Goal: Task Accomplishment & Management: Use online tool/utility

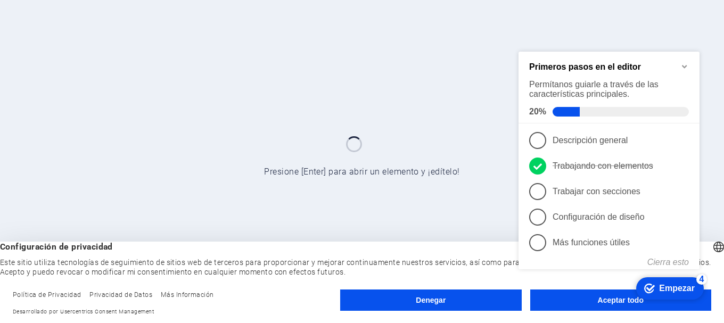
click at [596, 306] on appcues-checklist "Lista de verificación de ayuda contextual presente en la pantalla" at bounding box center [611, 176] width 194 height 262
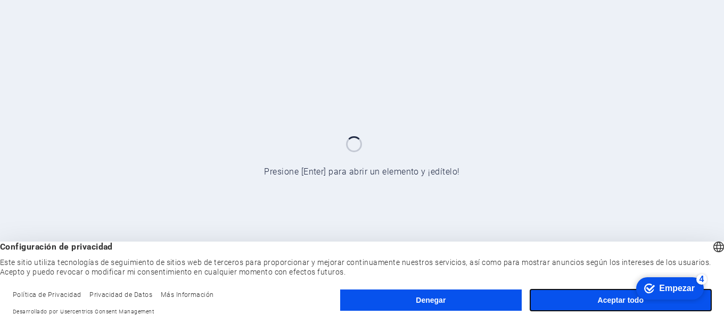
click at [598, 304] on font "Aceptar todo" at bounding box center [621, 300] width 46 height 9
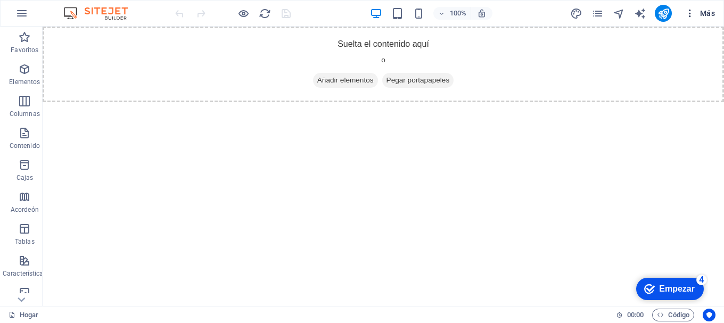
click at [690, 15] on icon "button" at bounding box center [689, 13] width 11 height 11
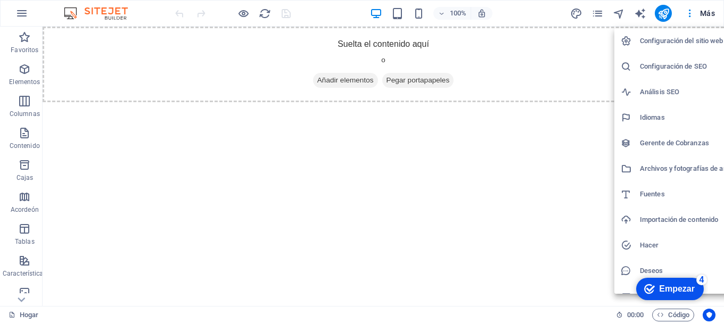
click at [669, 45] on h6 "Configuración del sitio web" at bounding box center [692, 41] width 104 height 13
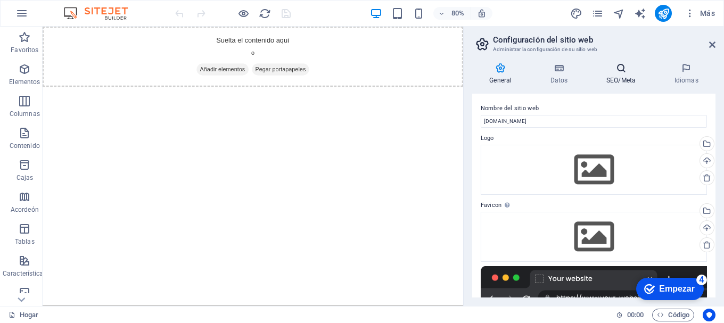
click at [626, 71] on icon at bounding box center [621, 68] width 64 height 11
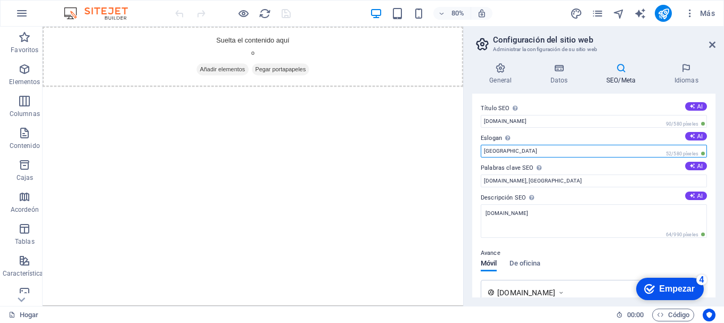
click at [633, 147] on input "[GEOGRAPHIC_DATA]" at bounding box center [594, 151] width 226 height 13
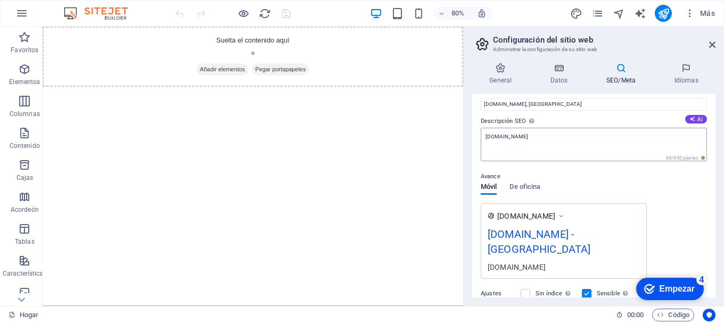
scroll to position [106, 0]
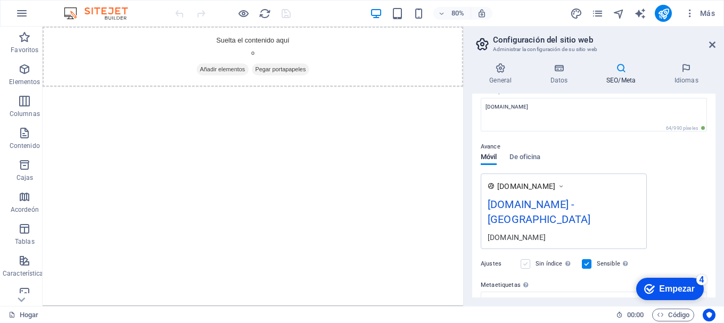
click at [527, 259] on label at bounding box center [526, 264] width 10 height 10
click at [0, 0] on input "Sin índice Indicar a los motores de búsqueda que excluyan este sitio web de los…" at bounding box center [0, 0] width 0 height 0
click at [527, 259] on label at bounding box center [526, 264] width 10 height 10
click at [0, 0] on input "Sin índice Indicar a los motores de búsqueda que excluyan este sitio web de los…" at bounding box center [0, 0] width 0 height 0
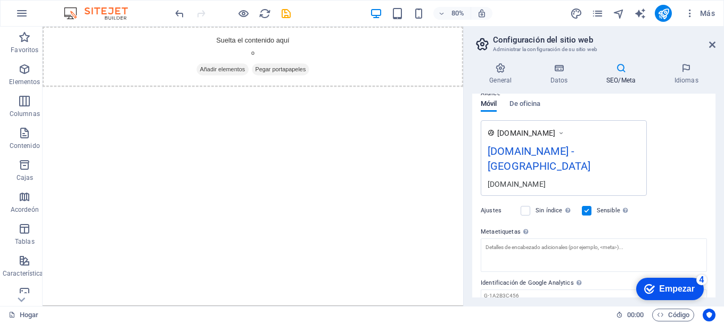
scroll to position [188, 0]
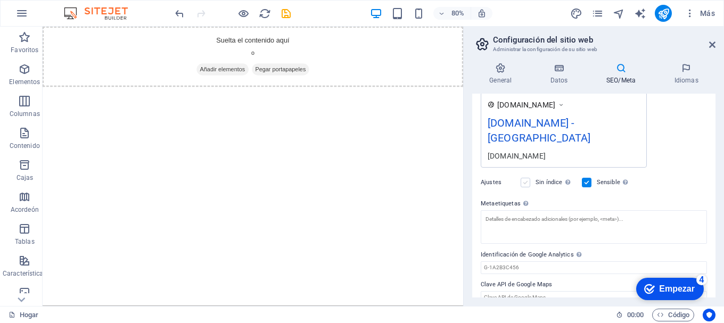
click at [525, 178] on label at bounding box center [526, 183] width 10 height 10
click at [0, 0] on input "Sin índice Indicar a los motores de búsqueda que excluyan este sitio web de los…" at bounding box center [0, 0] width 0 height 0
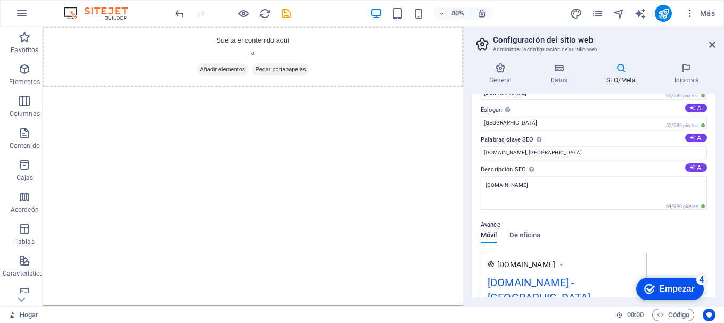
scroll to position [0, 0]
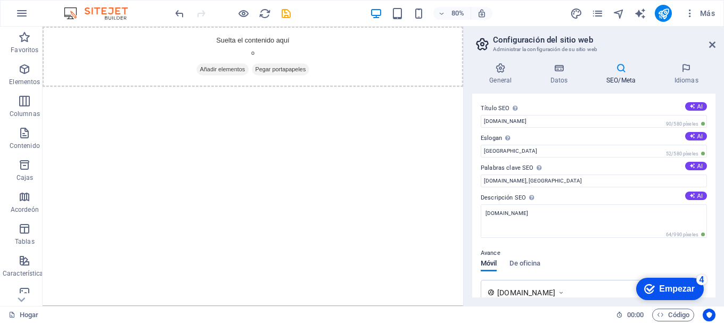
click at [677, 287] on font "Empezar" at bounding box center [677, 288] width 36 height 9
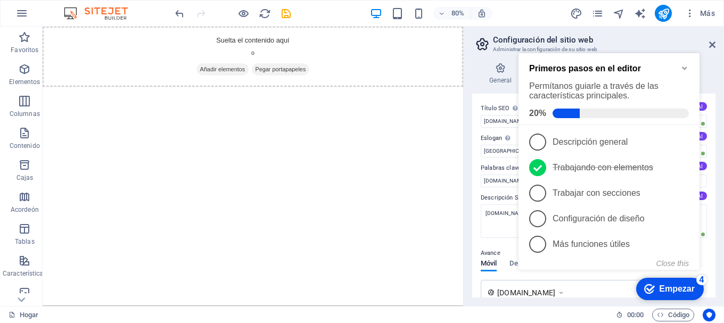
click at [677, 287] on font "Empezar" at bounding box center [677, 288] width 36 height 9
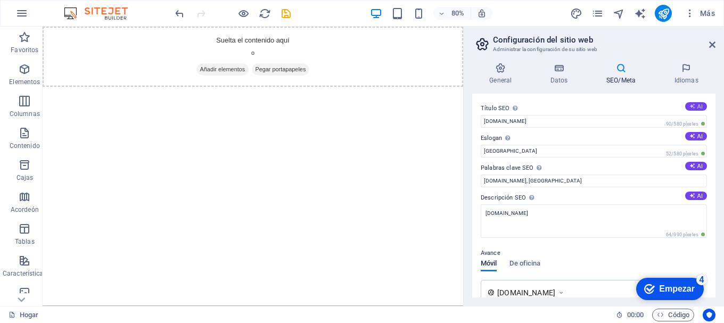
click at [697, 108] on font "AI" at bounding box center [699, 106] width 5 height 6
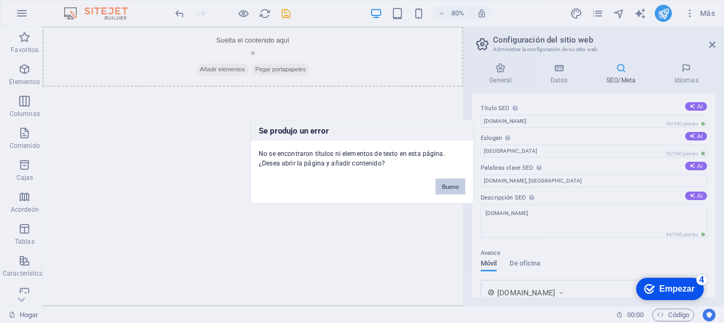
click at [448, 188] on font "Bueno" at bounding box center [450, 186] width 17 height 6
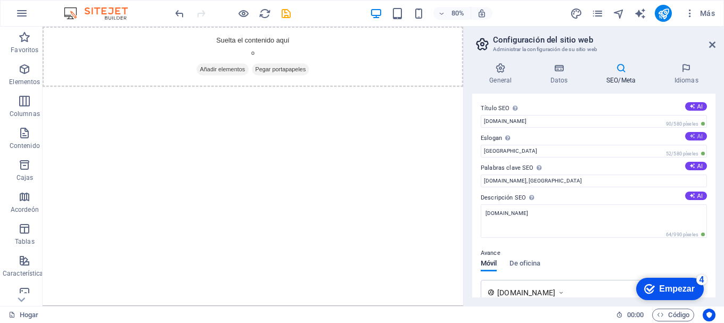
click at [697, 136] on font "AI" at bounding box center [699, 136] width 5 height 6
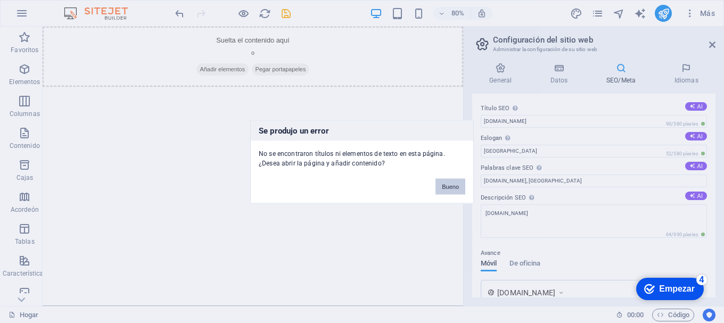
click at [445, 192] on button "Bueno" at bounding box center [450, 186] width 30 height 16
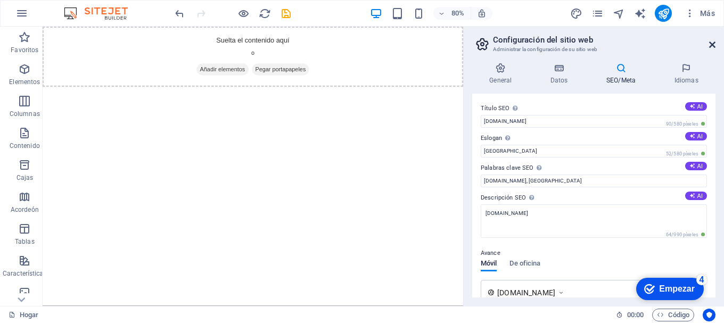
click at [711, 42] on icon at bounding box center [712, 44] width 6 height 9
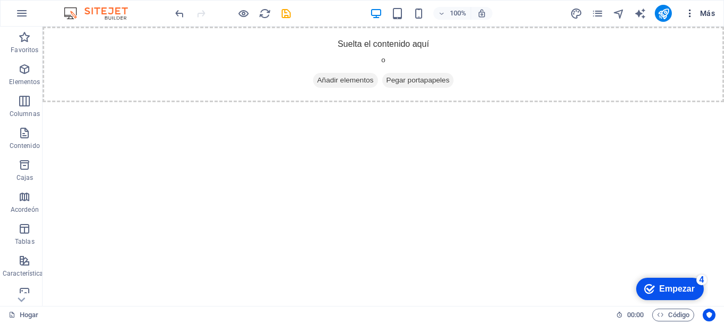
click at [694, 13] on icon "button" at bounding box center [689, 13] width 11 height 11
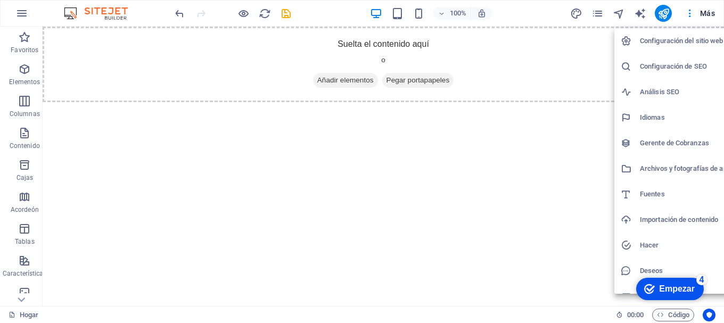
click at [662, 78] on li "Configuración de SEO" at bounding box center [682, 67] width 136 height 26
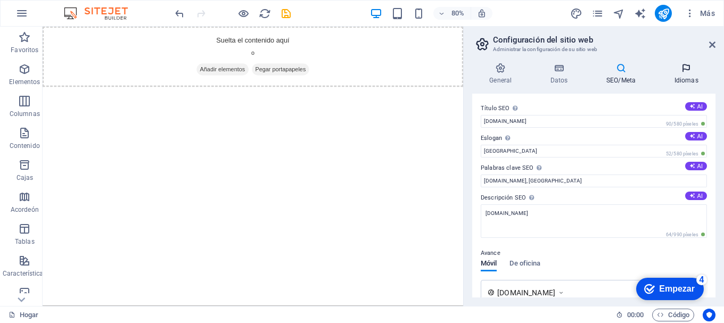
click at [683, 72] on icon at bounding box center [686, 68] width 59 height 11
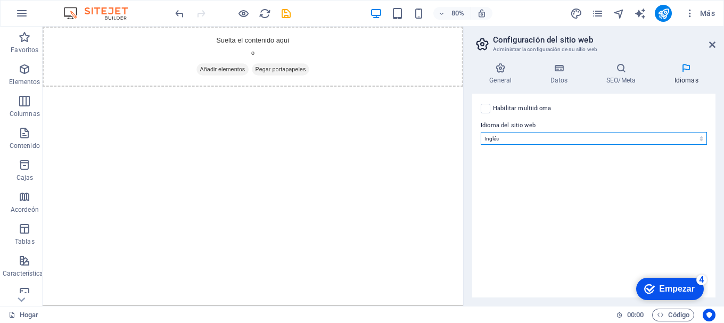
click at [696, 141] on select "Abjasio Lejos africaans Akan albanés Amárico árabe aragonés armenio Assamese Av…" at bounding box center [594, 138] width 226 height 13
click at [544, 143] on select "Abjasio Lejos africaans Akan albanés Amárico árabe aragonés armenio Assamese Av…" at bounding box center [594, 138] width 226 height 13
select select "42"
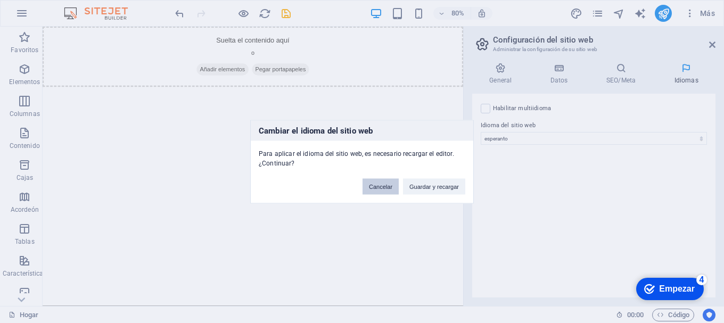
click at [388, 185] on font "Cancelar" at bounding box center [380, 186] width 23 height 6
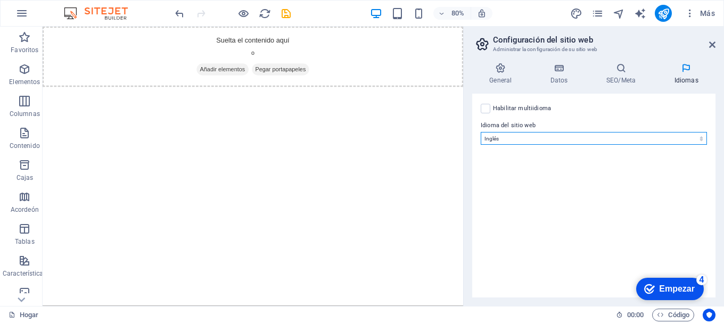
click at [499, 137] on select "Abjasio Lejos africaans Akan albanés Amárico árabe aragonés armenio Assamese Av…" at bounding box center [594, 138] width 226 height 13
select select "148"
click at [481, 132] on select "Abjasio Lejos africaans Akan albanés Amárico árabe aragonés armenio Assamese Av…" at bounding box center [594, 138] width 226 height 13
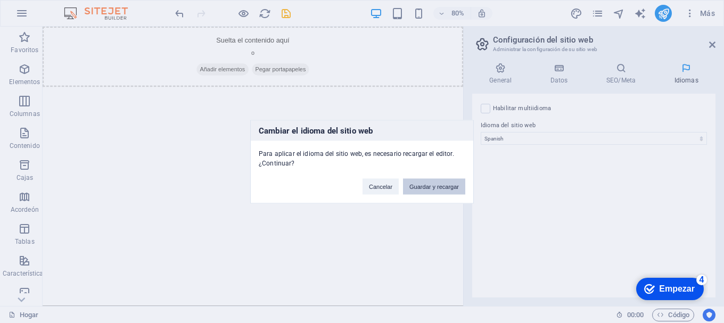
click at [450, 184] on font "Guardar y recargar" at bounding box center [433, 186] width 49 height 6
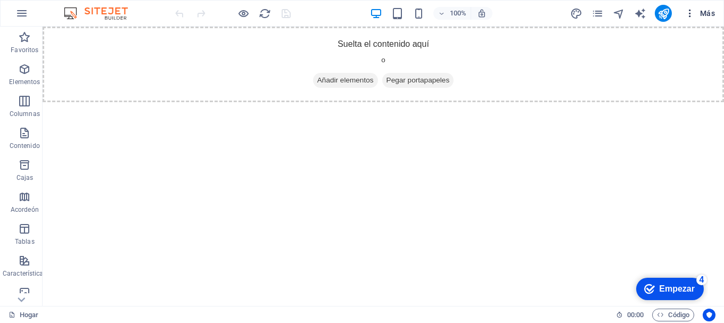
click at [696, 15] on span "Más" at bounding box center [699, 13] width 30 height 11
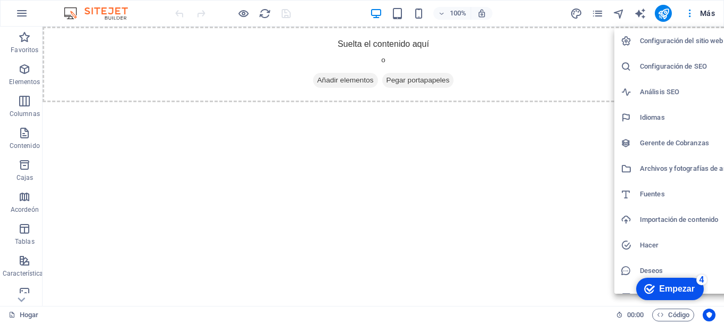
click at [652, 89] on font "Análisis SEO" at bounding box center [659, 92] width 39 height 8
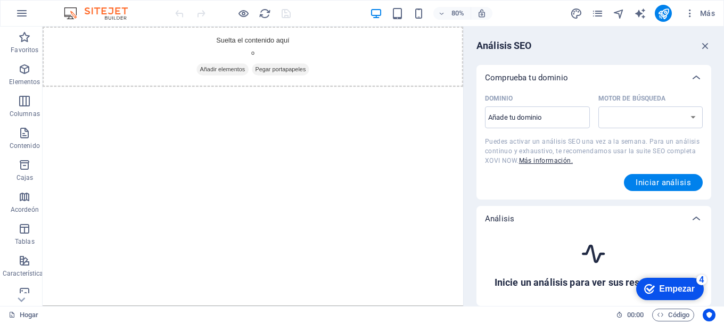
select select "[DOMAIN_NAME]"
click at [691, 118] on select "[DOMAIN_NAME] [DOMAIN_NAME] [DOMAIN_NAME] [DOMAIN_NAME] [DOMAIN_NAME] [DOMAIN_N…" at bounding box center [650, 117] width 105 height 22
click at [670, 181] on font "Iniciar análisis" at bounding box center [662, 183] width 55 height 10
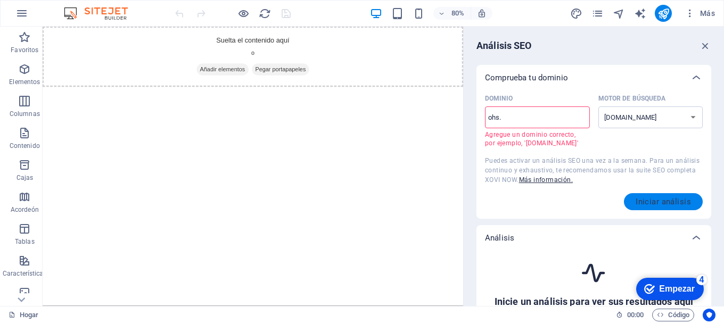
click at [663, 197] on font "Iniciar análisis" at bounding box center [662, 202] width 55 height 10
drag, startPoint x: 511, startPoint y: 117, endPoint x: 464, endPoint y: 115, distance: 47.9
click at [464, 115] on aside "Análisis SEO Comprueba tu dominio Dominio ohs. ​ Agregue un dominio correcto, p…" at bounding box center [593, 166] width 261 height 279
click at [662, 193] on div "Dominio www.ohs. ​ Agregue un dominio correcto, por ejemplo, '[DOMAIN_NAME]' Mo…" at bounding box center [594, 150] width 218 height 120
click at [660, 199] on font "Iniciar análisis" at bounding box center [662, 202] width 55 height 10
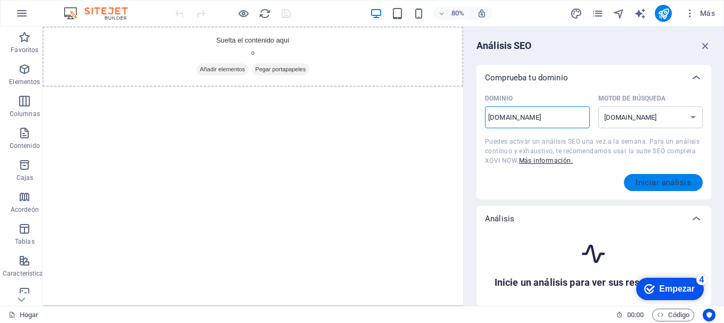
type input "[DOMAIN_NAME]"
click at [662, 184] on font "Iniciar análisis" at bounding box center [662, 183] width 55 height 10
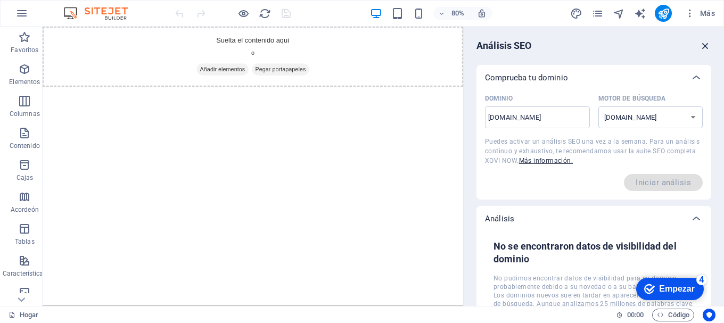
click at [705, 51] on icon "button" at bounding box center [705, 46] width 12 height 12
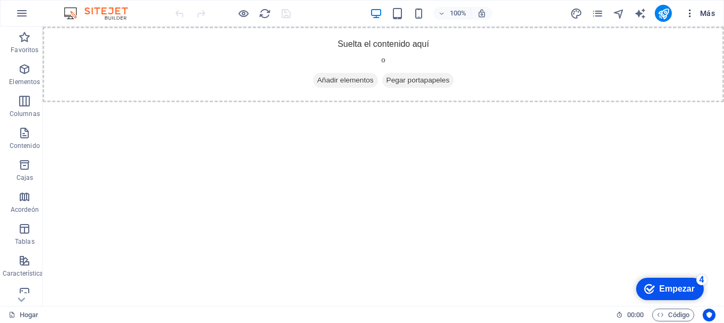
click at [691, 14] on icon "button" at bounding box center [689, 13] width 11 height 11
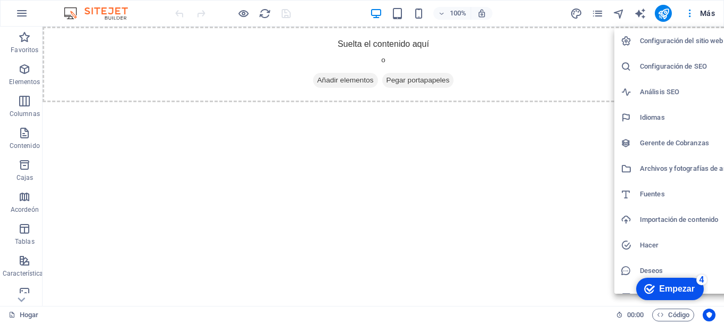
click at [659, 163] on h6 "Archivos y fotografías de archivo" at bounding box center [692, 168] width 104 height 13
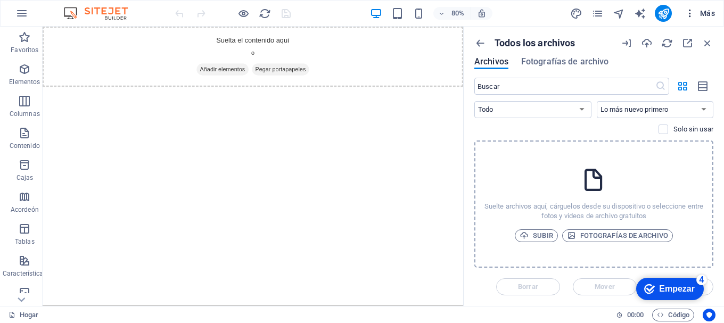
click at [684, 18] on button "Más" at bounding box center [699, 13] width 39 height 17
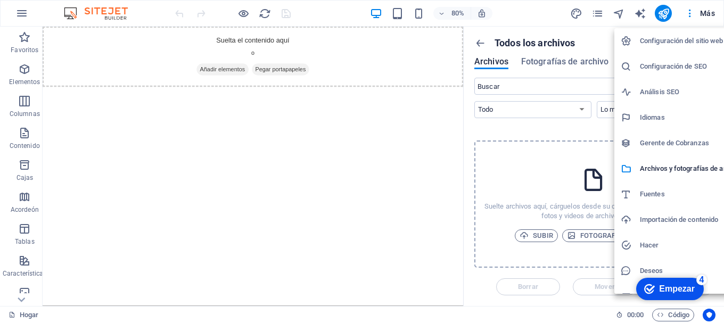
click at [679, 45] on h6 "Configuración del sitio web" at bounding box center [692, 41] width 104 height 13
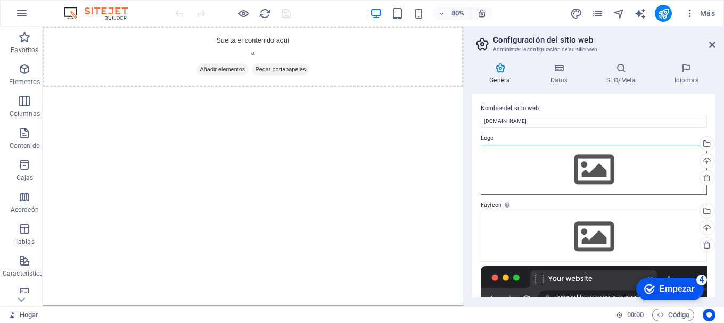
click at [601, 167] on div "Arrastre los archivos aquí, haga clic para elegir archivos o seleccione archivo…" at bounding box center [594, 170] width 226 height 50
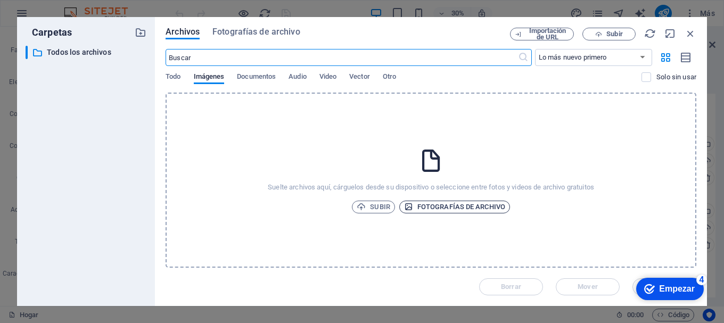
click at [417, 209] on font "Fotografías de archivo" at bounding box center [461, 207] width 88 height 8
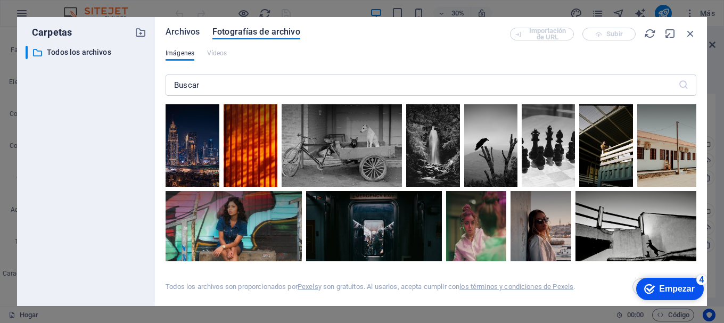
click at [181, 30] on font "Archivos" at bounding box center [183, 32] width 34 height 10
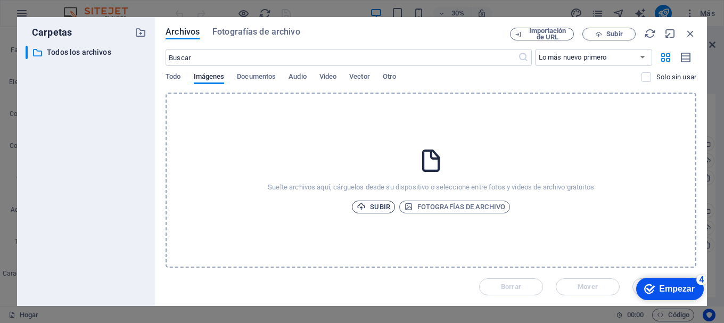
click at [371, 203] on font "Subir" at bounding box center [380, 207] width 20 height 8
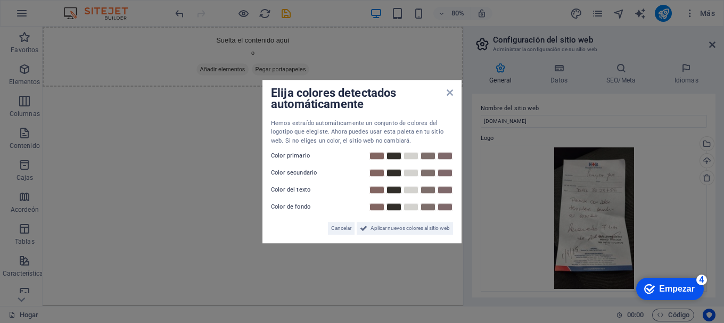
click at [449, 86] on div "Elija colores detectados automáticamente Hemos extraído automáticamente un conj…" at bounding box center [361, 162] width 199 height 164
click at [451, 94] on icon at bounding box center [450, 92] width 6 height 9
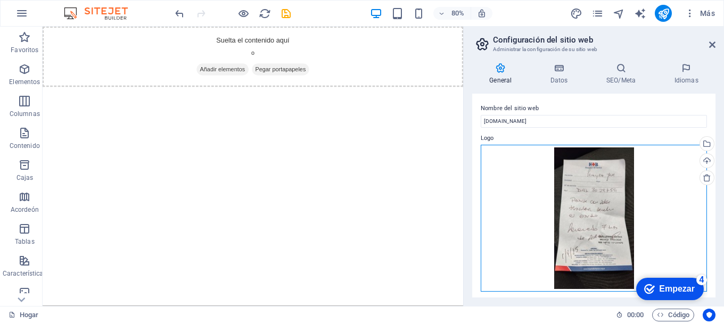
click at [623, 172] on div "Arrastre los archivos aquí, haga clic para elegir archivos o seleccione archivo…" at bounding box center [594, 218] width 226 height 147
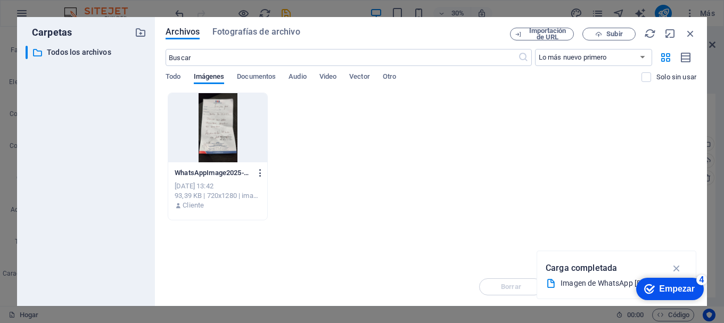
click at [261, 176] on icon "button" at bounding box center [260, 173] width 10 height 10
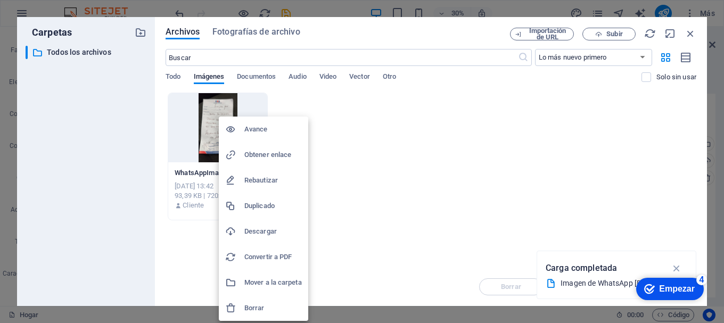
click at [263, 307] on font "Borrar" at bounding box center [254, 308] width 20 height 8
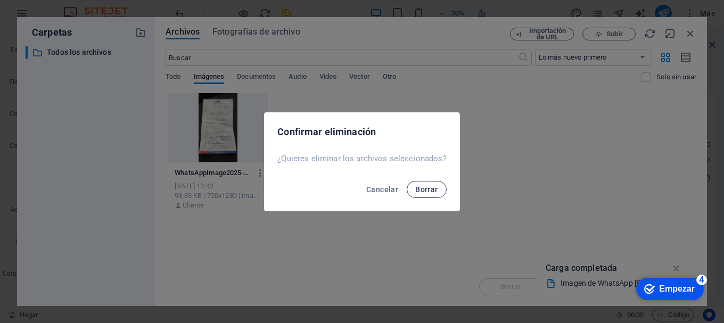
click at [414, 192] on button "Borrar" at bounding box center [426, 189] width 39 height 17
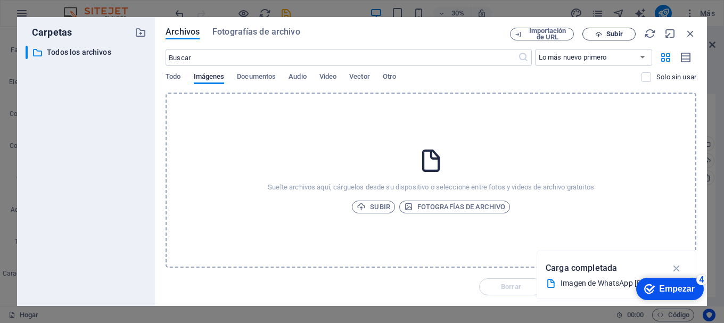
click at [619, 31] on font "Subir" at bounding box center [614, 34] width 16 height 8
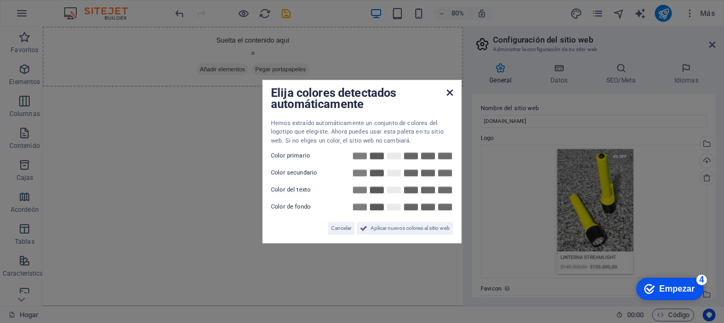
click at [451, 94] on icon at bounding box center [450, 92] width 6 height 9
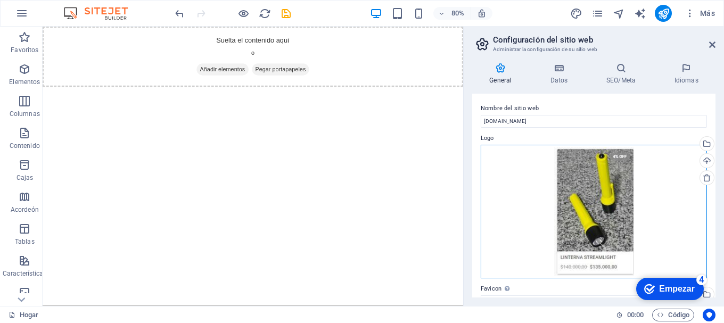
click at [590, 184] on div "Arrastre los archivos aquí, haga clic para elegir archivos o seleccione archivo…" at bounding box center [594, 212] width 226 height 134
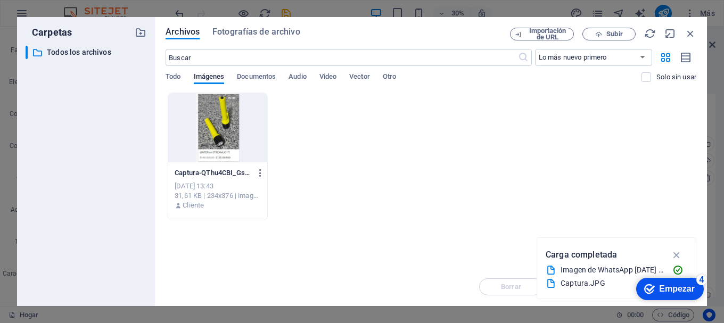
click at [259, 176] on icon "button" at bounding box center [260, 173] width 10 height 10
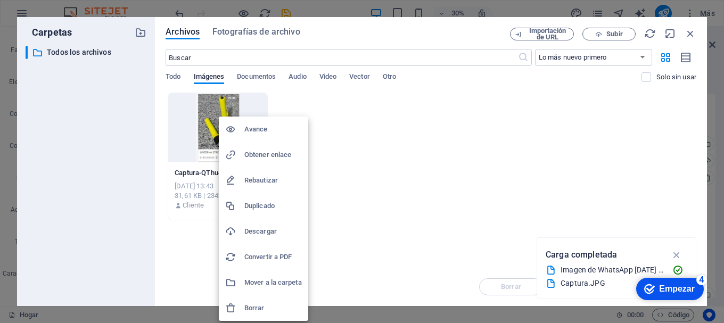
click at [265, 304] on h6 "Borrar" at bounding box center [272, 308] width 57 height 13
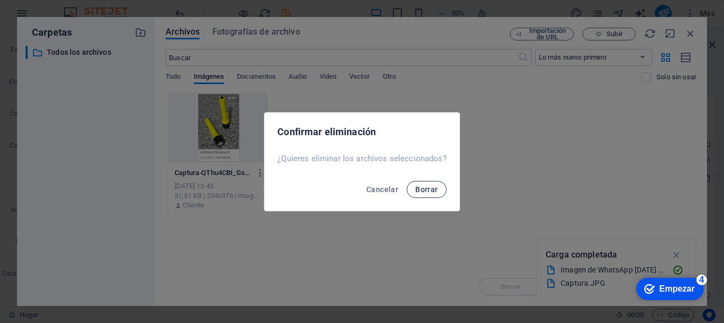
click at [423, 182] on button "Borrar" at bounding box center [426, 189] width 39 height 17
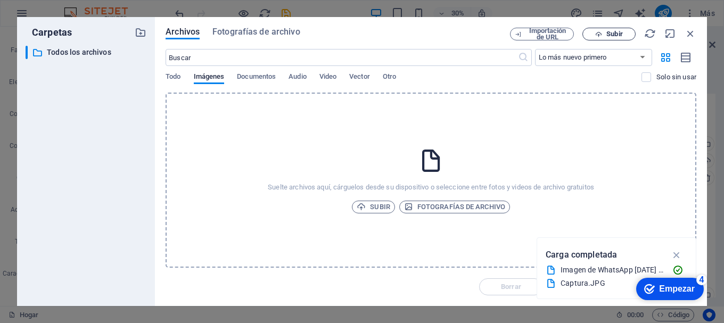
click at [585, 34] on button "Subir" at bounding box center [608, 34] width 53 height 13
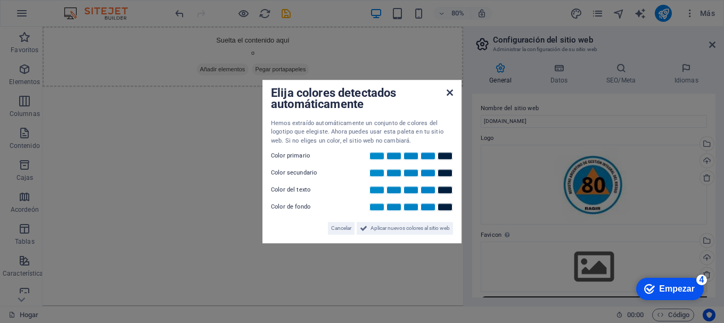
click at [450, 91] on icon at bounding box center [450, 92] width 6 height 9
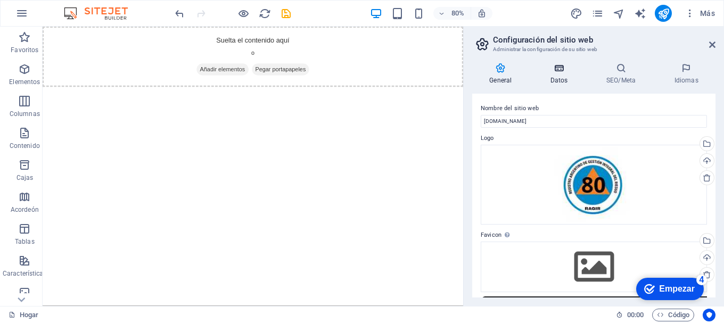
click at [563, 78] on font "Datos" at bounding box center [559, 80] width 18 height 7
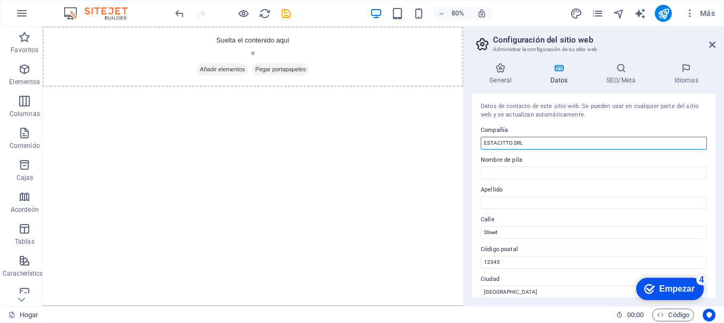
click at [547, 141] on input "ESTACITTO SRL" at bounding box center [594, 143] width 226 height 13
click at [604, 143] on input "Unión de Bomberos, voluntarios y Brigadistas" at bounding box center [594, 143] width 226 height 13
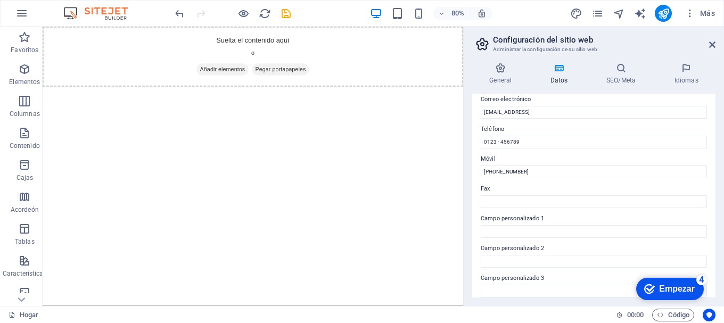
scroll to position [201, 0]
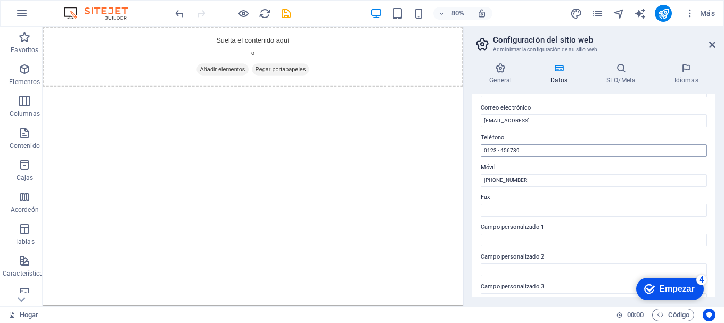
type input "Unión de Bomberos, voluntarios y Brigadistas."
drag, startPoint x: 591, startPoint y: 173, endPoint x: 541, endPoint y: 179, distance: 50.9
type input "0"
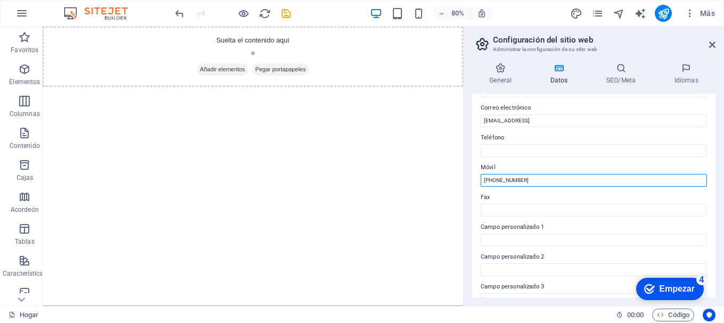
click at [549, 179] on input "[PHONE_NUMBER]" at bounding box center [594, 180] width 226 height 13
type input "[PHONE_NUMBER]"
click at [521, 102] on html "Saltar al contenido principal Suelta el contenido aquí o Añadir elementos Pegar…" at bounding box center [306, 65] width 526 height 76
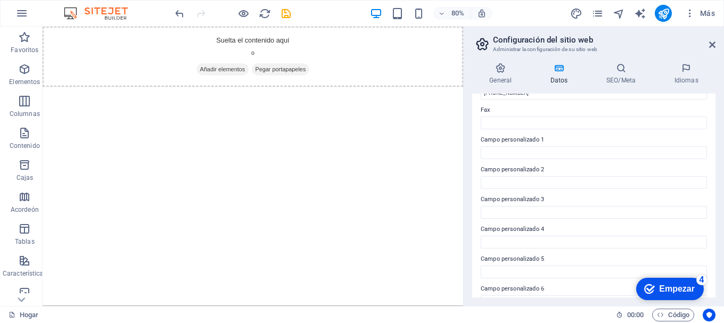
scroll to position [308, 0]
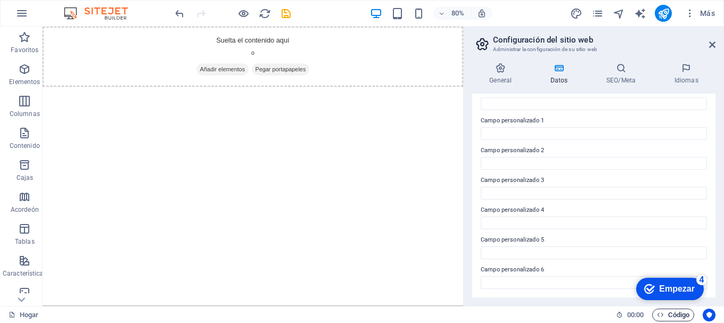
click at [666, 314] on span "Código" at bounding box center [673, 315] width 32 height 13
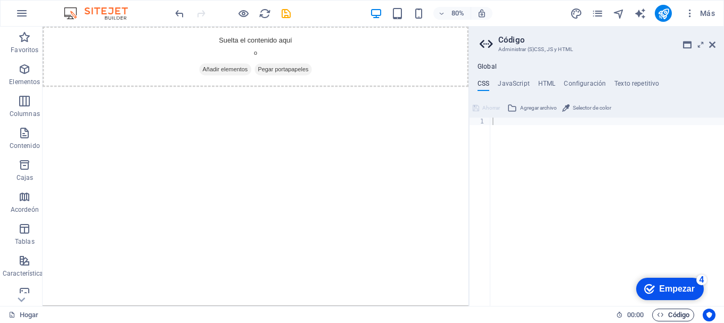
click at [684, 318] on font "Código" at bounding box center [678, 315] width 21 height 8
click at [512, 81] on font "JavaScript" at bounding box center [513, 83] width 31 height 7
click at [550, 88] on h4 "HTML" at bounding box center [547, 86] width 18 height 12
type textarea "<a href="#main-content" class="wv-link-content button">Skip to main content</a>"
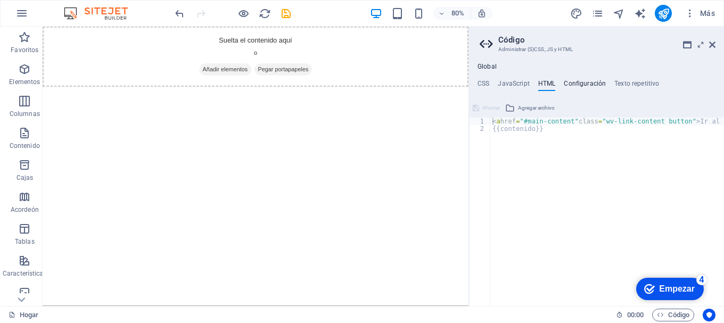
click at [574, 84] on font "Configuración" at bounding box center [585, 83] width 42 height 7
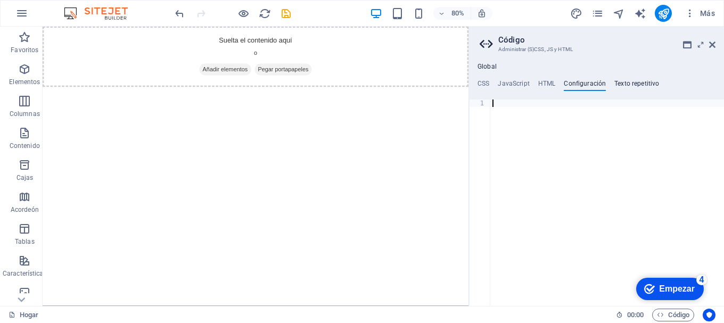
click at [630, 84] on font "Texto repetitivo" at bounding box center [636, 83] width 45 height 7
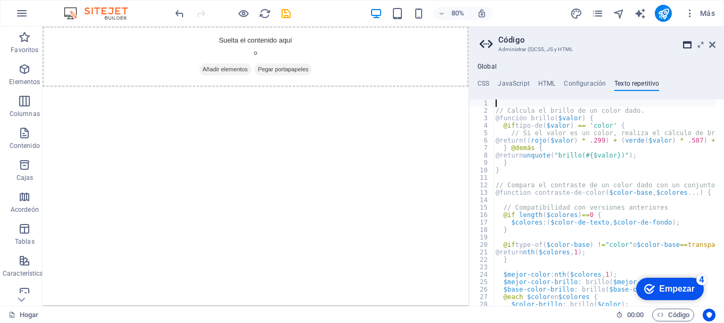
click at [687, 48] on icon at bounding box center [687, 44] width 9 height 9
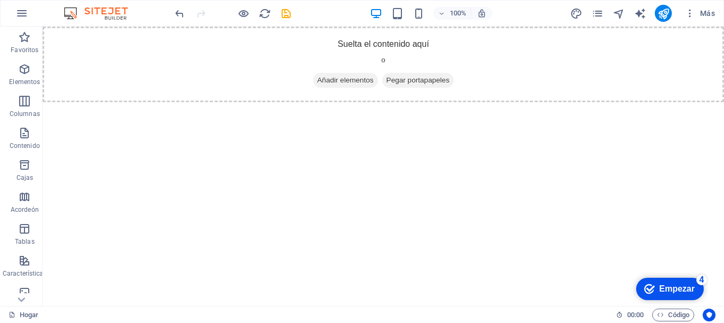
click at [593, 102] on html "Saltar al contenido principal Suelta el contenido aquí o Añadir elementos Pegar…" at bounding box center [383, 65] width 681 height 76
click at [689, 19] on button "Más" at bounding box center [699, 13] width 39 height 17
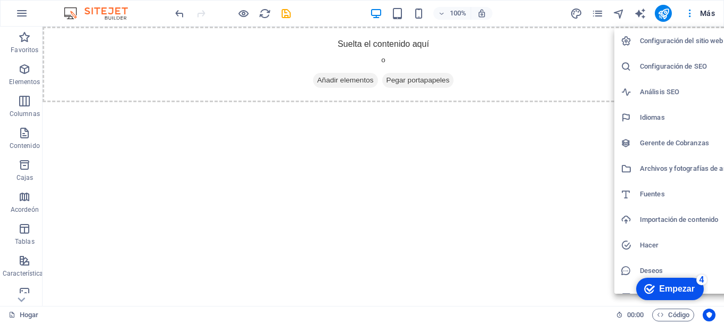
click at [657, 46] on h6 "Configuración del sitio web" at bounding box center [692, 41] width 104 height 13
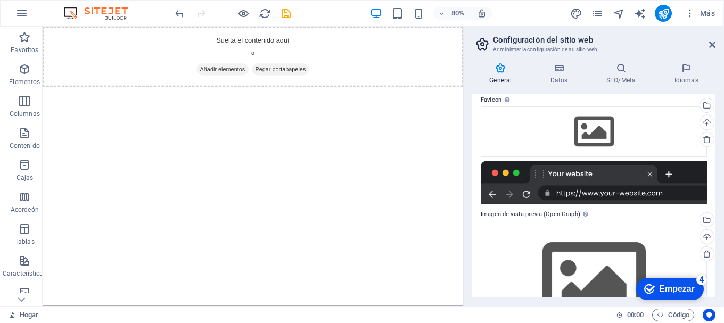
scroll to position [189, 0]
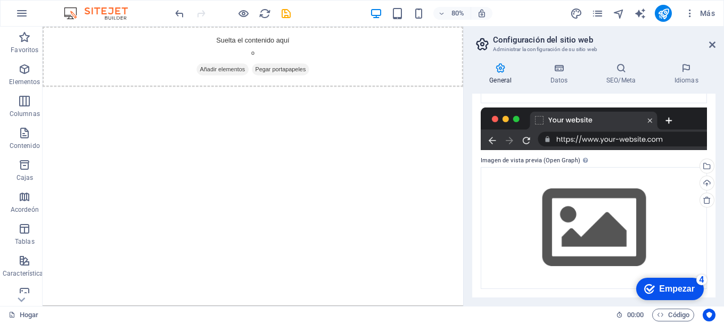
click at [662, 286] on font "Empezar" at bounding box center [677, 288] width 36 height 9
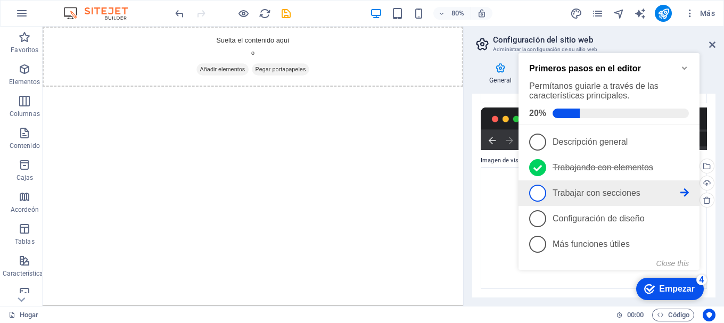
click at [607, 199] on link "3 Trabajar con secciones - incompleto" at bounding box center [609, 193] width 160 height 17
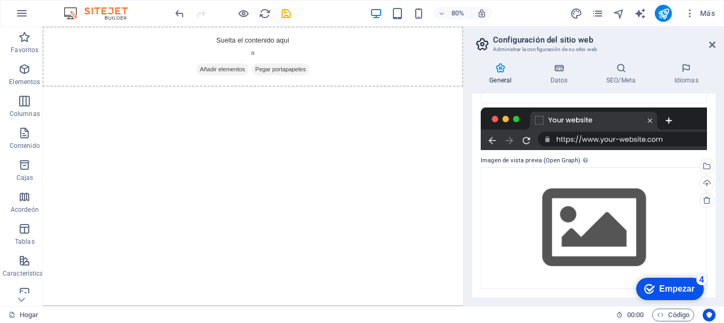
click at [665, 285] on font "Empezar" at bounding box center [677, 288] width 36 height 9
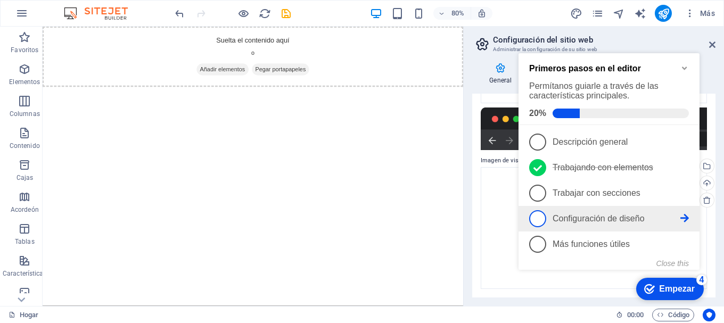
scroll to position [0, 0]
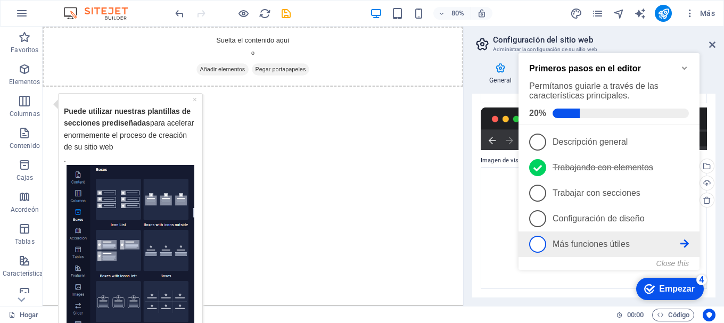
click at [591, 239] on font "Más funciones útiles" at bounding box center [590, 243] width 77 height 9
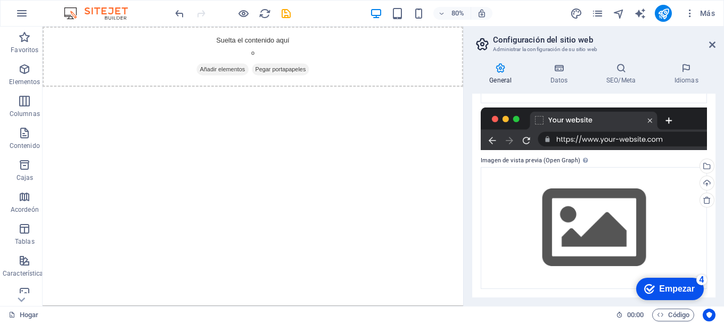
click at [666, 282] on div "checkmark Empezar 4" at bounding box center [670, 289] width 68 height 22
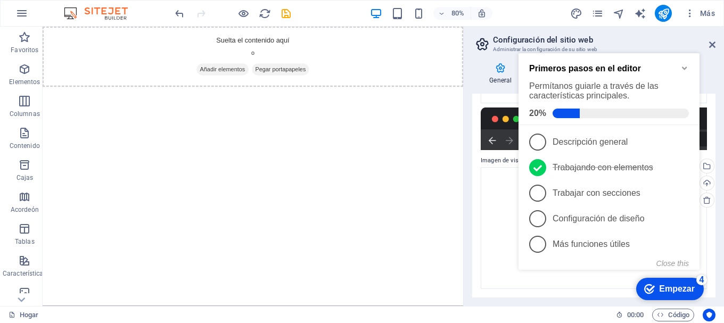
click div "checkmark Empezar 4 Primeros pasos en el editor Permítanos guiarle a través de …"
click at [498, 247] on div "Arrastre los archivos aquí, haga clic para elegir archivos o seleccione archivo…" at bounding box center [594, 228] width 226 height 122
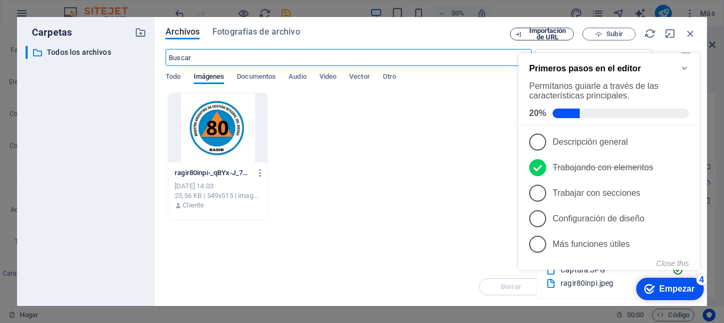
click at [558, 34] on font "Importación de URL" at bounding box center [547, 34] width 37 height 14
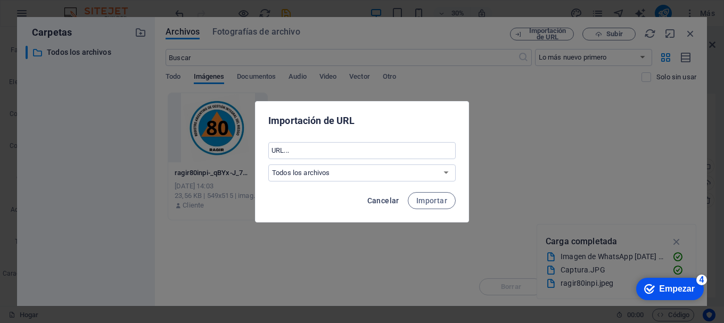
click at [384, 203] on font "Cancelar" at bounding box center [383, 200] width 32 height 9
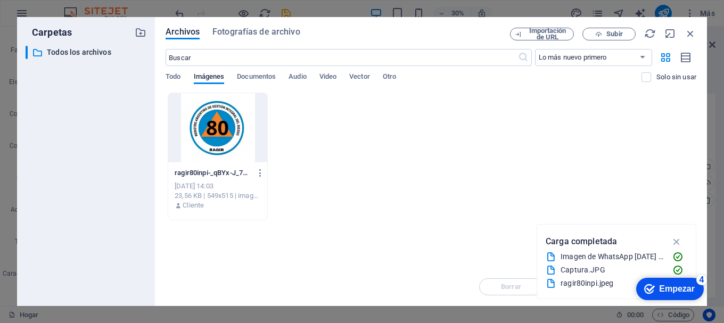
click at [240, 155] on div at bounding box center [217, 127] width 99 height 69
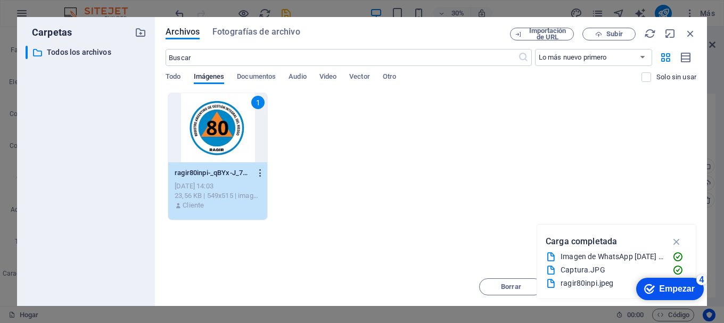
click at [256, 171] on icon "button" at bounding box center [260, 173] width 10 height 10
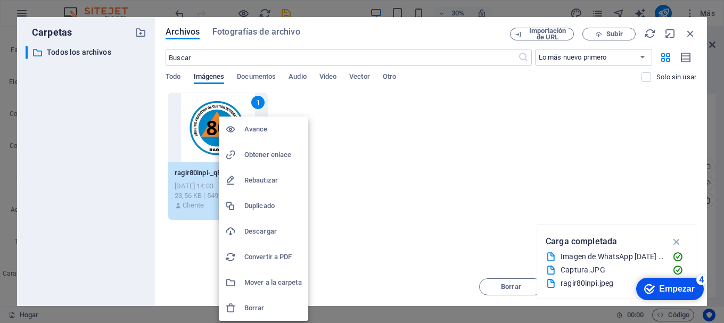
click at [280, 134] on h6 "Avance" at bounding box center [272, 129] width 57 height 13
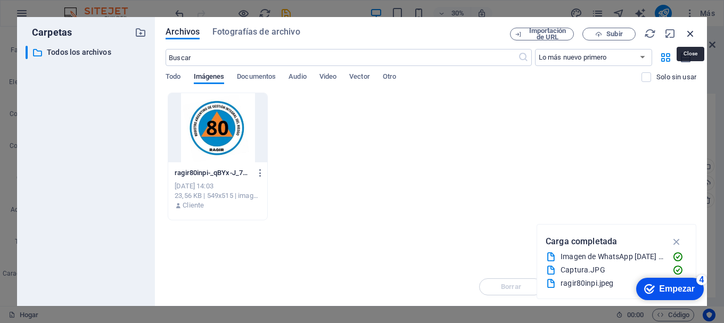
click at [689, 31] on icon "button" at bounding box center [690, 34] width 12 height 12
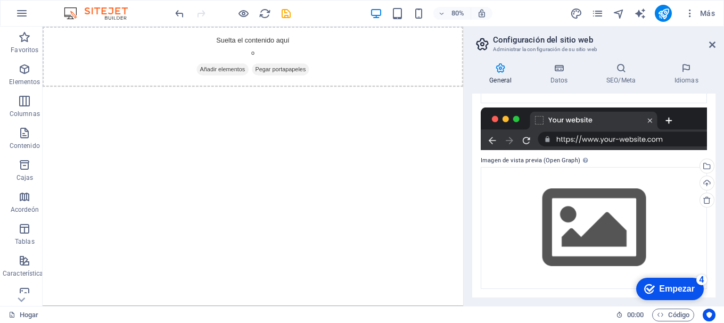
click at [307, 102] on html "Saltar al contenido principal Suelta el contenido aquí o Añadir elementos Pegar…" at bounding box center [306, 65] width 526 height 76
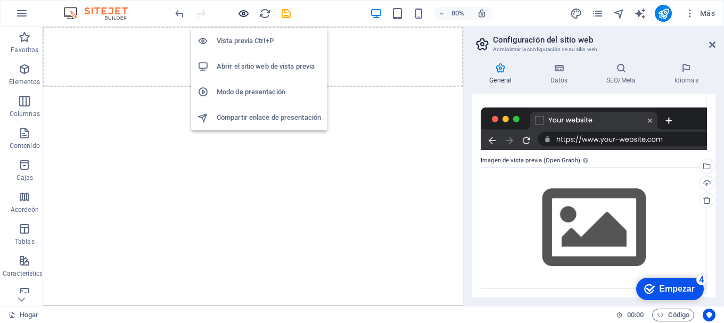
click at [242, 14] on icon "button" at bounding box center [243, 13] width 12 height 12
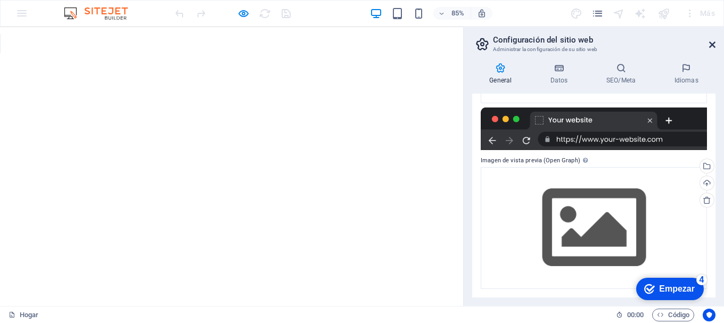
click at [712, 45] on icon at bounding box center [712, 44] width 6 height 9
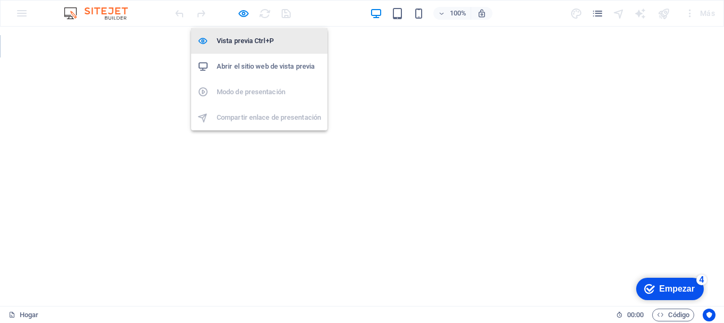
click at [250, 37] on font "Vista previa Ctrl+P" at bounding box center [245, 41] width 57 height 8
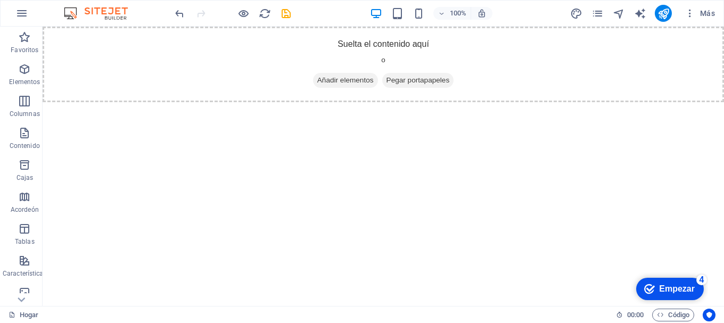
click at [427, 102] on html "Saltar al contenido principal Suelta el contenido aquí o Añadir elementos Pegar…" at bounding box center [383, 65] width 681 height 76
click at [26, 84] on font "Elementos" at bounding box center [24, 81] width 31 height 7
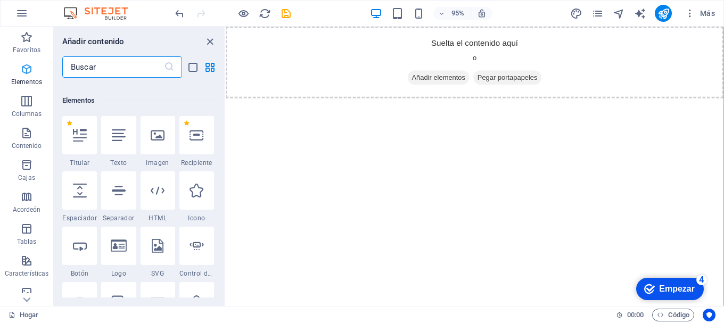
scroll to position [201, 0]
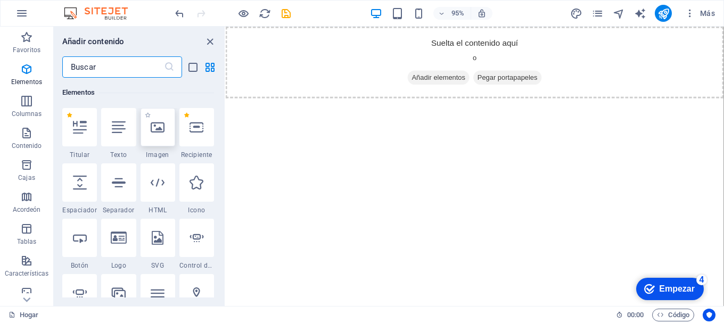
click at [160, 141] on div at bounding box center [158, 127] width 35 height 38
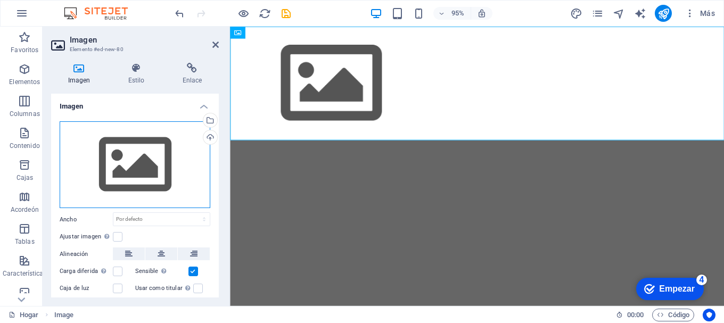
click at [153, 150] on div "Arrastre los archivos aquí, haga clic para elegir archivos o seleccione archivo…" at bounding box center [135, 164] width 151 height 87
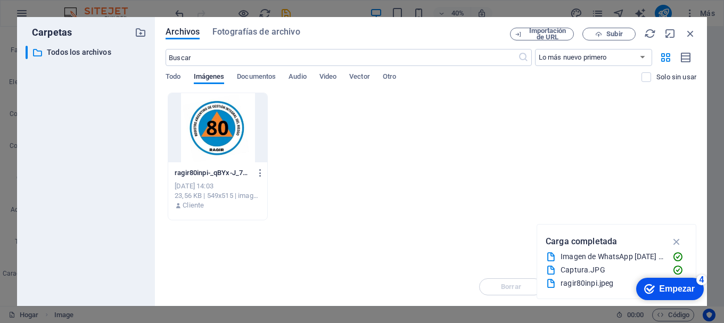
click at [223, 136] on div at bounding box center [217, 127] width 99 height 69
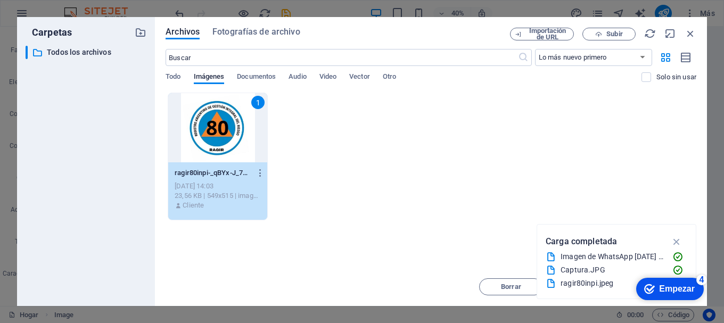
click at [223, 136] on div "1" at bounding box center [217, 127] width 99 height 69
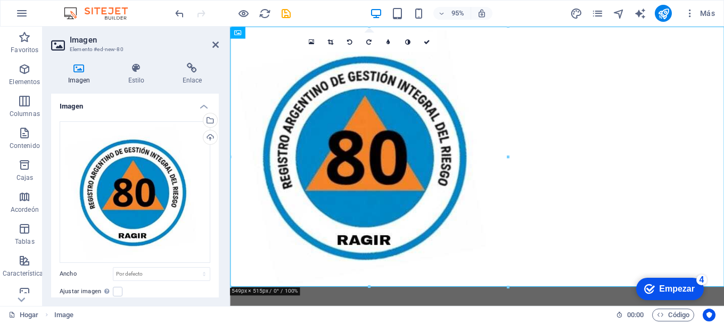
click at [147, 89] on div "Imagen Estilo Enlace Imagen Arrastre los archivos aquí, haga clic para elegir a…" at bounding box center [135, 180] width 168 height 235
click at [146, 76] on h4 "Estilo" at bounding box center [138, 74] width 54 height 22
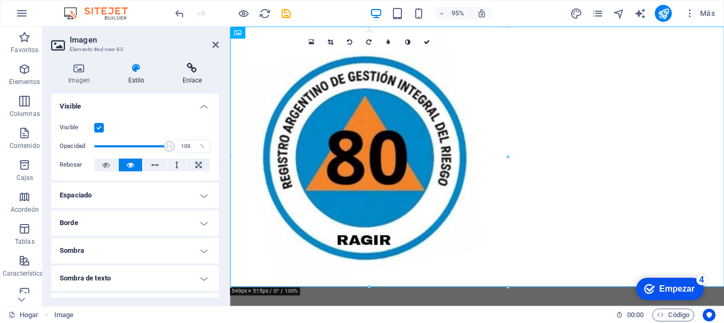
click at [191, 68] on icon at bounding box center [192, 68] width 53 height 11
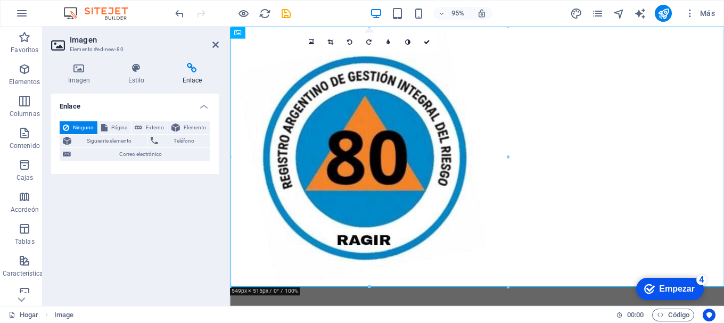
click at [218, 39] on h2 "Imagen" at bounding box center [144, 40] width 149 height 10
click at [217, 44] on icon at bounding box center [215, 44] width 6 height 9
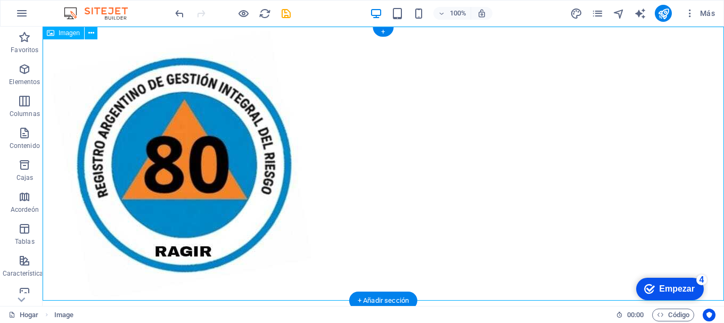
click at [313, 74] on figure at bounding box center [383, 164] width 681 height 274
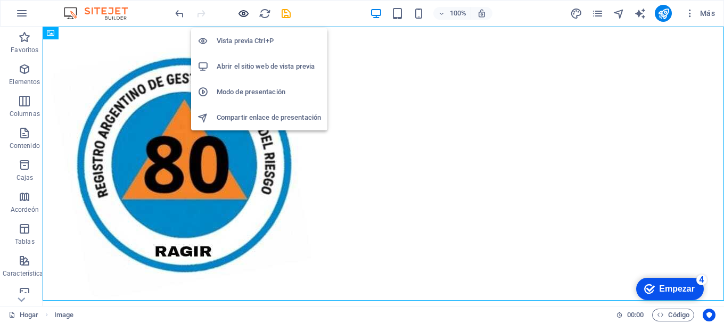
click at [246, 18] on icon "button" at bounding box center [243, 13] width 12 height 12
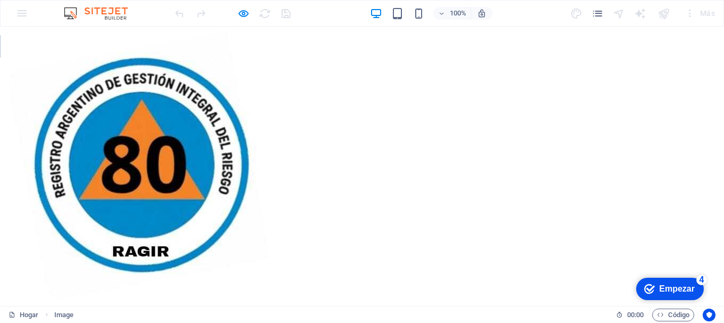
click at [426, 146] on figure at bounding box center [362, 164] width 724 height 274
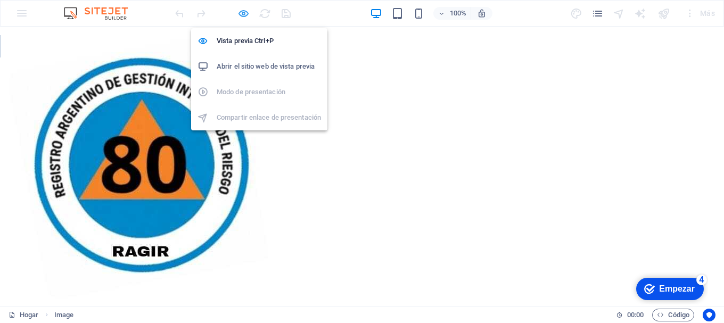
click at [242, 11] on icon "button" at bounding box center [243, 13] width 12 height 12
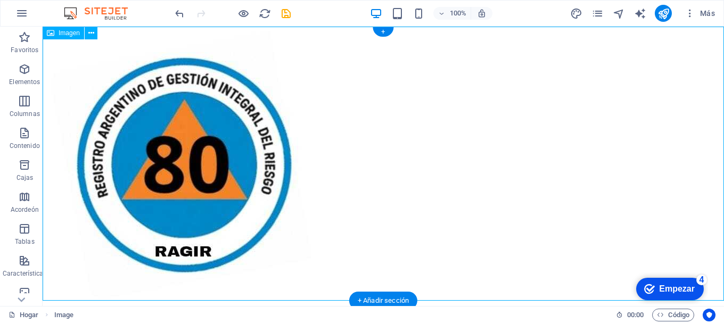
click at [290, 190] on figure at bounding box center [383, 164] width 681 height 274
click at [26, 84] on font "Elementos" at bounding box center [24, 81] width 31 height 7
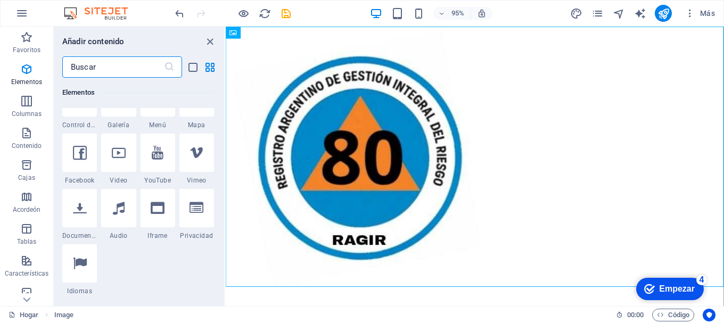
scroll to position [414, 0]
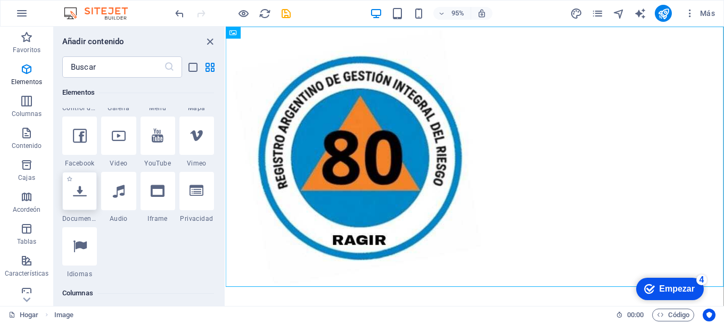
click at [87, 188] on div at bounding box center [79, 191] width 35 height 38
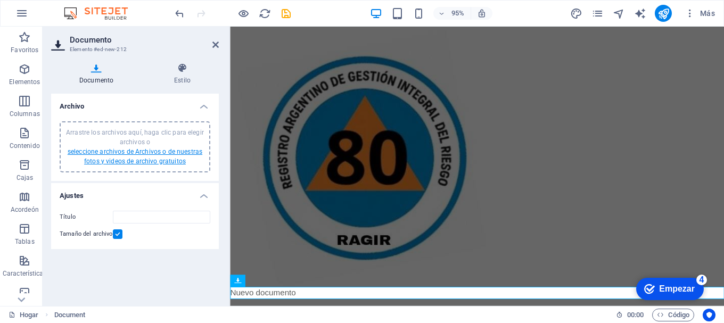
click at [161, 161] on font "seleccione archivos de Archivos o de nuestras fotos y videos de archivo gratuit…" at bounding box center [135, 156] width 135 height 17
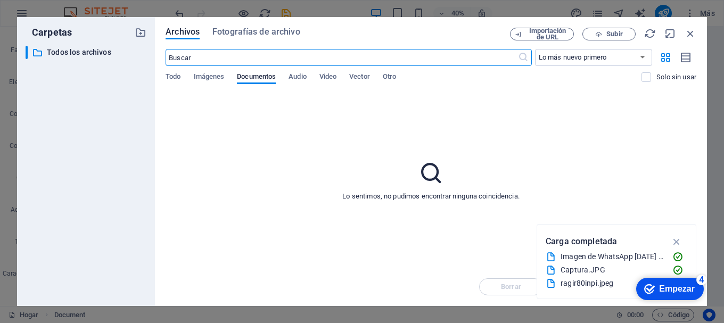
click at [351, 77] on div "Todo Imágenes Documentos Audio Video Vector Otro" at bounding box center [404, 82] width 476 height 20
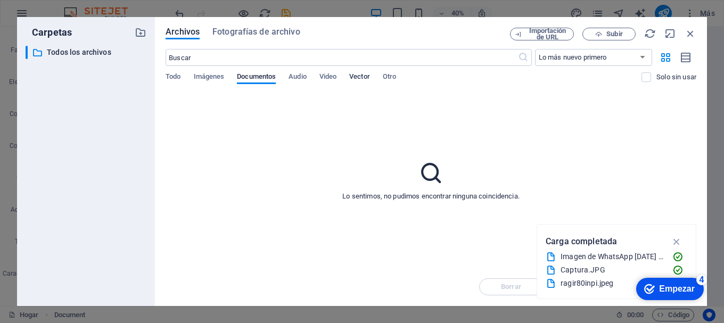
click at [361, 78] on font "Vector" at bounding box center [359, 76] width 21 height 8
click at [333, 78] on font "Video" at bounding box center [327, 76] width 17 height 8
click at [178, 80] on font "Todo" at bounding box center [173, 76] width 15 height 8
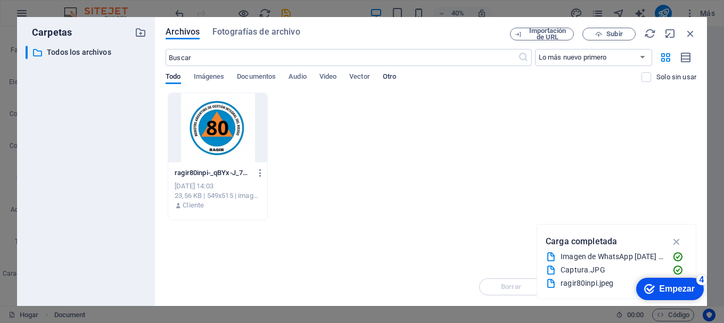
click at [394, 80] on font "Otro" at bounding box center [389, 76] width 13 height 8
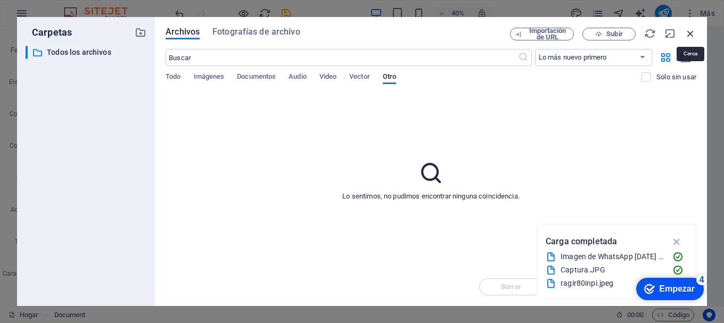
click at [688, 34] on icon "button" at bounding box center [690, 34] width 12 height 12
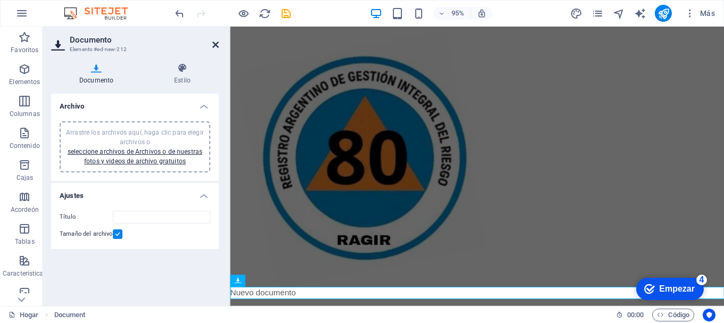
click at [214, 44] on icon at bounding box center [215, 44] width 6 height 9
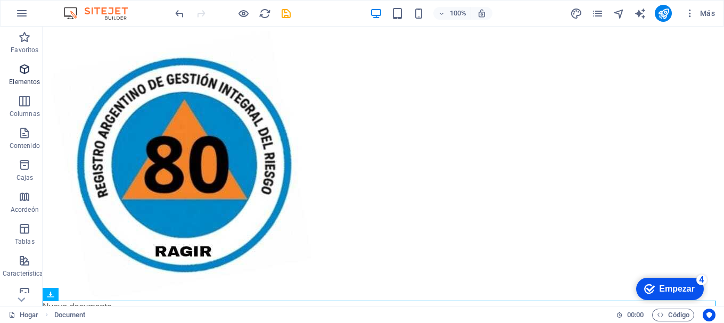
click at [37, 75] on span "Elementos" at bounding box center [24, 76] width 49 height 26
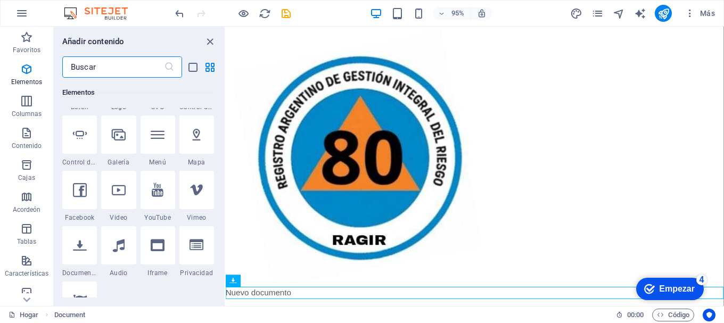
scroll to position [360, 0]
click at [194, 147] on div at bounding box center [196, 133] width 35 height 38
select select "1"
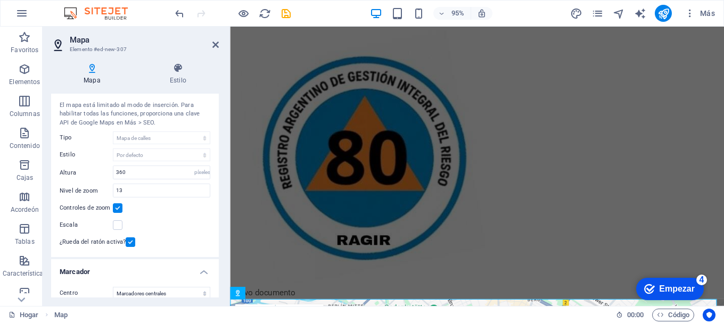
scroll to position [0, 0]
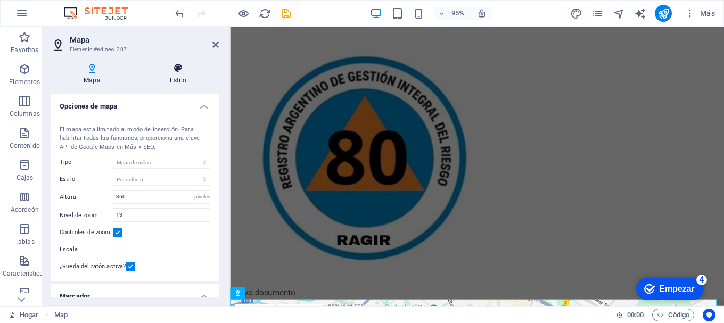
click at [170, 75] on h4 "Estilo" at bounding box center [177, 74] width 81 height 22
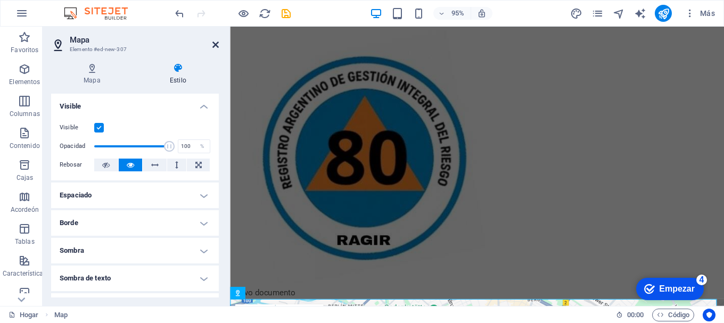
click at [215, 42] on icon at bounding box center [215, 44] width 6 height 9
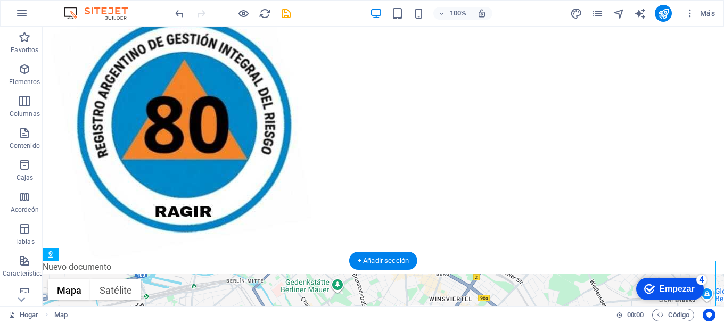
scroll to position [39, 0]
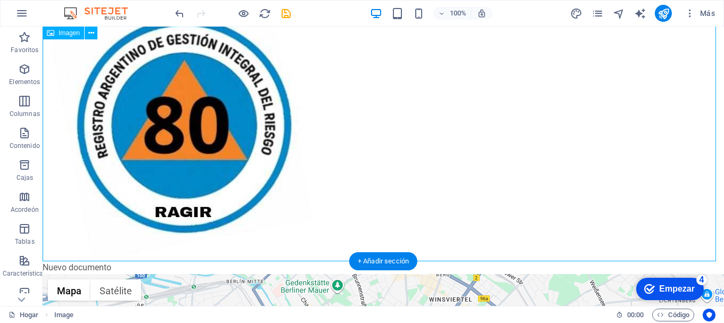
drag, startPoint x: 253, startPoint y: 159, endPoint x: 290, endPoint y: 162, distance: 36.3
click at [290, 162] on figure at bounding box center [383, 124] width 681 height 274
click at [93, 33] on icon at bounding box center [91, 33] width 6 height 11
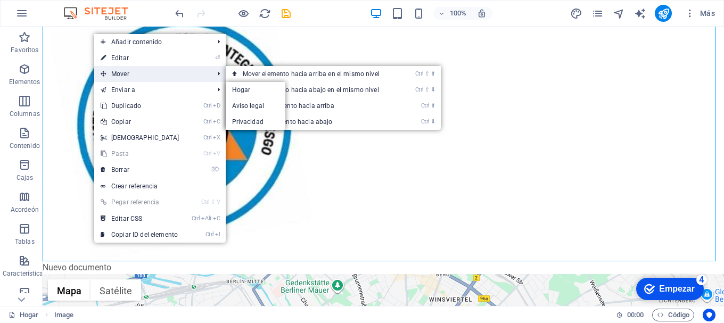
click at [137, 72] on span "Mover" at bounding box center [151, 74] width 115 height 16
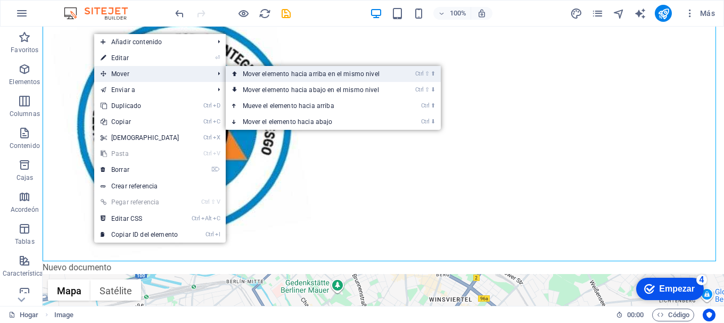
click at [243, 75] on font "Mover elemento hacia arriba en el mismo nivel" at bounding box center [311, 73] width 137 height 7
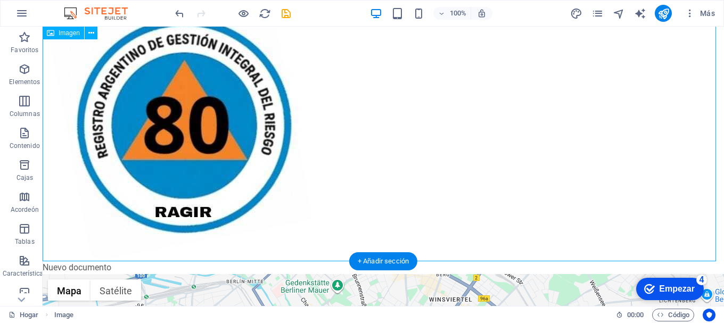
drag, startPoint x: 206, startPoint y: 91, endPoint x: 350, endPoint y: 90, distance: 143.2
click at [350, 90] on figure at bounding box center [383, 124] width 681 height 274
drag, startPoint x: 112, startPoint y: 62, endPoint x: 261, endPoint y: 64, distance: 149.0
click at [501, 118] on figure at bounding box center [383, 124] width 681 height 274
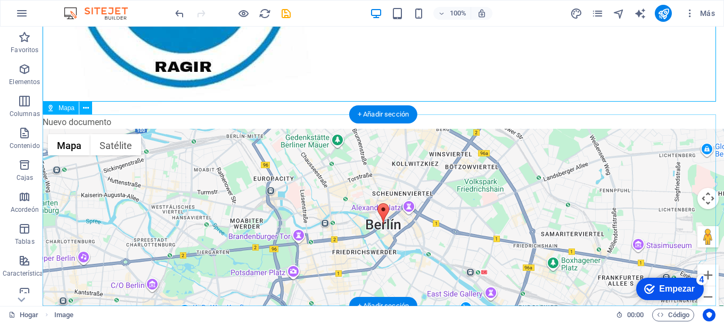
scroll to position [199, 0]
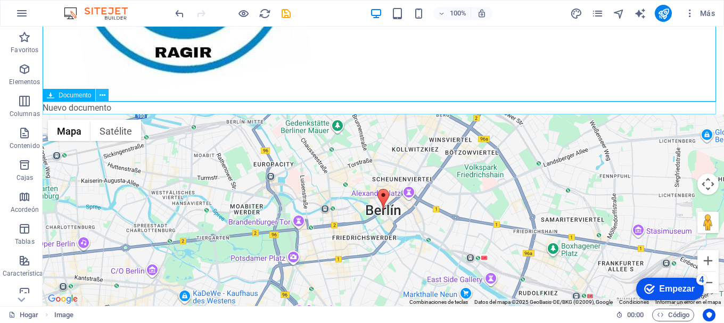
click at [102, 92] on icon at bounding box center [103, 95] width 6 height 11
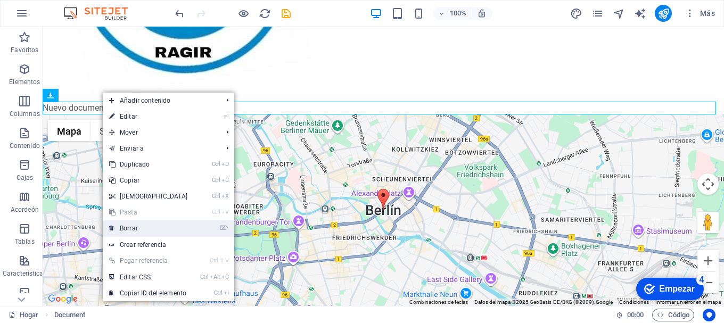
click at [160, 226] on link "⌦ Borrar" at bounding box center [149, 228] width 92 height 16
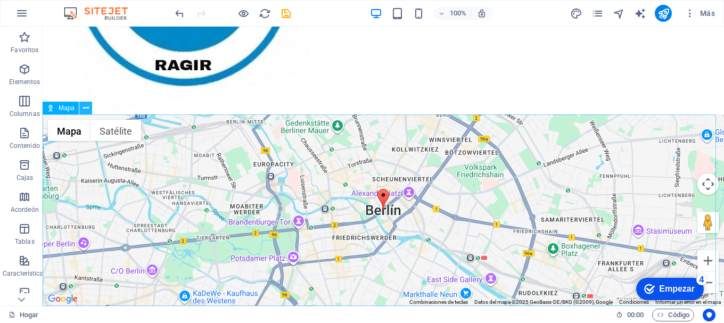
click at [84, 111] on icon at bounding box center [86, 108] width 6 height 11
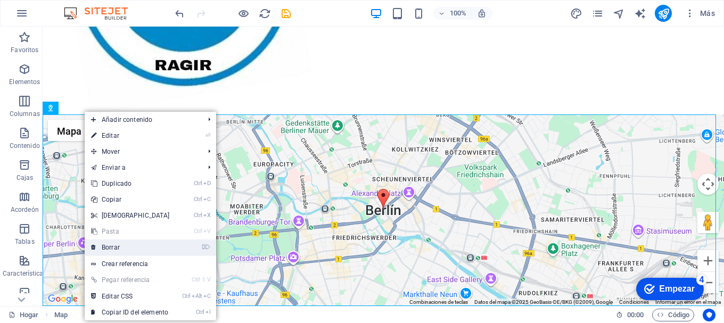
click at [148, 246] on link "⌦ Borrar" at bounding box center [131, 247] width 92 height 16
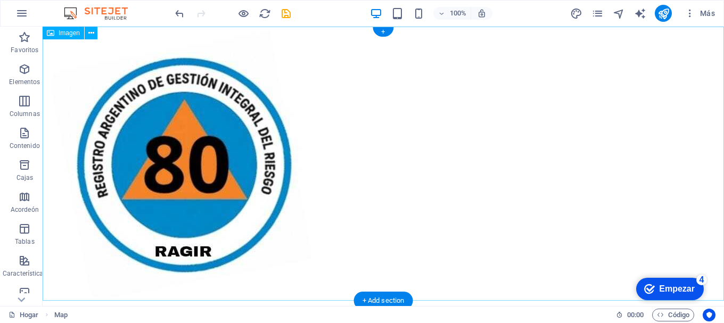
scroll to position [0, 0]
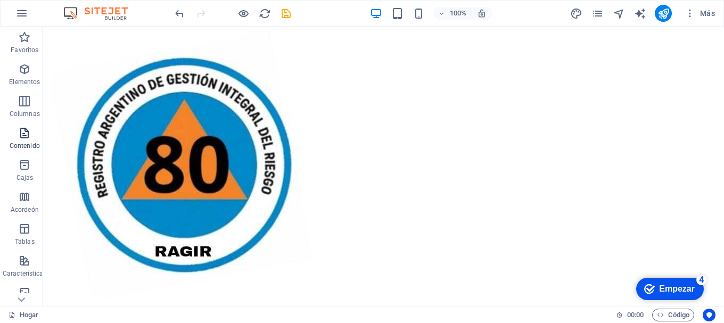
click at [18, 135] on icon "button" at bounding box center [24, 133] width 13 height 13
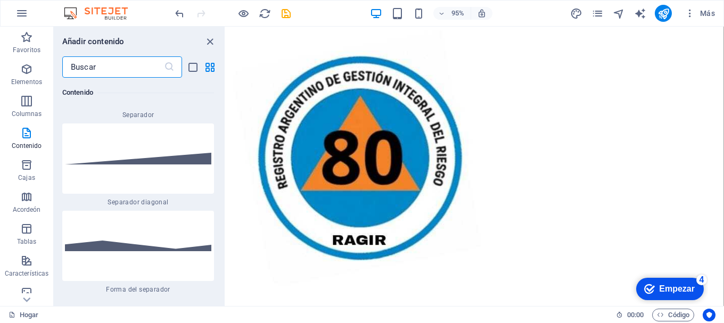
scroll to position [5313, 0]
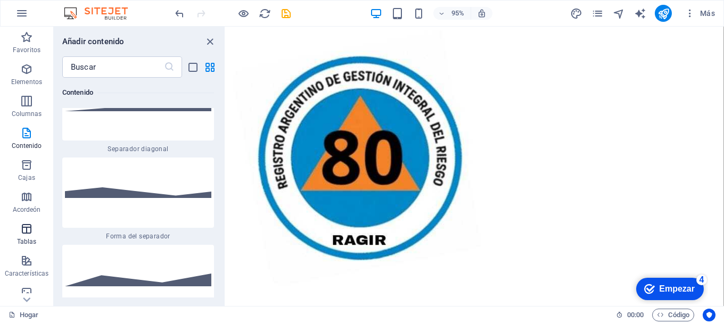
click at [32, 238] on font "Tablas" at bounding box center [27, 241] width 20 height 7
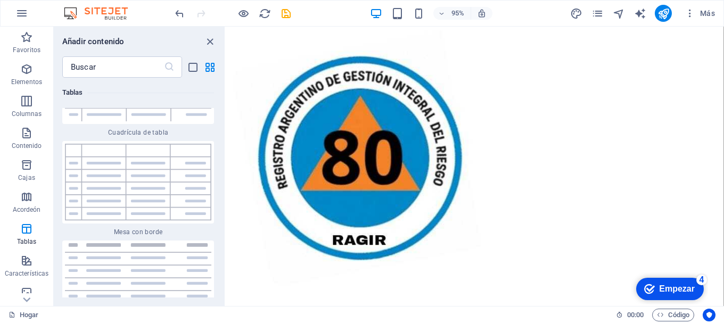
scroll to position [7576, 0]
click at [35, 258] on span "Características" at bounding box center [26, 267] width 53 height 26
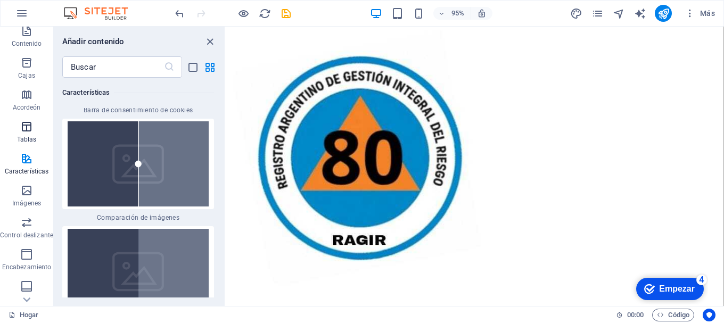
scroll to position [106, 0]
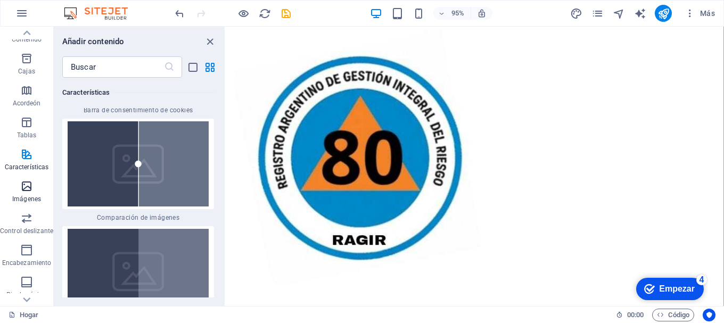
click at [42, 190] on span "Imágenes" at bounding box center [26, 193] width 53 height 26
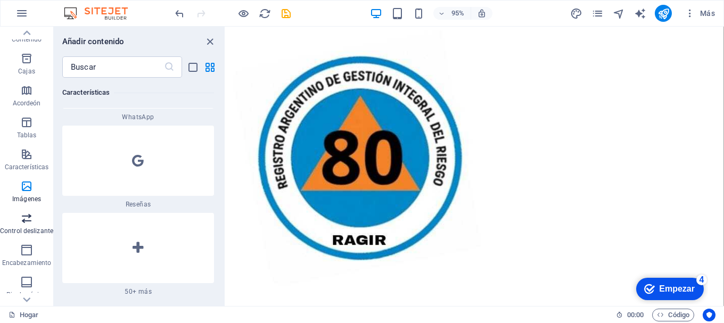
scroll to position [10680, 0]
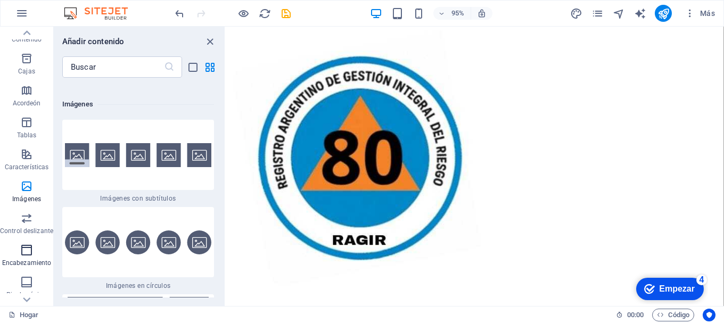
click at [38, 252] on span "Encabezamiento" at bounding box center [26, 257] width 53 height 26
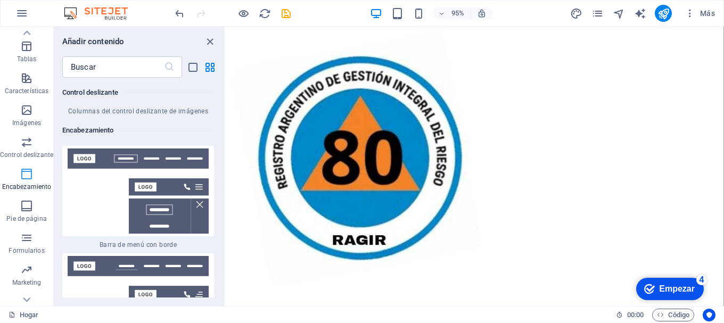
scroll to position [200, 0]
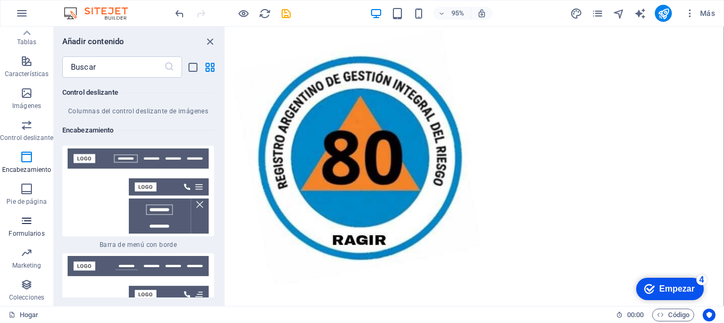
click at [35, 227] on span "Formularios" at bounding box center [26, 227] width 53 height 26
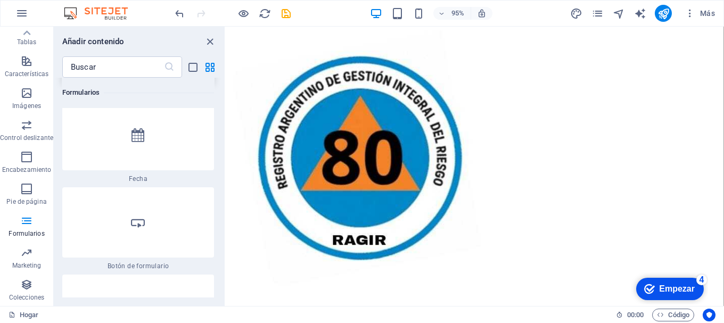
scroll to position [17021, 0]
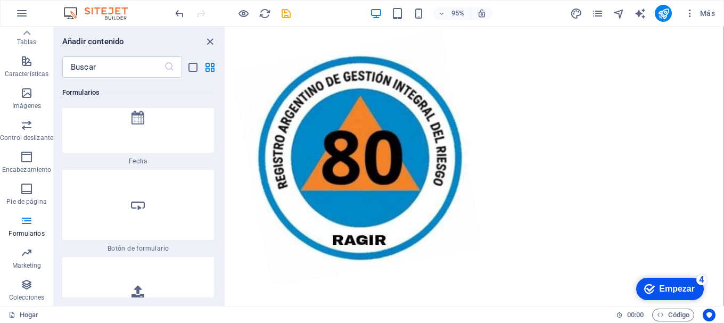
click at [160, 174] on div at bounding box center [138, 205] width 152 height 70
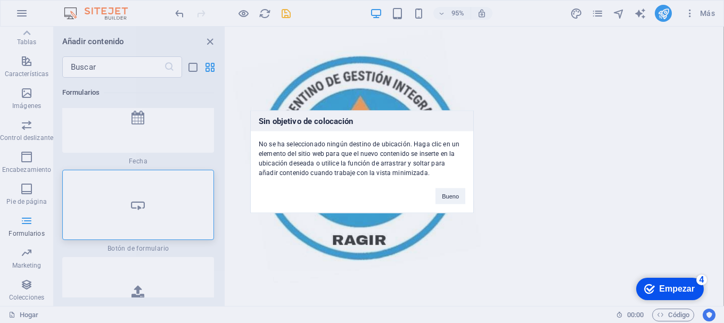
click at [144, 232] on div "Sin objetivo de colocación No se ha seleccionado ningún destino de ubicación. H…" at bounding box center [362, 161] width 724 height 323
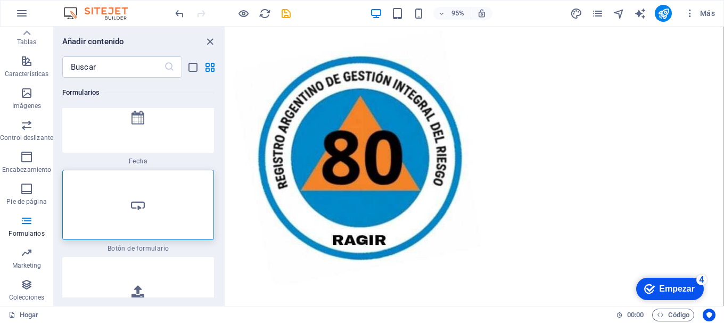
click at [144, 257] on div at bounding box center [138, 292] width 152 height 70
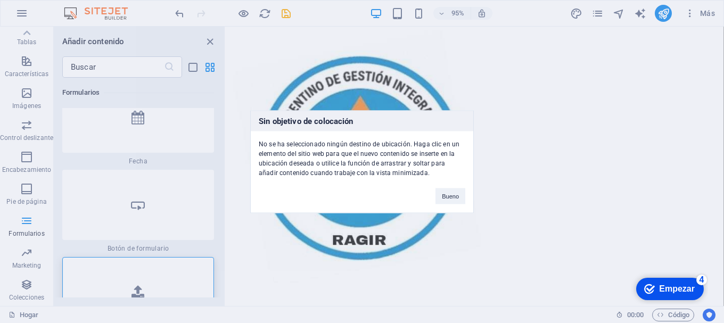
click at [144, 232] on div "Sin objetivo de colocación No se ha seleccionado ningún destino de ubicación. H…" at bounding box center [362, 161] width 724 height 323
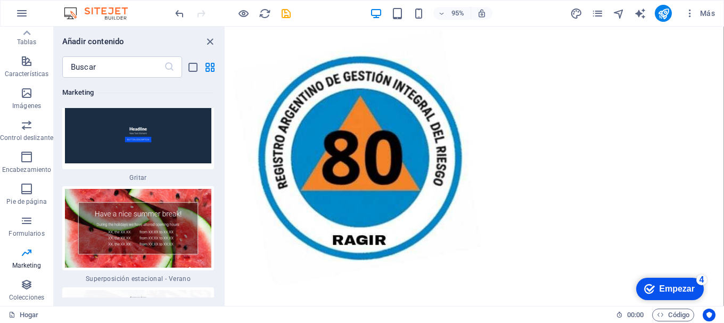
scroll to position [17926, 0]
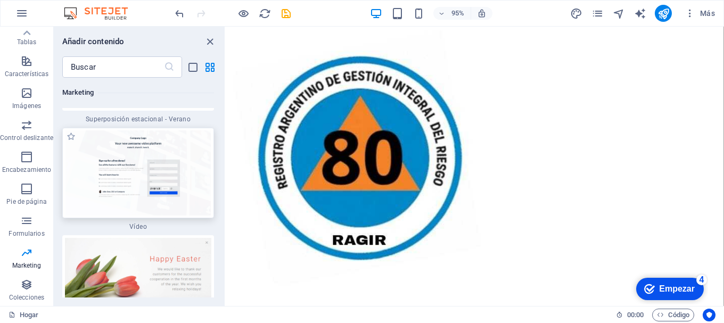
click at [147, 145] on img at bounding box center [138, 172] width 146 height 85
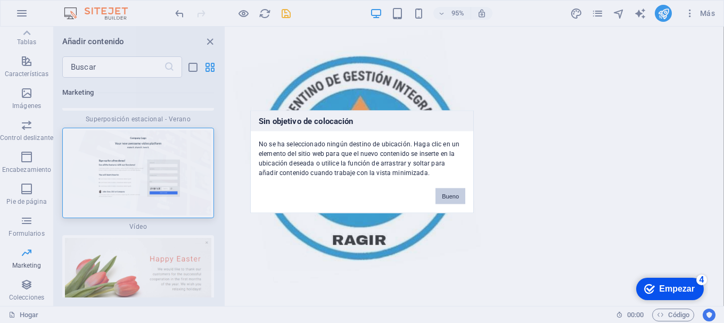
click at [439, 191] on button "Bueno" at bounding box center [450, 196] width 30 height 16
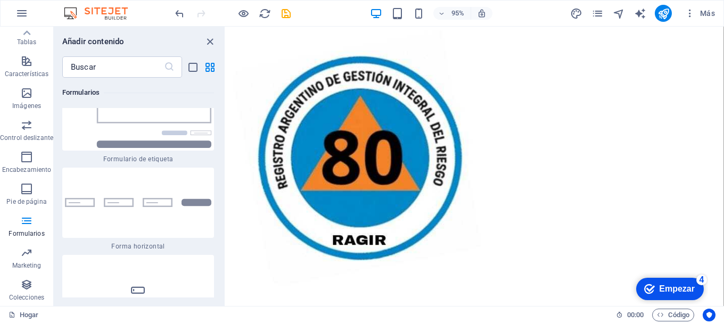
scroll to position [16117, 0]
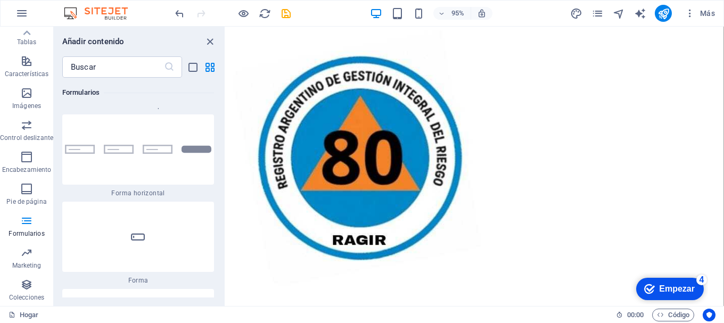
click at [174, 202] on div at bounding box center [138, 237] width 152 height 70
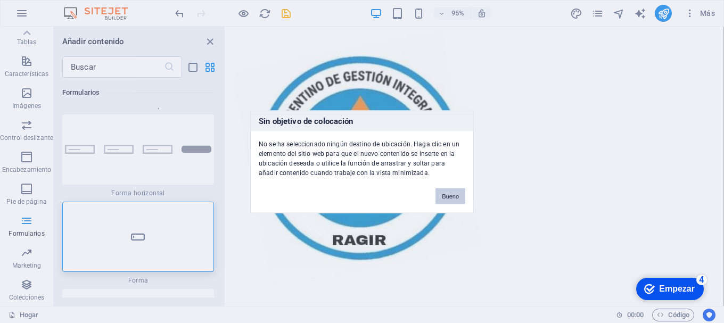
click at [451, 192] on button "Bueno" at bounding box center [450, 196] width 30 height 16
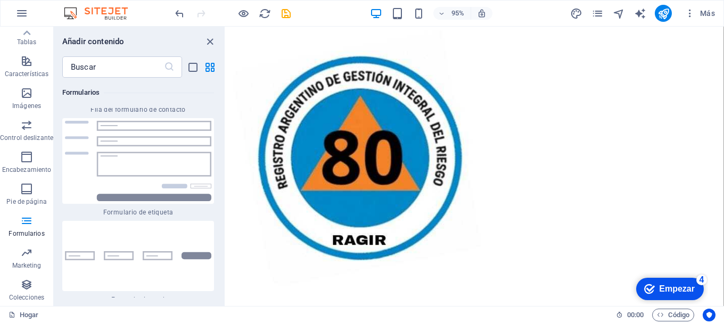
scroll to position [15957, 0]
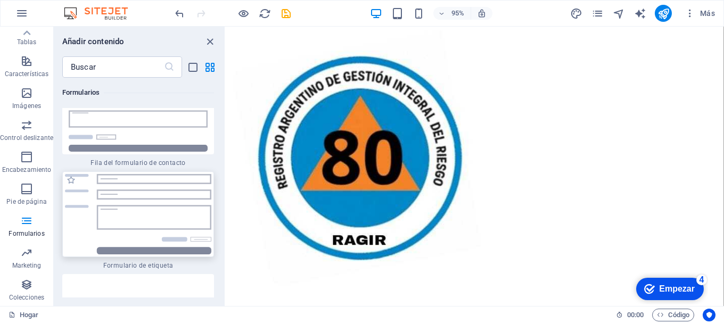
click at [162, 175] on img at bounding box center [138, 214] width 146 height 80
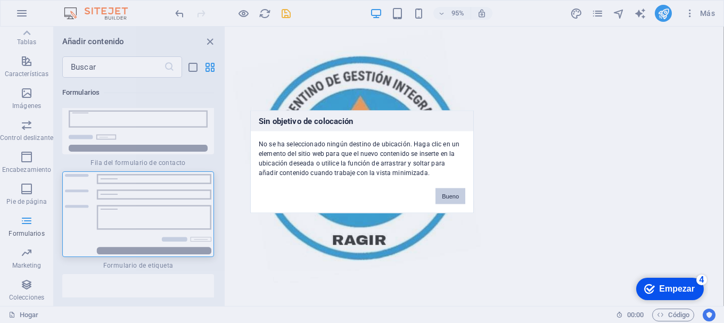
click at [453, 203] on button "Bueno" at bounding box center [450, 196] width 30 height 16
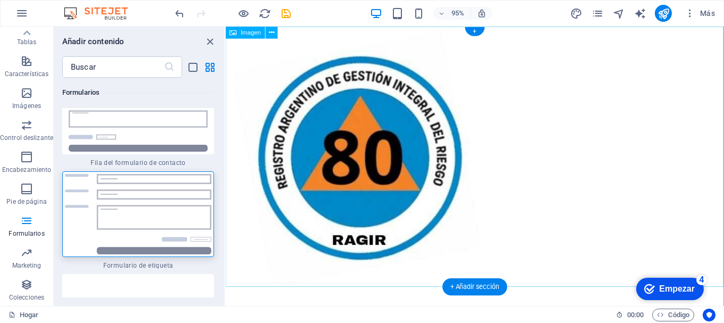
click at [256, 212] on figure at bounding box center [488, 164] width 524 height 274
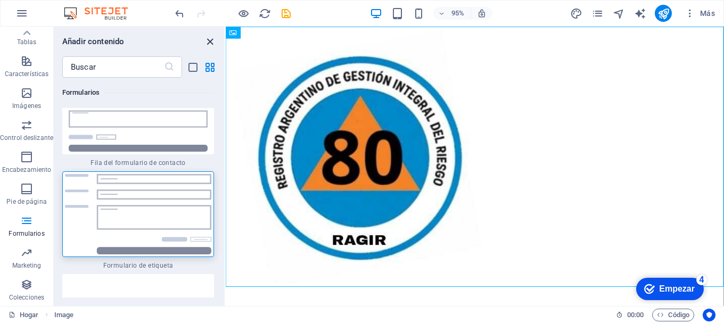
drag, startPoint x: 205, startPoint y: 36, endPoint x: 185, endPoint y: 30, distance: 21.4
click at [205, 36] on icon "cerrar panel" at bounding box center [210, 42] width 12 height 12
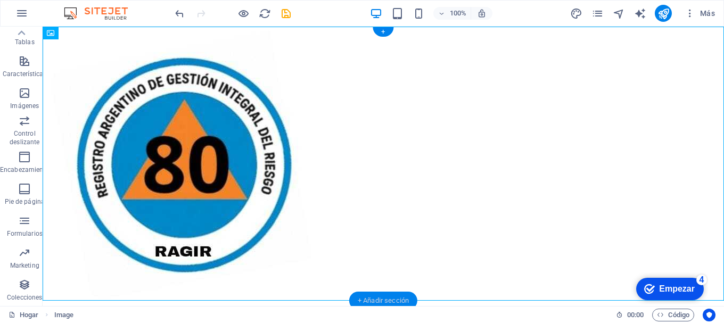
click at [374, 294] on div "+ Añadir sección" at bounding box center [383, 301] width 68 height 18
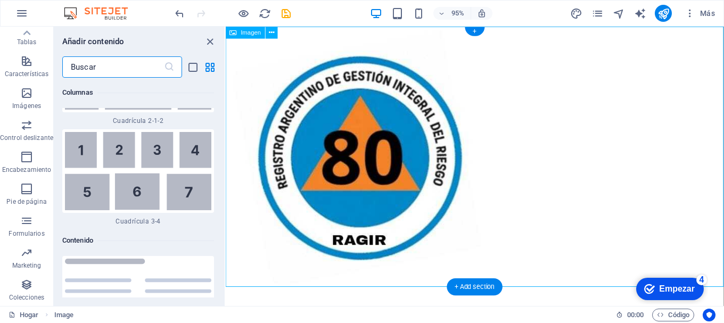
scroll to position [3610, 0]
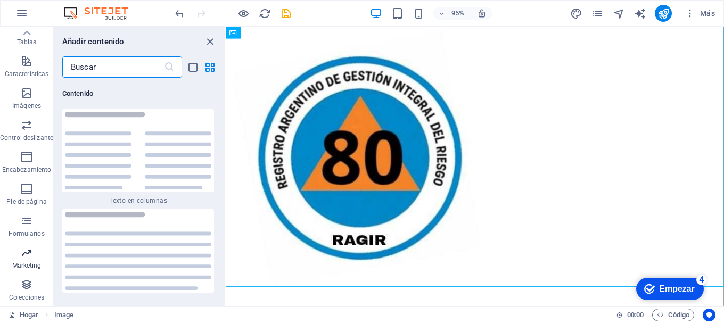
click at [13, 253] on span "Marketing" at bounding box center [26, 259] width 53 height 26
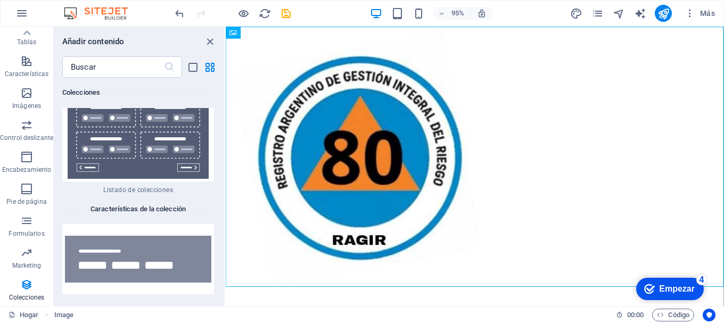
scroll to position [20487, 0]
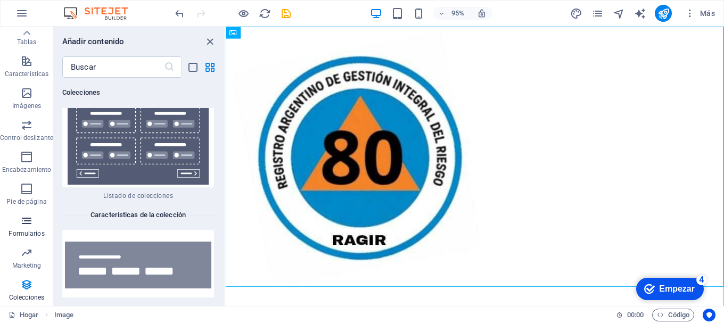
click at [39, 229] on span "Formularios" at bounding box center [26, 227] width 53 height 26
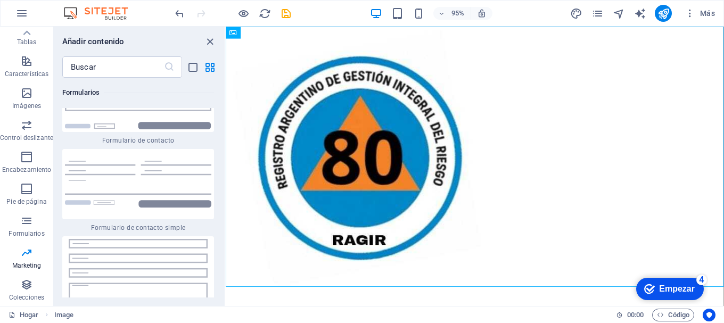
scroll to position [15584, 0]
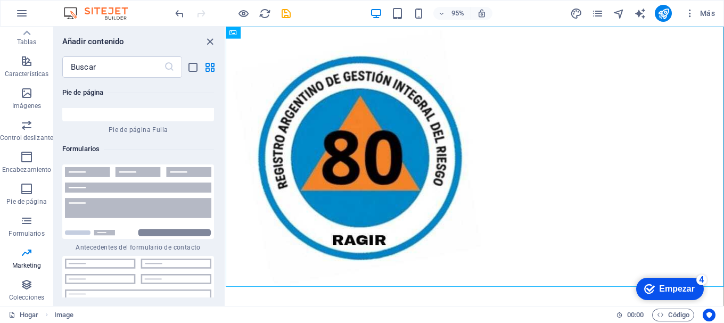
click at [119, 259] on img at bounding box center [138, 294] width 146 height 71
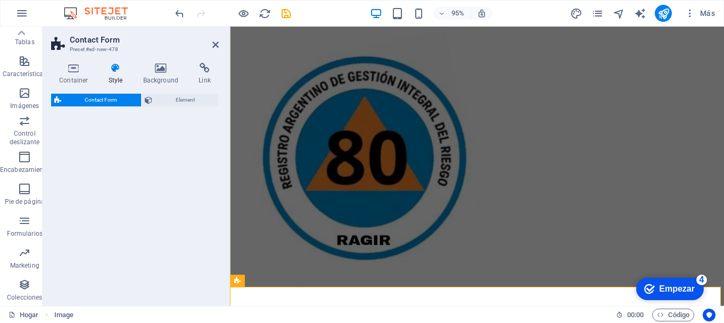
select select "rem"
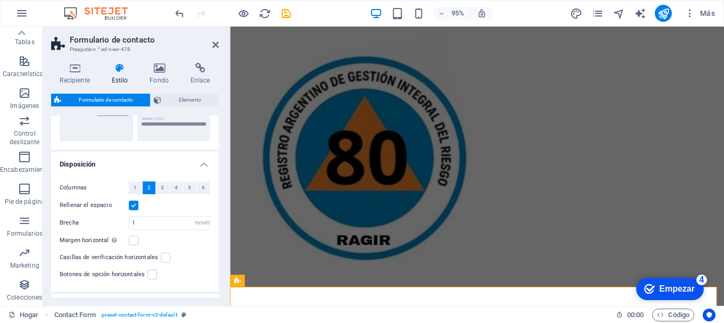
scroll to position [160, 0]
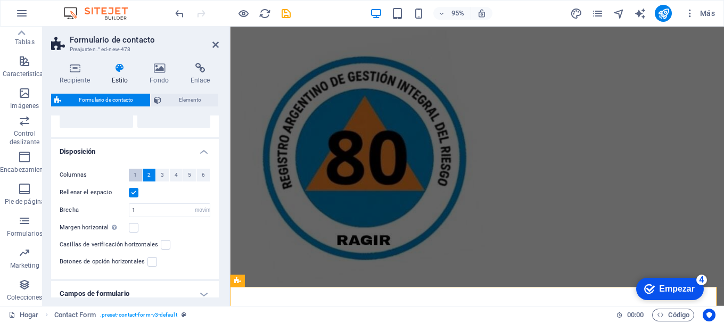
click at [135, 177] on font "1" at bounding box center [135, 175] width 3 height 6
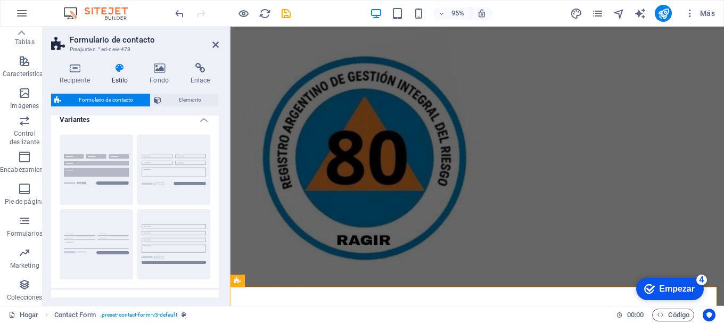
scroll to position [0, 0]
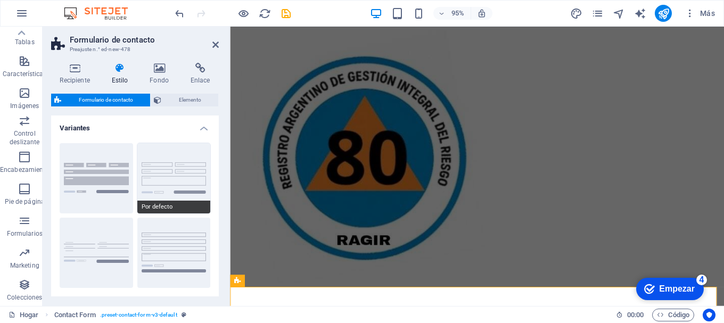
click at [151, 211] on span "Por defecto" at bounding box center [173, 207] width 73 height 13
click at [160, 76] on h4 "Fondo" at bounding box center [161, 74] width 41 height 22
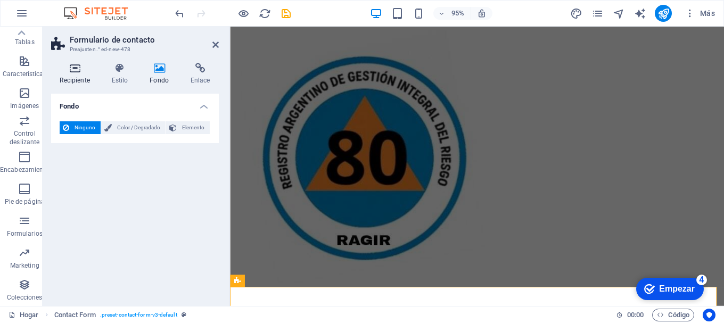
click at [82, 79] on font "Recipiente" at bounding box center [75, 80] width 30 height 7
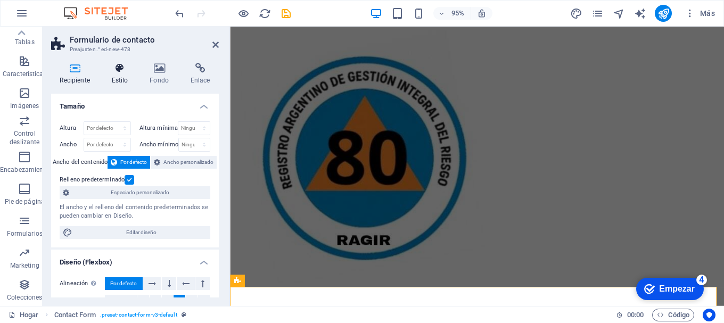
click at [131, 79] on h4 "Estilo" at bounding box center [122, 74] width 38 height 22
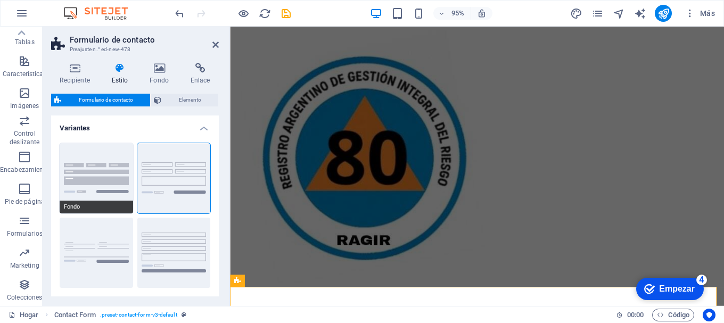
click at [119, 159] on button "Fondo" at bounding box center [96, 178] width 73 height 70
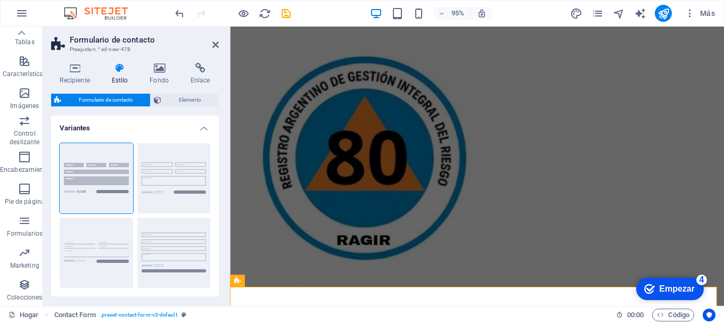
click at [130, 99] on font "Formulario de contacto" at bounding box center [106, 100] width 54 height 6
click at [174, 102] on span "Elemento" at bounding box center [189, 100] width 51 height 13
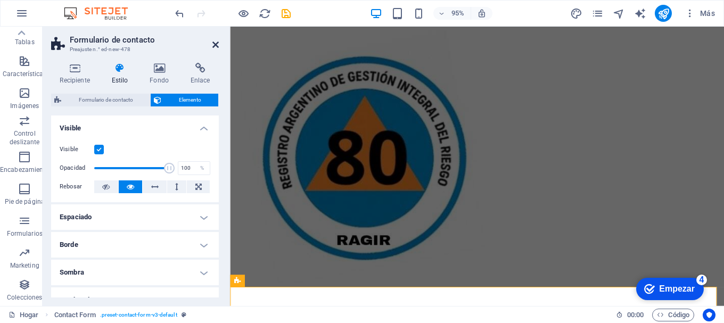
click at [216, 41] on icon at bounding box center [215, 44] width 6 height 9
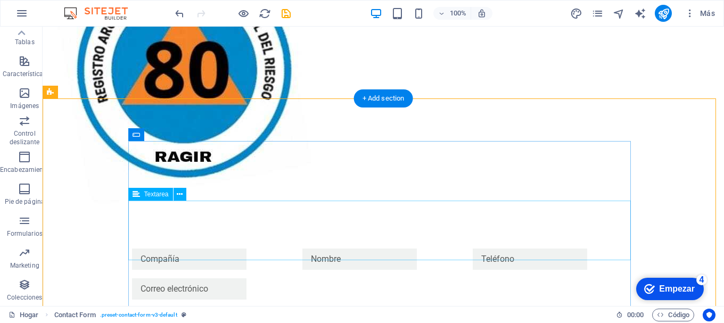
scroll to position [251, 0]
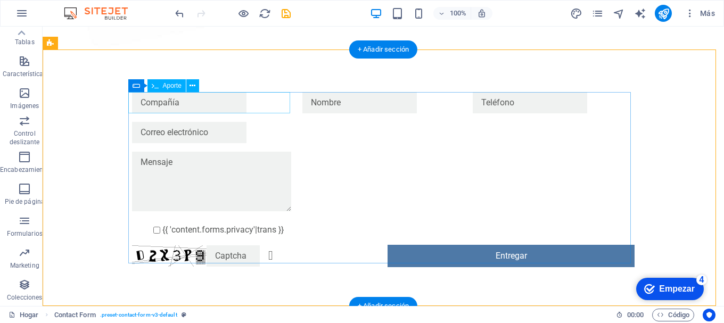
click at [207, 101] on div at bounding box center [213, 102] width 162 height 21
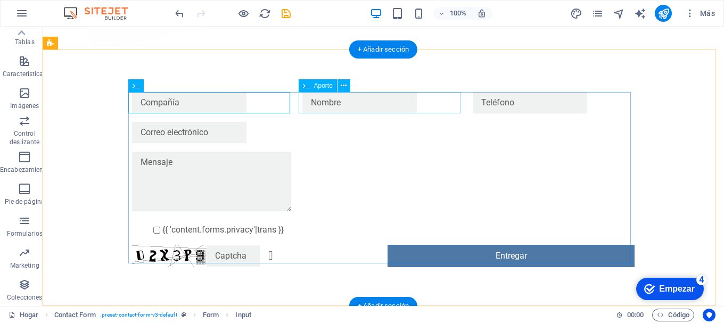
click at [376, 108] on div at bounding box center [383, 102] width 162 height 21
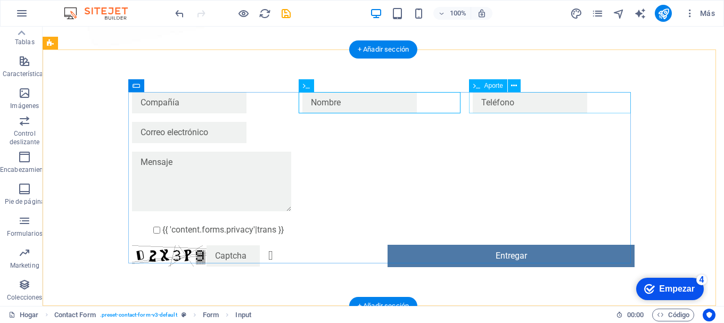
click at [504, 110] on div at bounding box center [554, 102] width 162 height 21
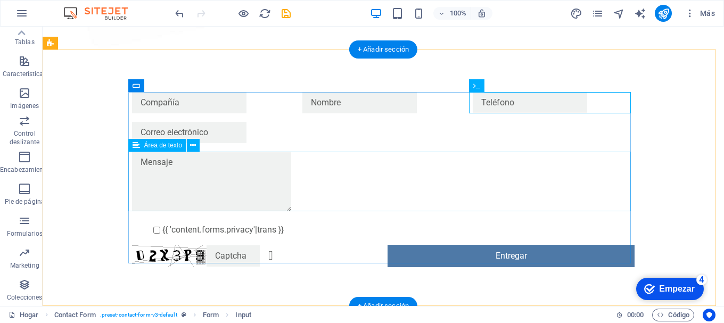
click at [234, 186] on div at bounding box center [383, 183] width 502 height 63
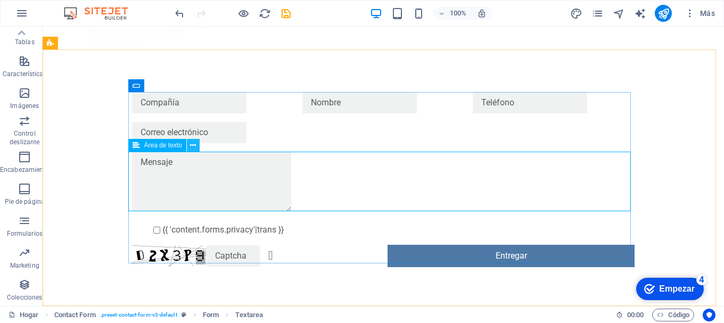
click at [194, 146] on icon at bounding box center [193, 145] width 6 height 11
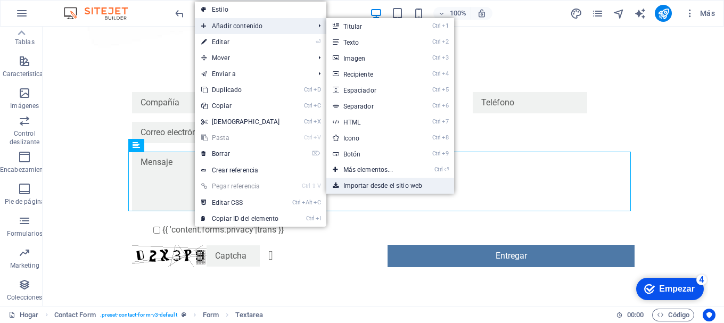
click at [385, 184] on font "Importar desde el sitio web" at bounding box center [382, 185] width 79 height 7
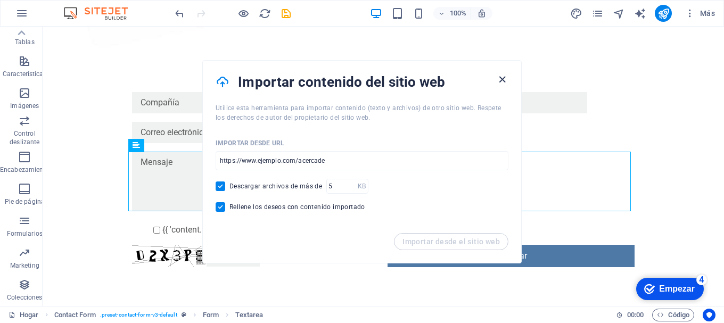
click at [503, 79] on icon "button" at bounding box center [502, 79] width 12 height 12
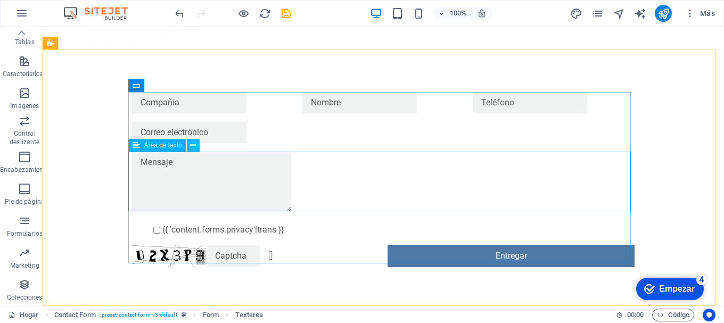
click at [191, 147] on icon at bounding box center [193, 145] width 6 height 11
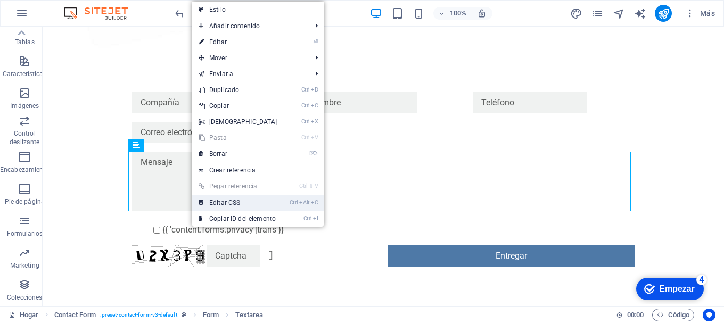
click at [243, 201] on link "Ctrl Alt C Editar CSS" at bounding box center [238, 203] width 92 height 16
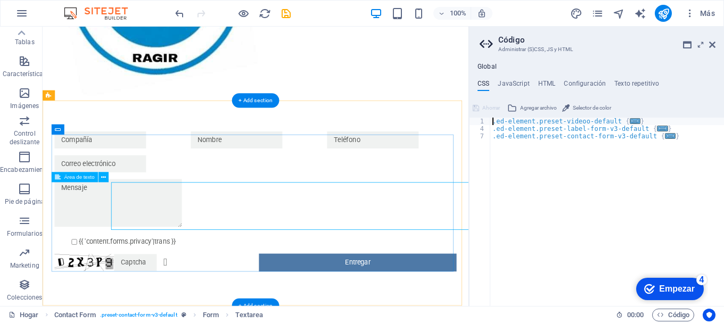
scroll to position [181, 0]
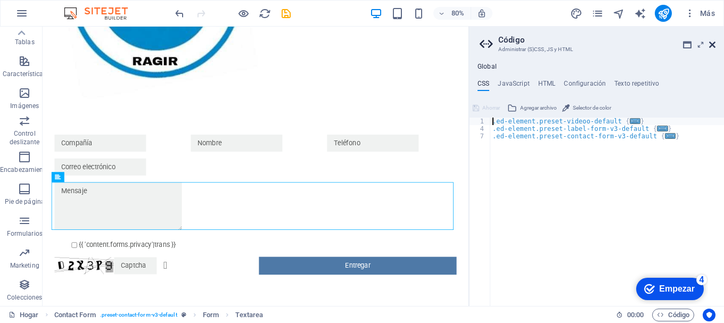
click at [713, 42] on icon at bounding box center [712, 44] width 6 height 9
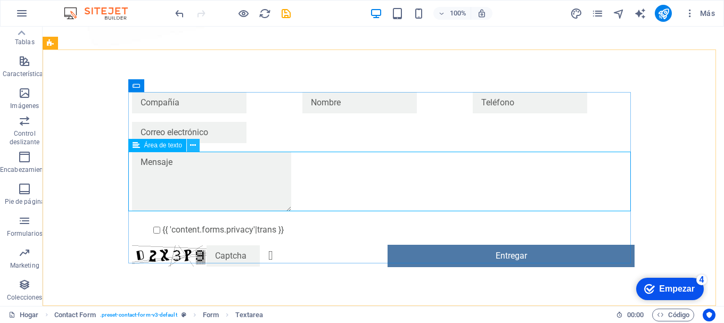
click at [191, 144] on icon at bounding box center [193, 145] width 6 height 11
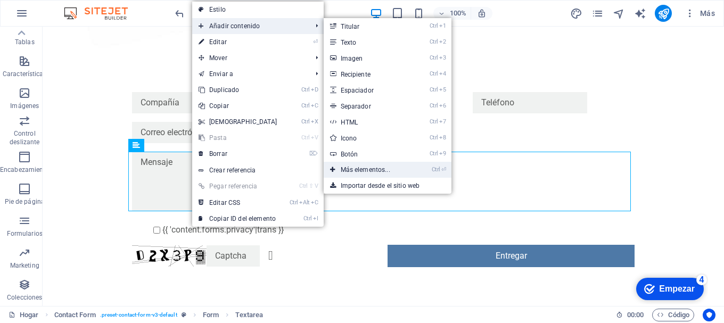
click at [377, 172] on font "Más elementos..." at bounding box center [365, 169] width 49 height 7
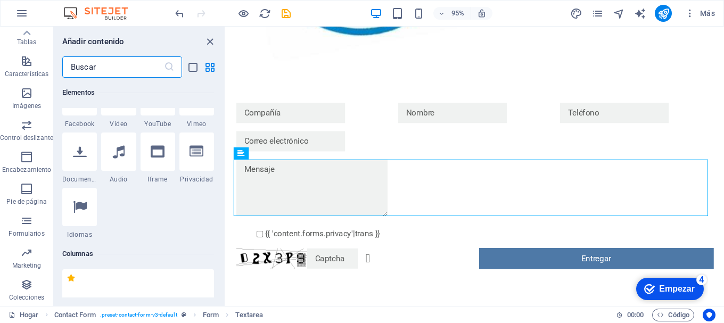
scroll to position [467, 0]
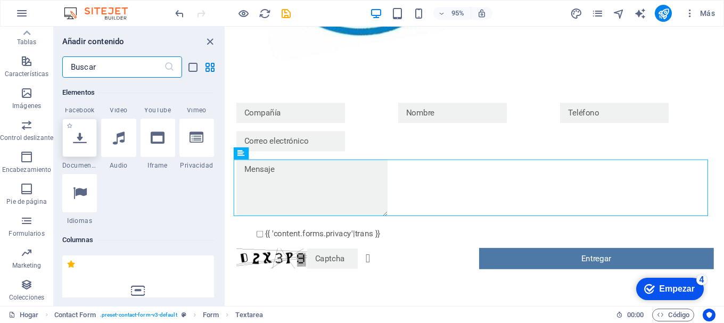
click at [81, 145] on div at bounding box center [79, 138] width 35 height 38
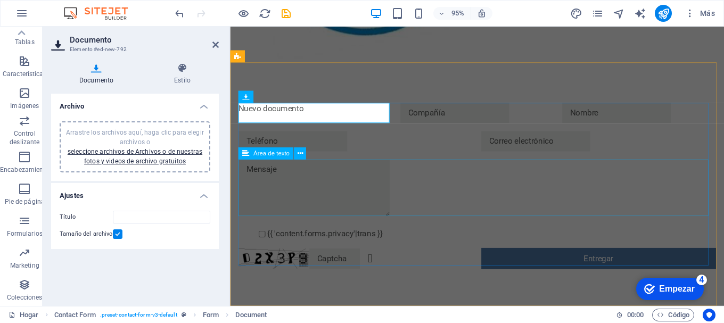
click at [327, 195] on div at bounding box center [490, 198] width 502 height 63
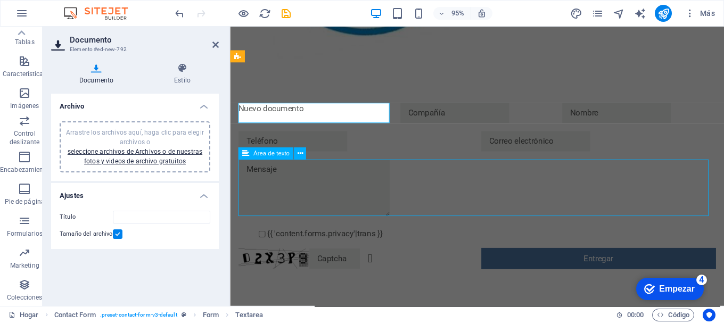
scroll to position [251, 0]
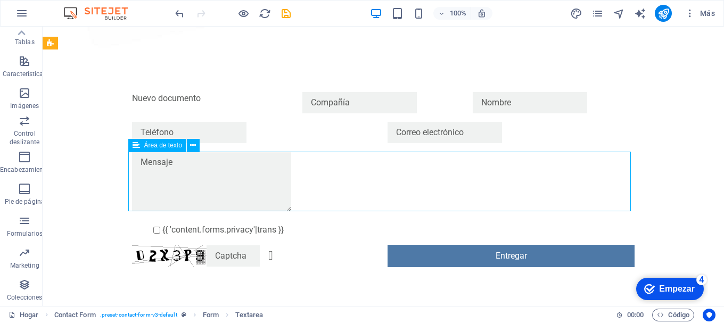
click at [323, 187] on div at bounding box center [383, 183] width 502 height 63
click at [278, 179] on div at bounding box center [383, 183] width 502 height 63
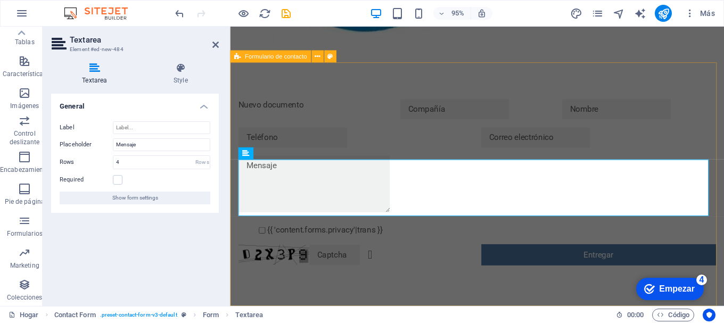
scroll to position [236, 0]
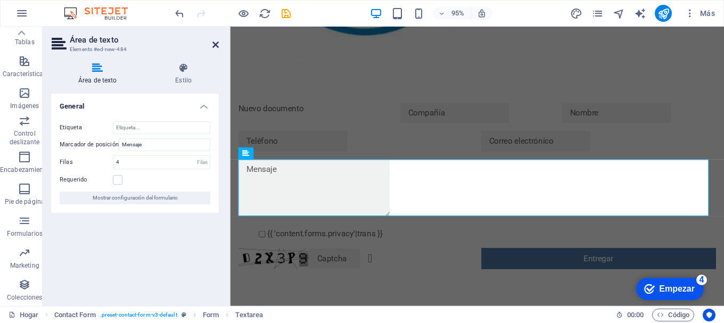
click at [216, 43] on icon at bounding box center [215, 44] width 6 height 9
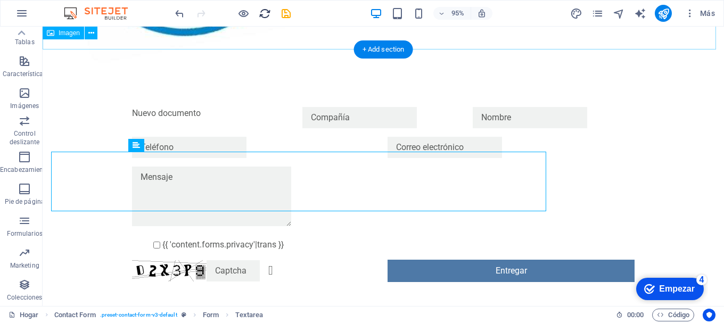
scroll to position [251, 0]
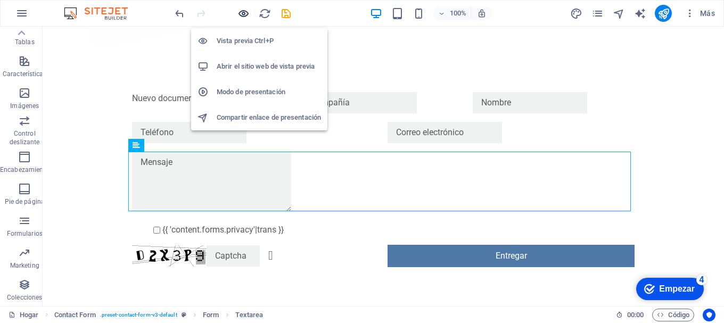
click at [239, 13] on icon "button" at bounding box center [243, 13] width 12 height 12
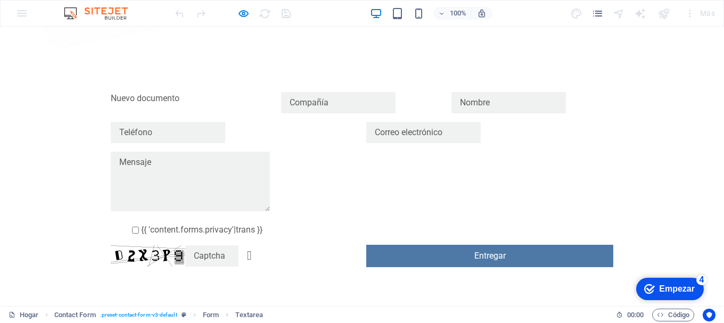
click at [270, 182] on textarea at bounding box center [190, 182] width 159 height 60
click at [270, 181] on textarea at bounding box center [190, 182] width 159 height 60
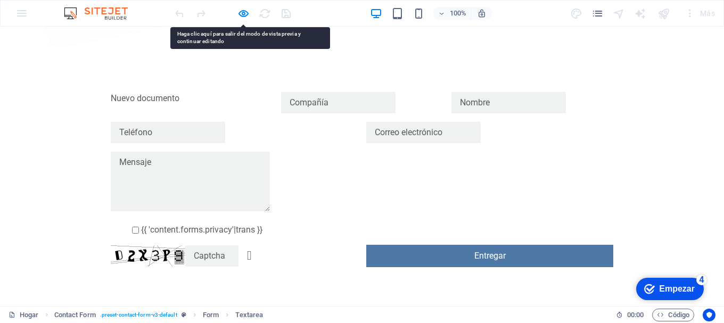
click at [192, 96] on p "Nuevo documento" at bounding box center [192, 98] width 162 height 13
click at [170, 98] on font "Nuevo documento" at bounding box center [145, 98] width 69 height 10
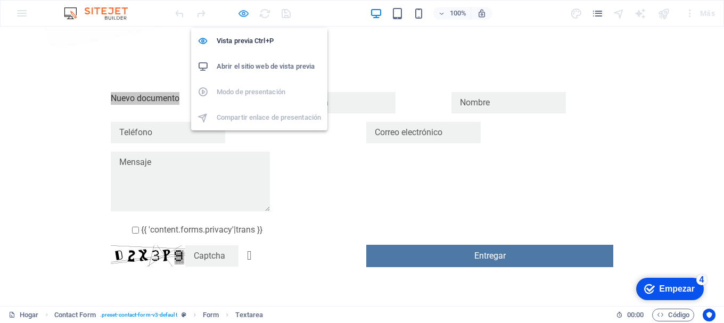
click at [243, 14] on icon "button" at bounding box center [243, 13] width 12 height 12
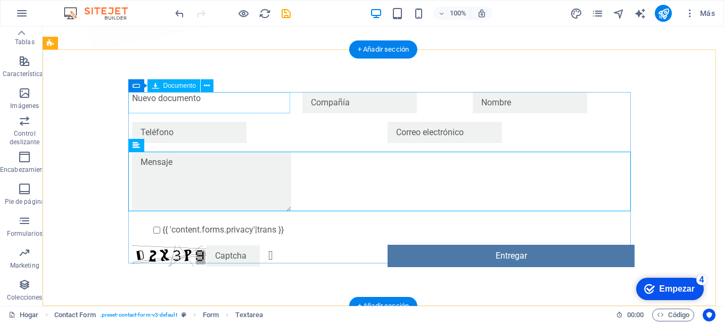
click at [193, 96] on div "Nuevo documento" at bounding box center [213, 102] width 162 height 21
drag, startPoint x: 213, startPoint y: 183, endPoint x: 225, endPoint y: 186, distance: 12.1
click at [224, 184] on div at bounding box center [383, 183] width 502 height 63
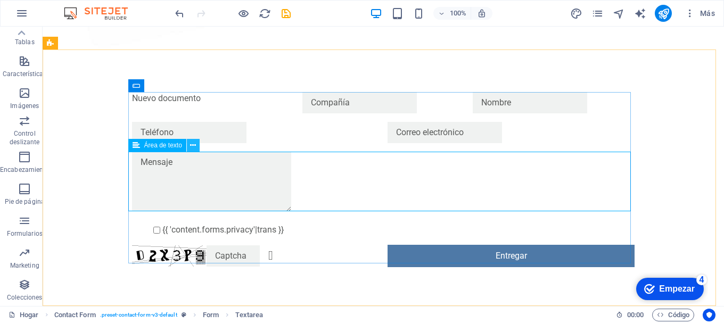
click at [192, 147] on icon at bounding box center [193, 145] width 6 height 11
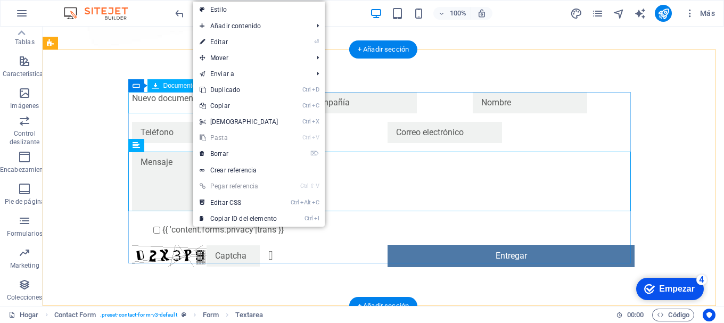
click at [160, 98] on div "Nuevo documento" at bounding box center [213, 102] width 162 height 21
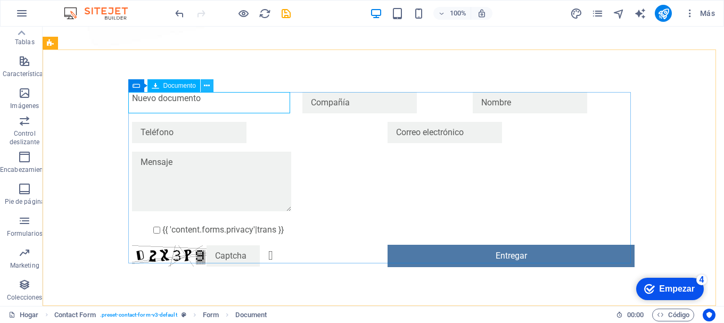
click at [208, 83] on icon at bounding box center [207, 85] width 6 height 11
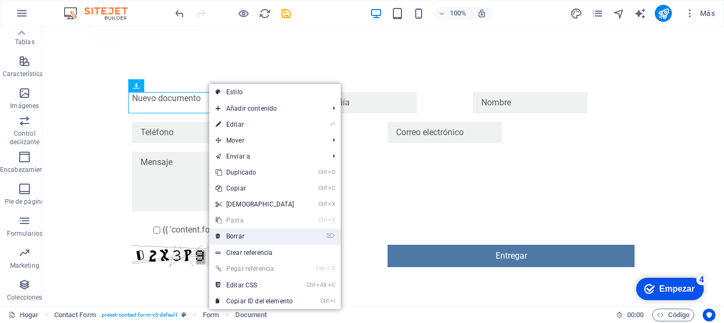
click at [244, 236] on link "⌦ Borrar" at bounding box center [255, 236] width 92 height 16
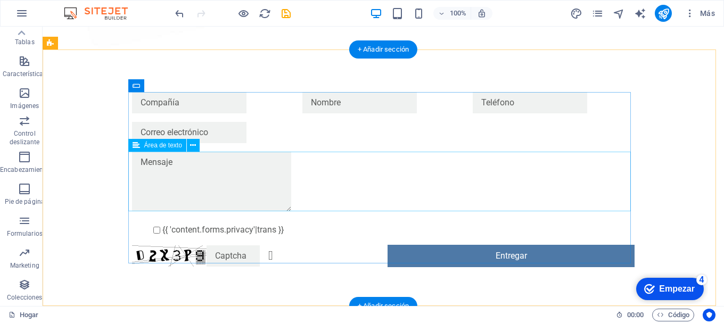
click at [276, 185] on div at bounding box center [383, 183] width 502 height 63
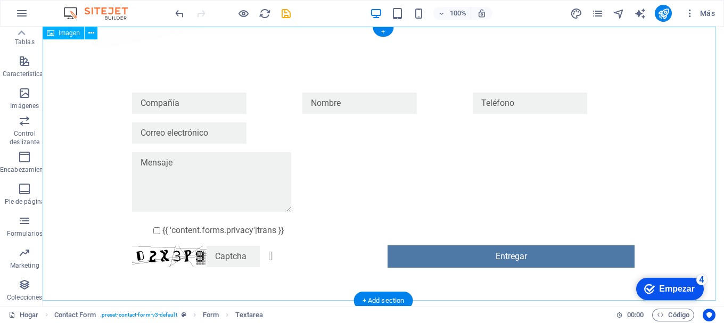
scroll to position [0, 0]
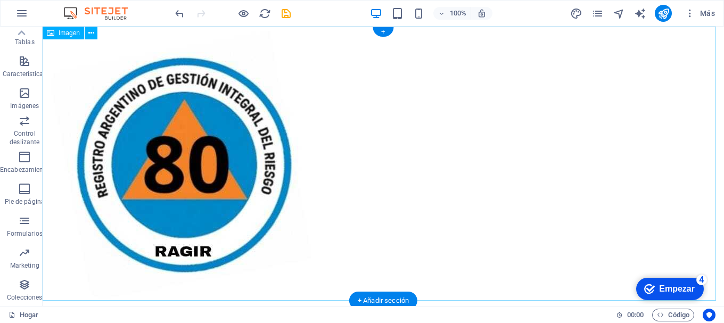
click at [229, 163] on figure at bounding box center [383, 164] width 681 height 274
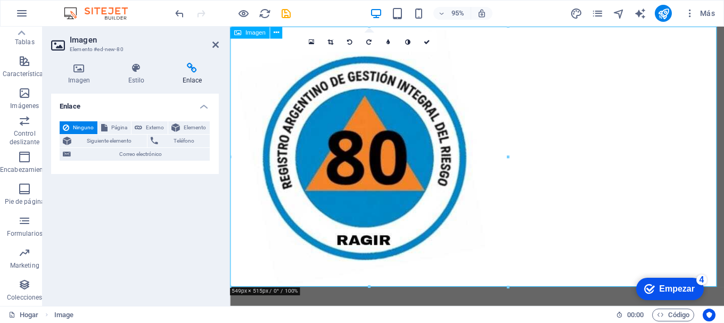
click at [275, 31] on icon at bounding box center [275, 32] width 5 height 11
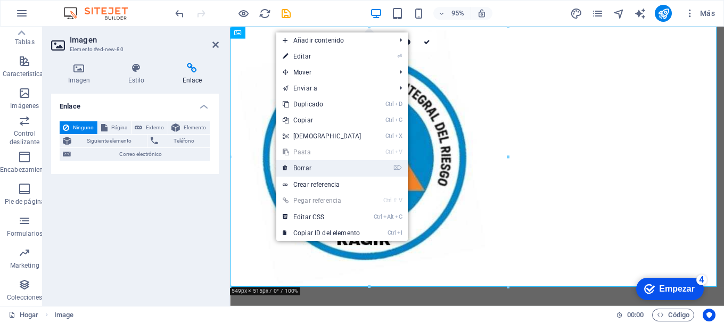
click at [299, 166] on font "Borrar" at bounding box center [302, 167] width 18 height 7
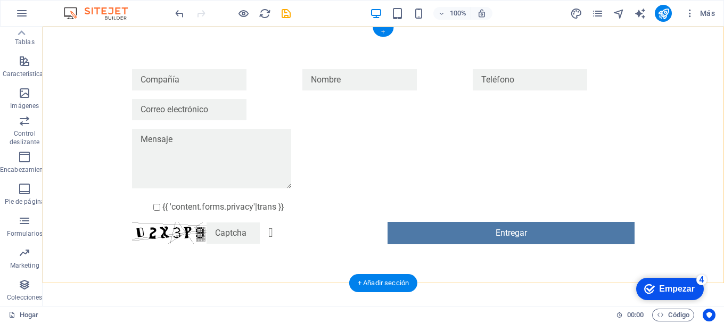
drag, startPoint x: 340, startPoint y: 10, endPoint x: 135, endPoint y: 89, distance: 220.2
click at [384, 34] on font "+" at bounding box center [383, 32] width 4 height 8
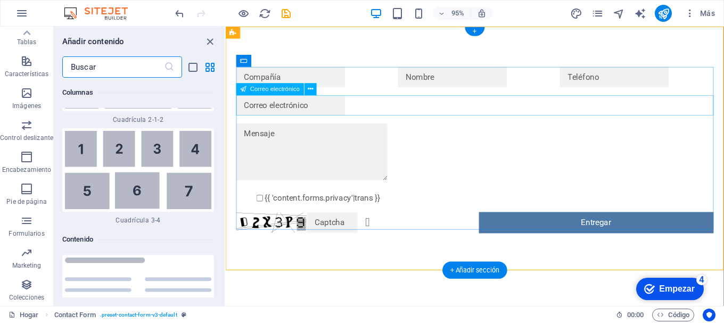
scroll to position [3610, 0]
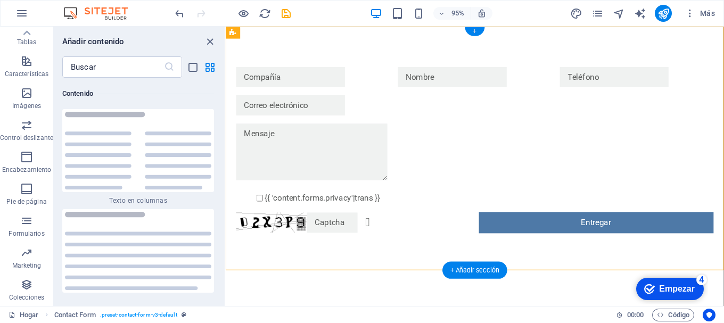
click at [472, 31] on div "+" at bounding box center [475, 31] width 20 height 9
click at [28, 102] on font "Imágenes" at bounding box center [26, 105] width 29 height 7
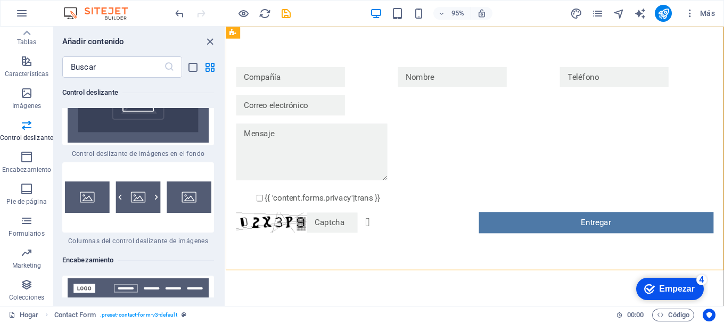
scroll to position [12223, 0]
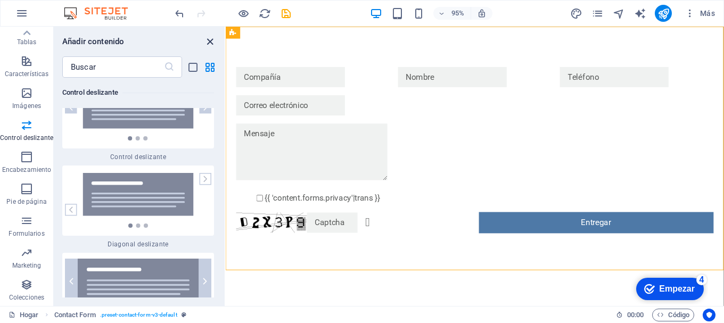
click at [210, 43] on icon "cerrar panel" at bounding box center [210, 42] width 12 height 12
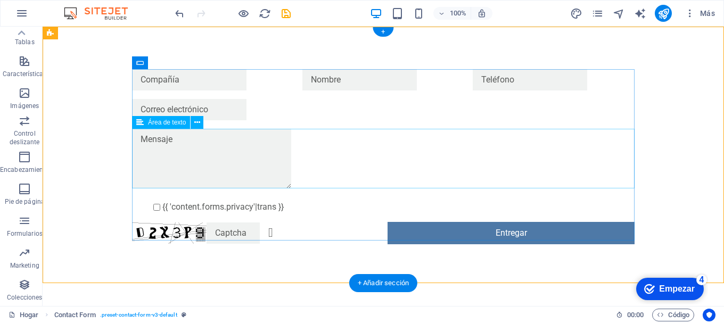
click at [234, 160] on div at bounding box center [383, 160] width 502 height 63
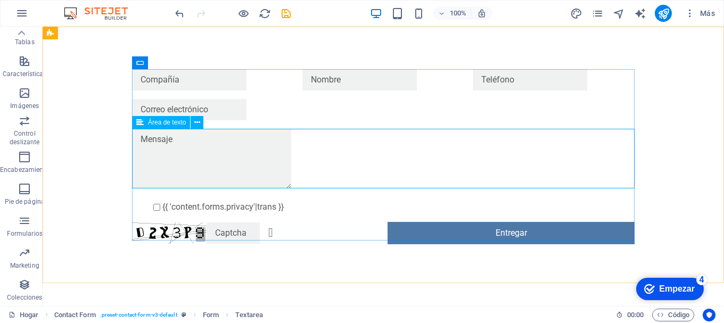
click at [144, 124] on div "Área de texto" at bounding box center [161, 122] width 58 height 13
click at [197, 125] on icon at bounding box center [197, 122] width 6 height 11
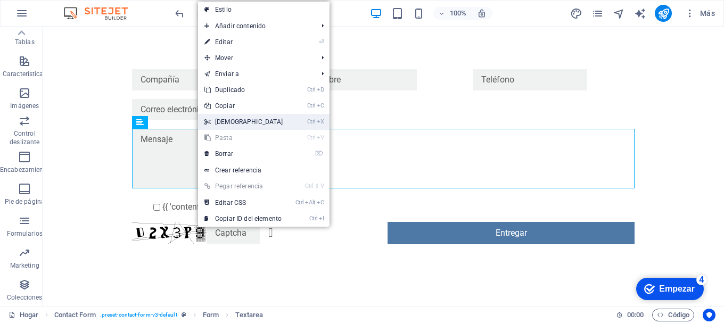
click at [214, 118] on link "Ctrl X Cortar" at bounding box center [244, 122] width 92 height 16
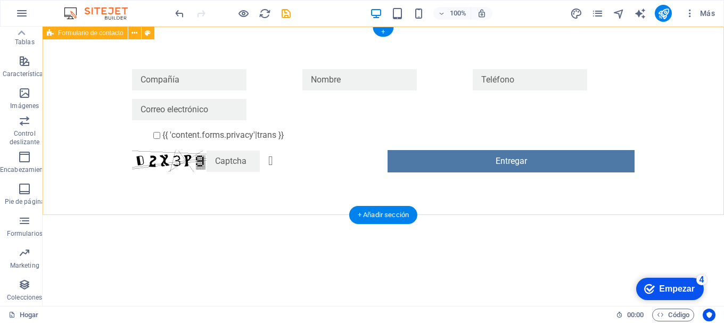
click at [242, 205] on div "{{ 'content.forms.privacy'|trans }} ¿Ilegible? Regenerar Entregar" at bounding box center [383, 121] width 681 height 188
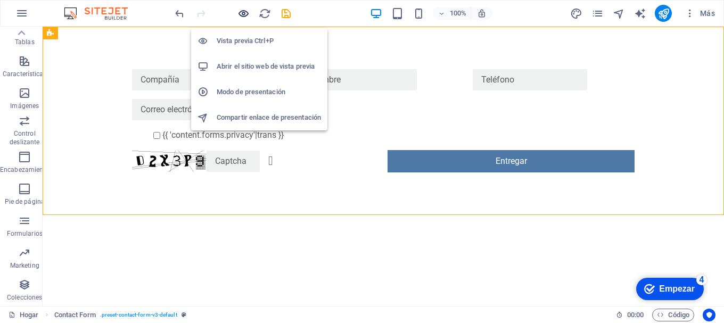
click at [244, 12] on icon "button" at bounding box center [243, 13] width 12 height 12
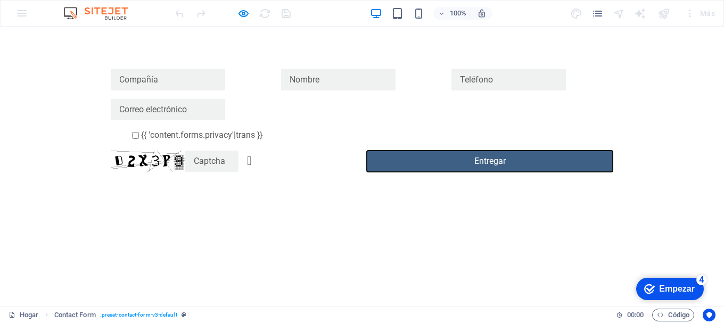
click at [460, 164] on button "Entregar" at bounding box center [489, 161] width 247 height 22
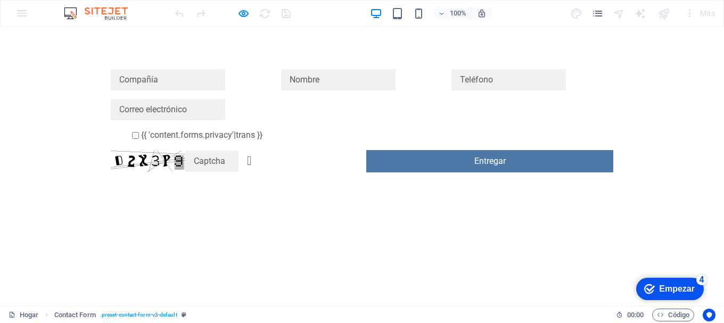
click at [132, 136] on input "{{ 'content.forms.privacy'|trans }}" at bounding box center [135, 135] width 7 height 7
checkbox input "true"
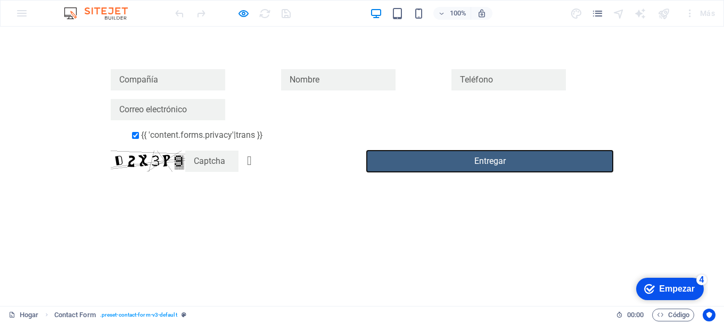
click at [398, 160] on button "Entregar" at bounding box center [489, 161] width 247 height 22
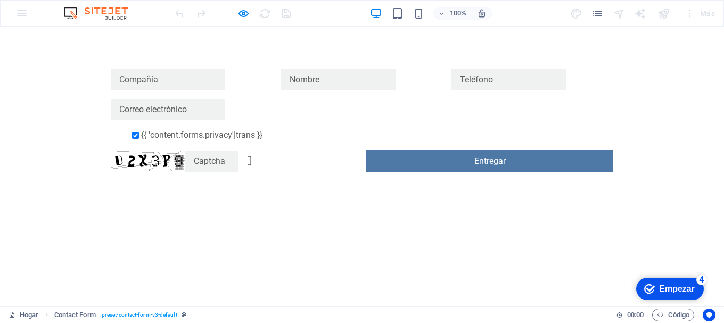
click at [252, 163] on link "¿Ilegible? Regenerar" at bounding box center [249, 160] width 5 height 13
click at [252, 162] on link "¿Ilegible? Regenerar" at bounding box center [249, 160] width 5 height 13
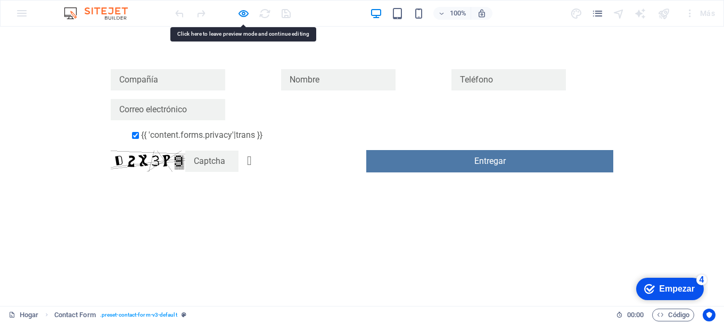
click at [252, 162] on link "¿Ilegible? Regenerar" at bounding box center [249, 160] width 5 height 13
click at [152, 162] on img at bounding box center [148, 161] width 75 height 21
drag, startPoint x: 186, startPoint y: 163, endPoint x: 185, endPoint y: 158, distance: 5.6
click at [185, 163] on div "¿Ilegible? Regenerar" at bounding box center [234, 161] width 247 height 22
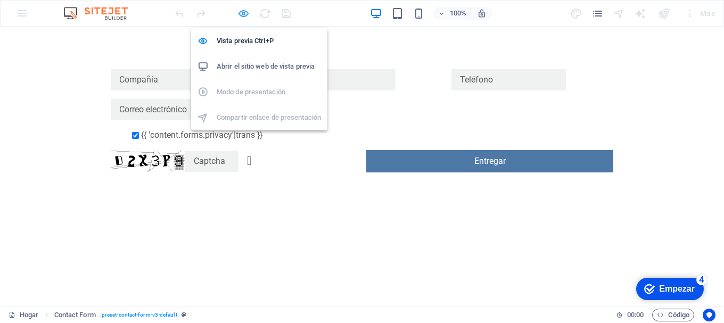
click at [239, 12] on icon "button" at bounding box center [243, 13] width 12 height 12
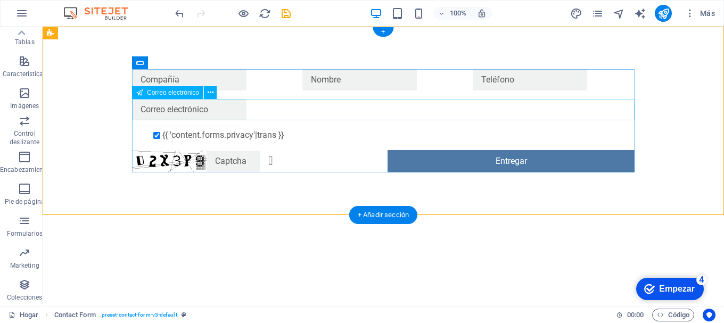
click at [252, 117] on div at bounding box center [383, 109] width 502 height 21
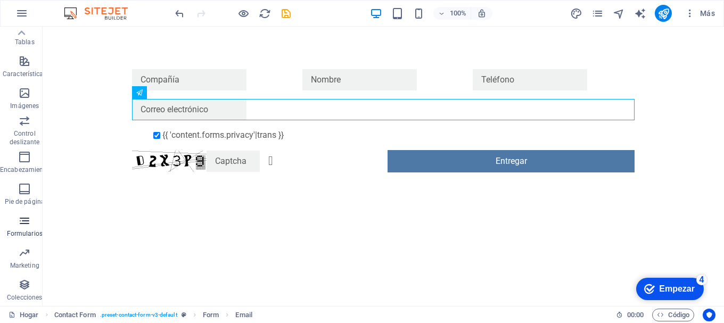
click at [19, 219] on icon "button" at bounding box center [24, 220] width 13 height 13
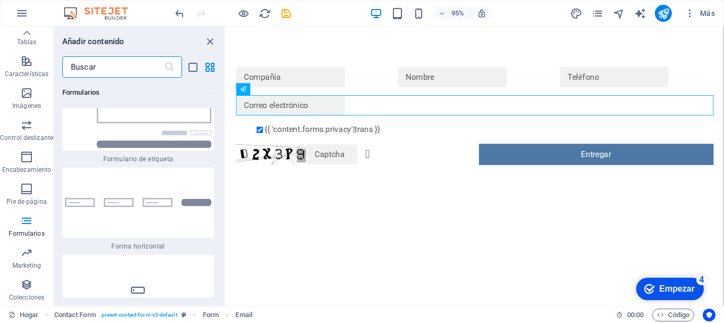
scroll to position [16117, 0]
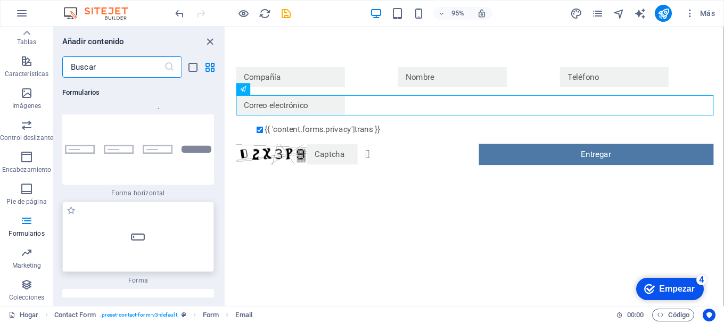
click at [126, 202] on div at bounding box center [138, 237] width 152 height 70
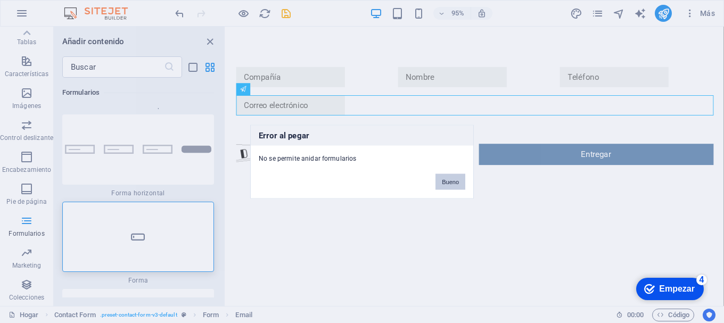
click at [439, 186] on button "Bueno" at bounding box center [450, 182] width 30 height 16
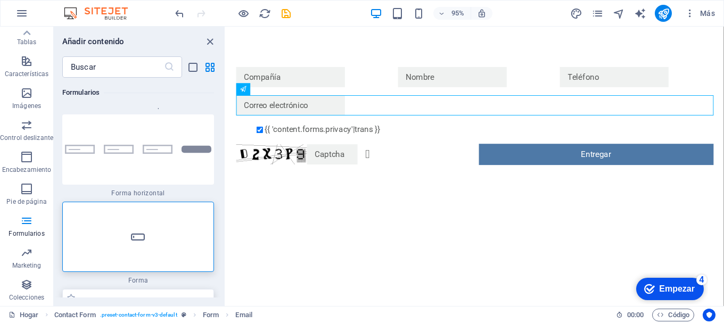
click at [109, 289] on div at bounding box center [138, 324] width 152 height 70
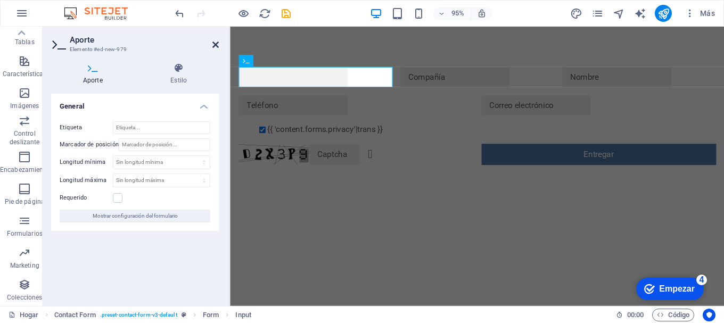
click at [216, 45] on icon at bounding box center [215, 44] width 6 height 9
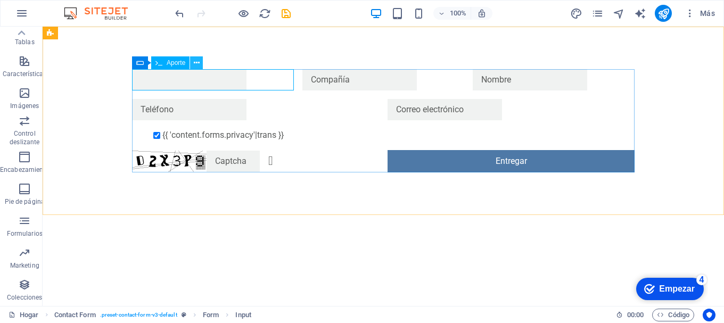
click at [199, 67] on icon at bounding box center [197, 62] width 6 height 11
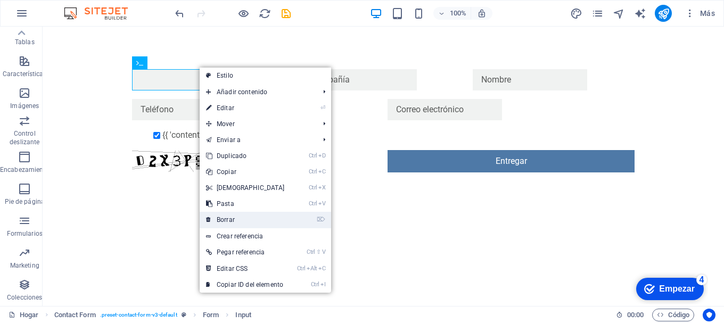
click at [236, 221] on link "⌦ Borrar" at bounding box center [246, 220] width 92 height 16
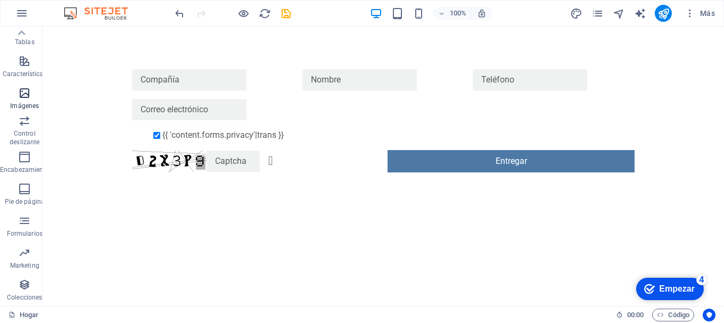
click at [28, 97] on icon "button" at bounding box center [24, 93] width 13 height 13
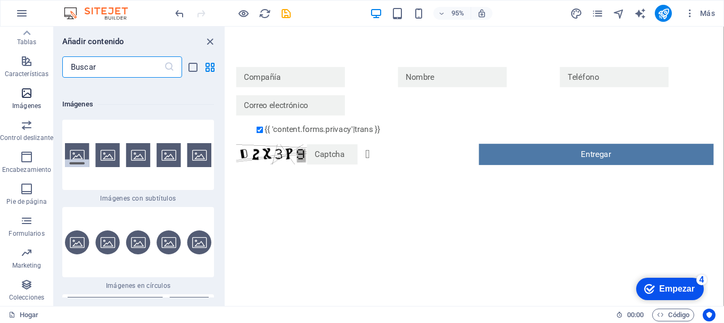
scroll to position [10680, 0]
click at [194, 69] on icon "vista de lista" at bounding box center [193, 67] width 12 height 12
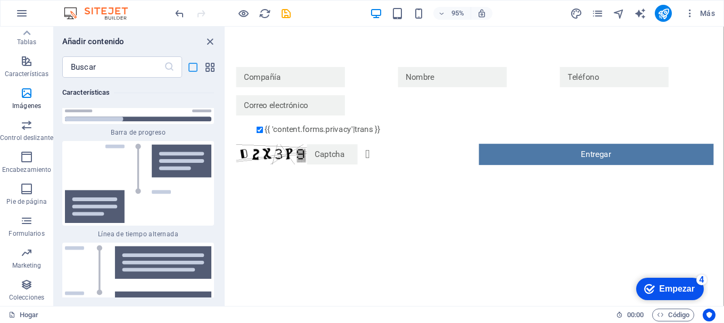
scroll to position [12475, 0]
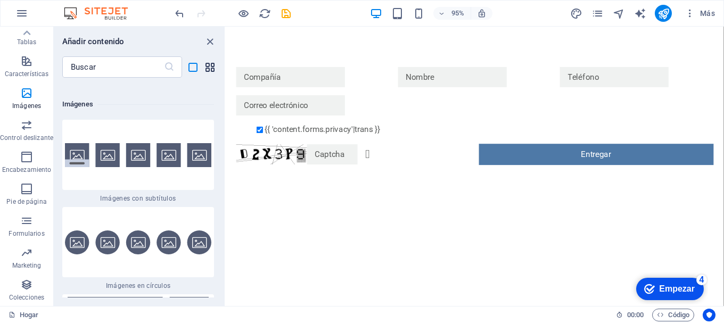
click at [210, 69] on icon "vista de cuadrícula" at bounding box center [210, 67] width 12 height 12
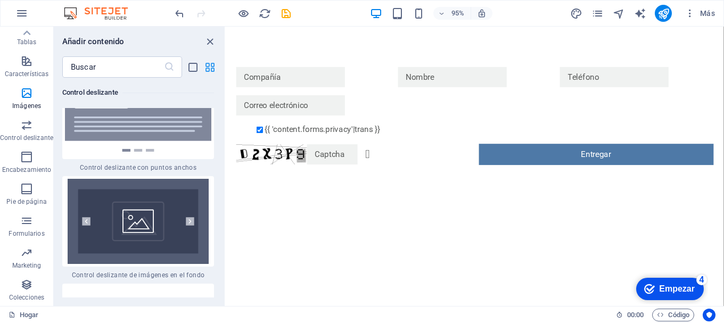
scroll to position [10680, 0]
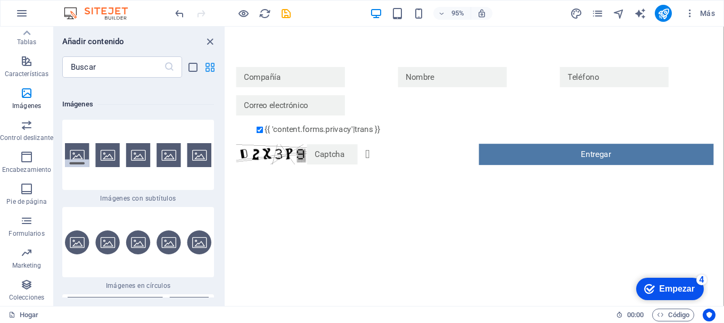
click at [208, 69] on icon "vista de cuadrícula" at bounding box center [210, 67] width 12 height 12
click at [215, 42] on icon "cerrar panel" at bounding box center [210, 42] width 12 height 12
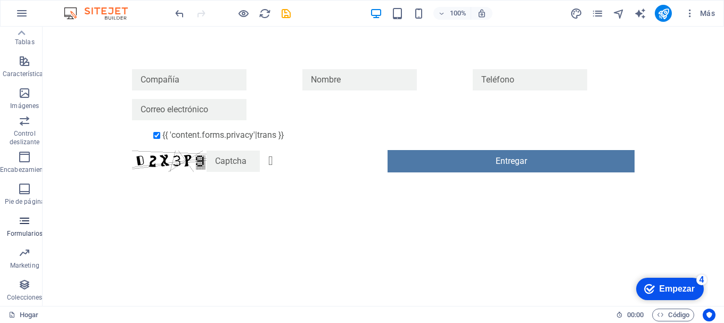
click at [28, 220] on icon "button" at bounding box center [24, 220] width 13 height 13
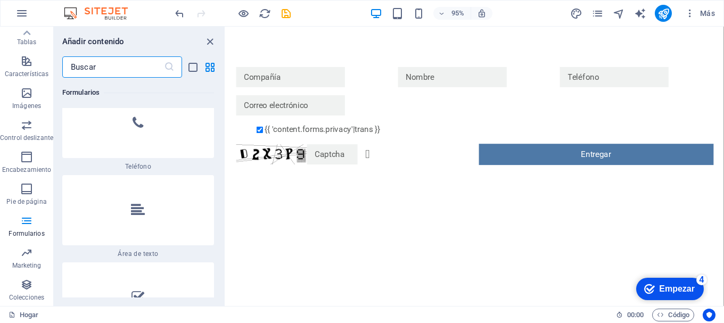
scroll to position [16596, 0]
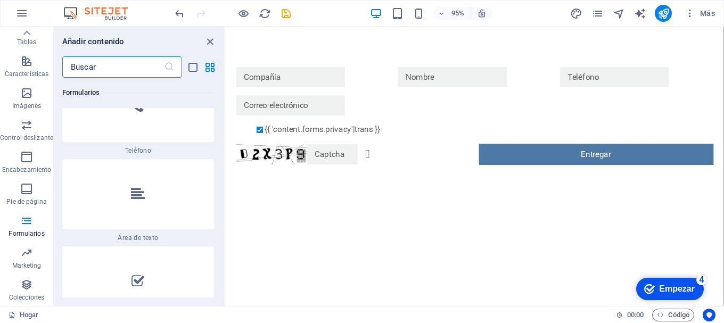
click at [124, 166] on div at bounding box center [138, 194] width 152 height 70
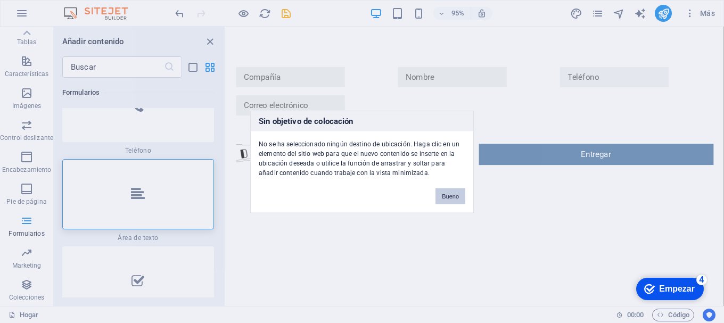
click at [436, 197] on button "Bueno" at bounding box center [450, 196] width 30 height 16
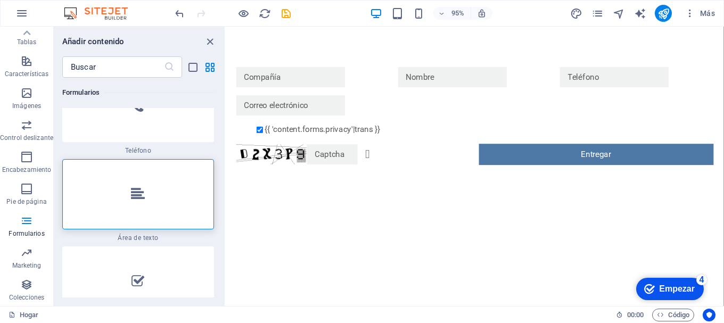
click at [335, 215] on html "Saltar al contenido principal {{ 'content.forms.privacy'|trans }} ¿Ilegible? Re…" at bounding box center [488, 121] width 524 height 188
click at [205, 41] on icon "cerrar panel" at bounding box center [210, 42] width 12 height 12
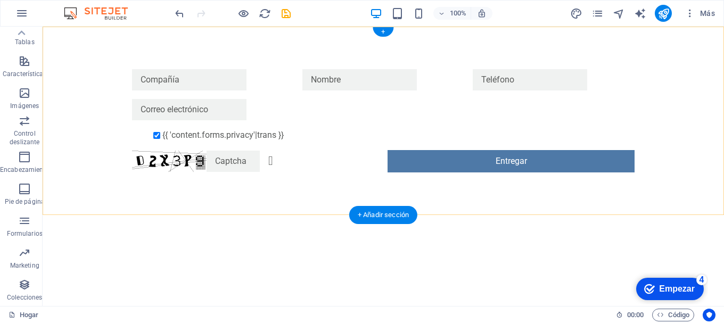
click at [385, 27] on div "+" at bounding box center [383, 32] width 21 height 10
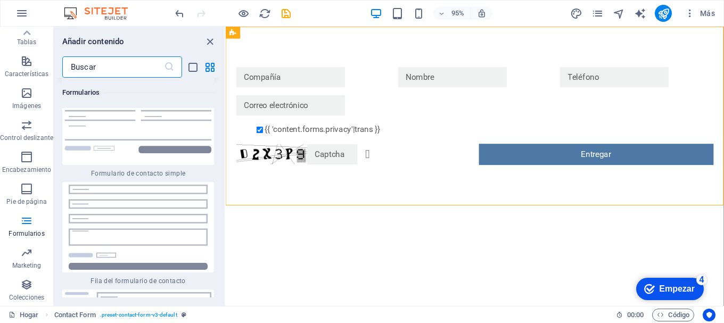
scroll to position [15851, 0]
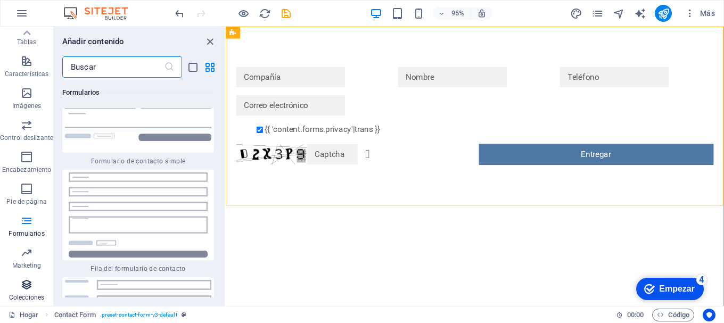
click at [29, 280] on icon "button" at bounding box center [26, 284] width 13 height 13
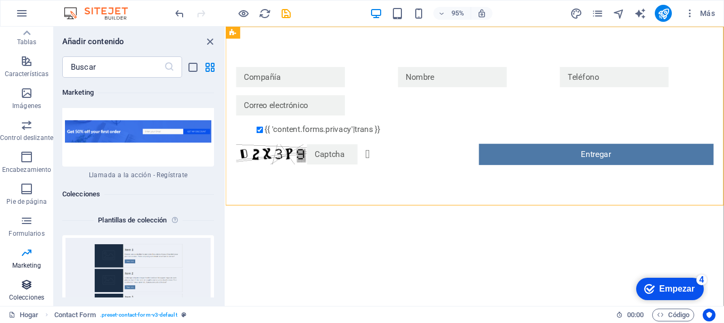
scroll to position [19645, 0]
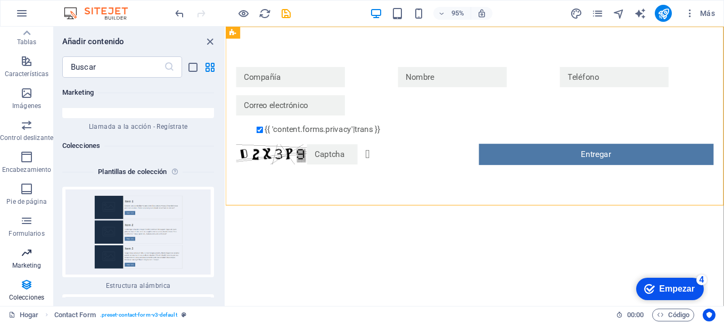
click at [30, 266] on font "Marketing" at bounding box center [26, 265] width 29 height 7
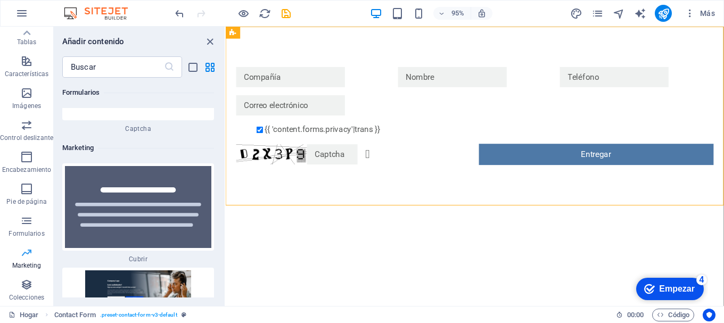
scroll to position [17316, 0]
click at [32, 230] on font "Formularios" at bounding box center [27, 233] width 36 height 7
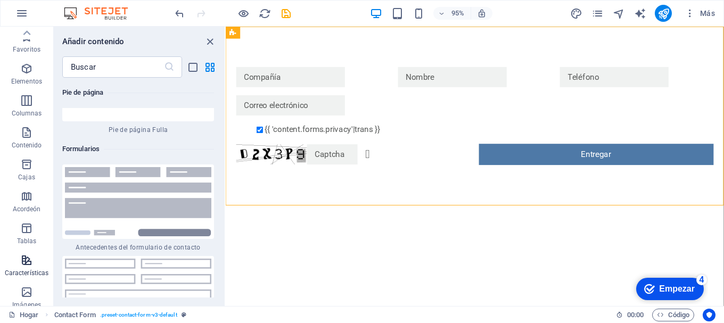
scroll to position [0, 0]
click at [28, 76] on span "Elementos" at bounding box center [26, 76] width 53 height 26
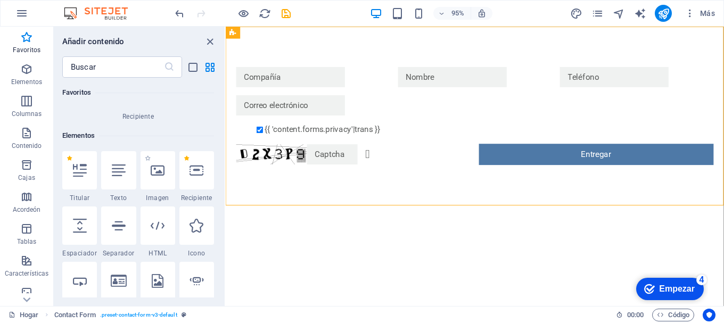
scroll to position [147, 0]
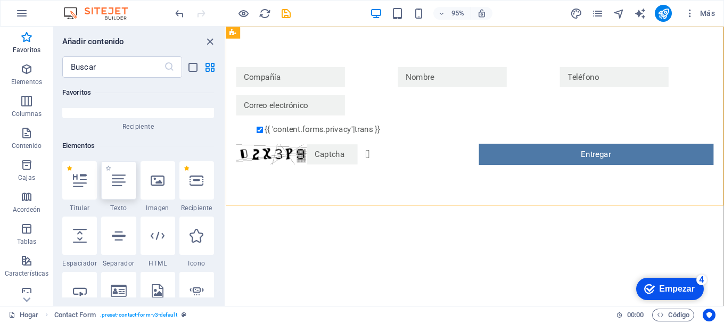
click at [106, 180] on div at bounding box center [118, 180] width 35 height 38
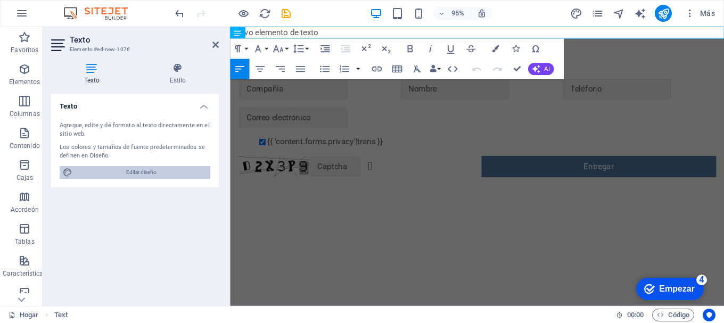
click at [164, 172] on span "Editar diseño" at bounding box center [141, 172] width 131 height 13
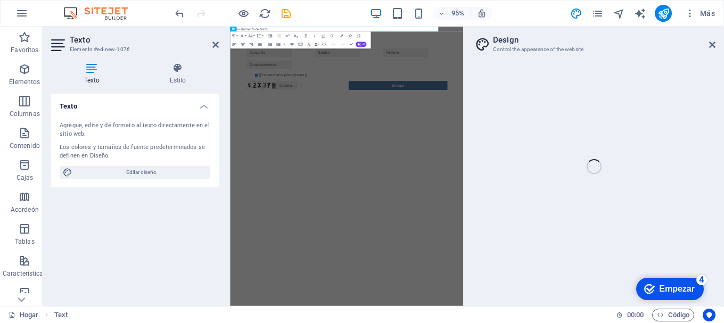
select select "px"
select select "400"
select select "px"
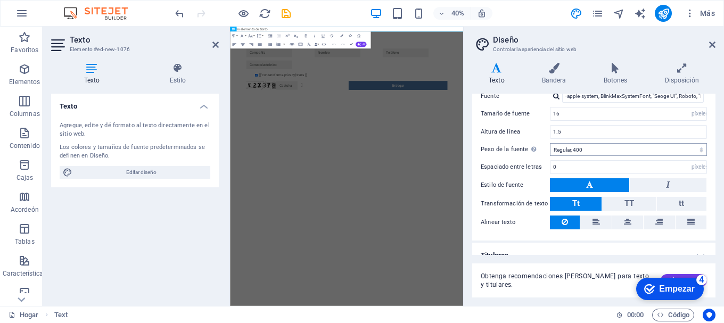
scroll to position [81, 0]
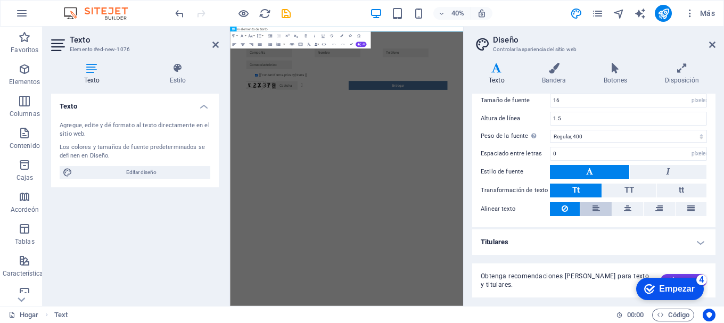
click at [591, 210] on button at bounding box center [595, 209] width 31 height 14
click at [685, 70] on icon at bounding box center [682, 68] width 68 height 11
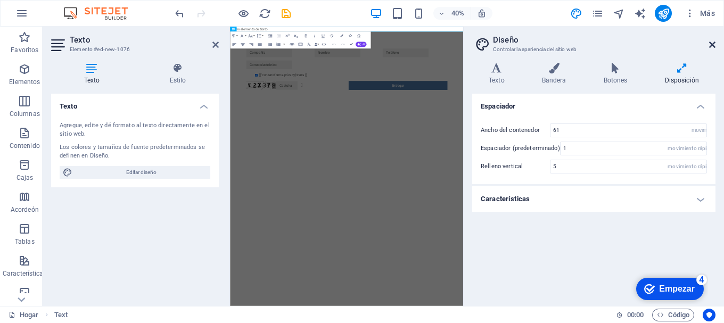
click at [711, 44] on icon at bounding box center [712, 44] width 6 height 9
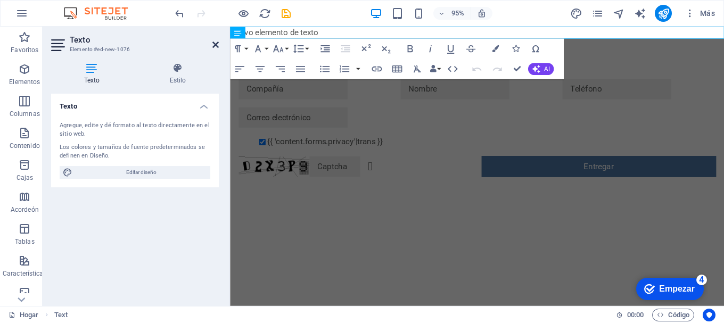
click at [213, 42] on icon at bounding box center [215, 44] width 6 height 9
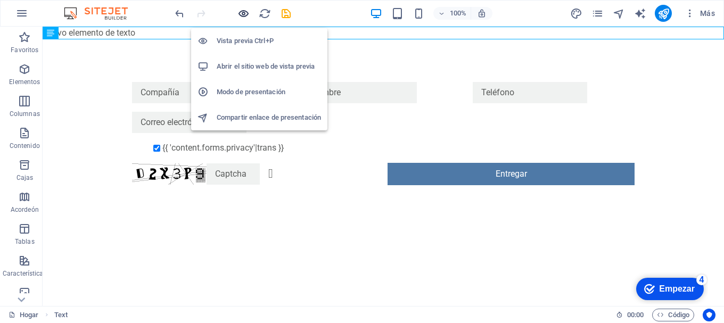
click at [242, 10] on icon "button" at bounding box center [243, 13] width 12 height 12
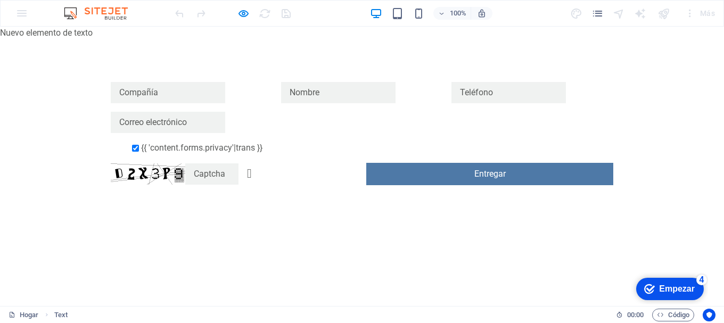
click at [81, 36] on font "Nuevo elemento de texto" at bounding box center [46, 33] width 93 height 10
click at [84, 33] on font "Nuevo elemento de texto" at bounding box center [46, 33] width 93 height 10
click at [101, 35] on p "Nuevo elemento de texto" at bounding box center [362, 33] width 724 height 13
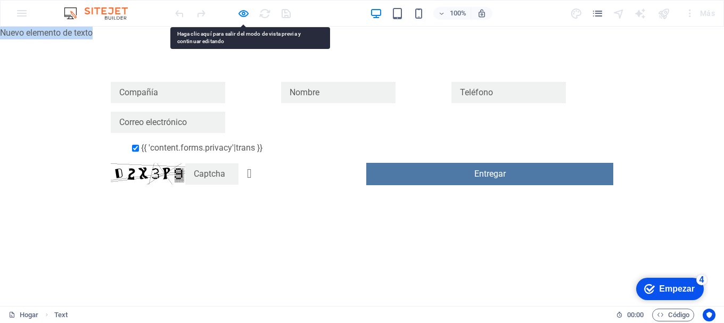
click at [101, 35] on p "Nuevo elemento de texto" at bounding box center [362, 33] width 724 height 13
click at [169, 96] on input "text" at bounding box center [168, 92] width 114 height 21
type input "treyterye"
click at [301, 158] on form "treyterye {{ 'content.forms.privacy'|trans }} ¿Ilegible? Regenerar Entregar" at bounding box center [361, 134] width 511 height 112
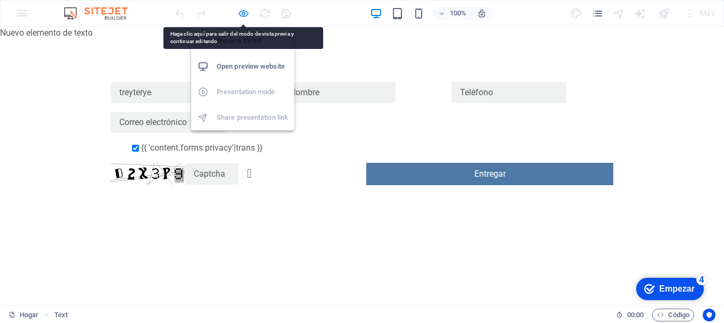
click at [241, 12] on icon "button" at bounding box center [243, 13] width 12 height 12
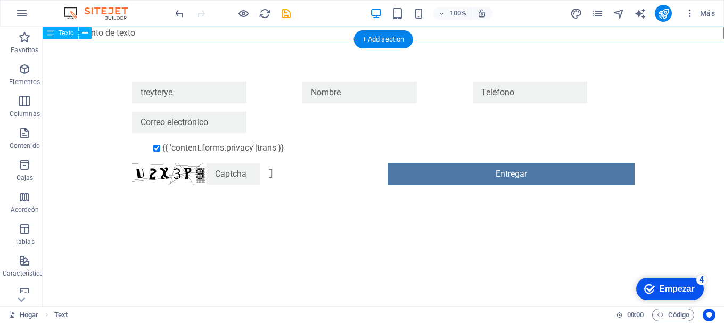
click at [219, 31] on div "Nuevo elemento de texto" at bounding box center [383, 33] width 681 height 13
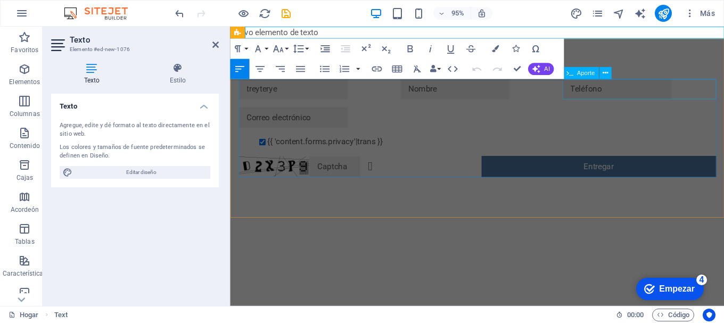
click at [603, 88] on div at bounding box center [661, 92] width 162 height 21
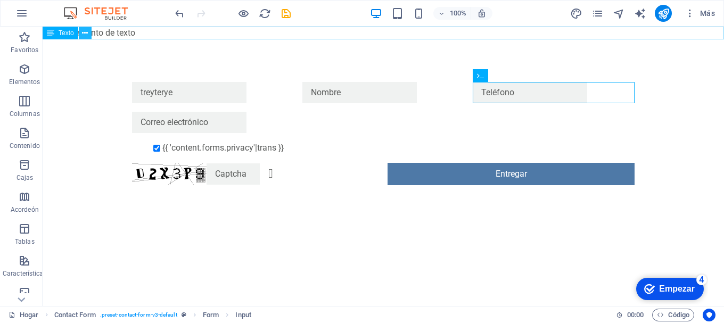
click at [89, 33] on button at bounding box center [85, 33] width 13 height 13
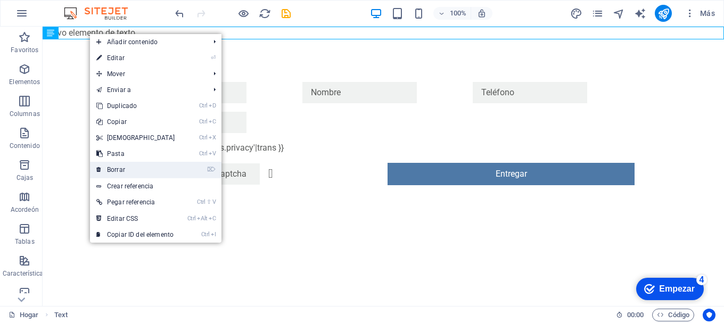
click at [167, 177] on link "⌦ Borrar" at bounding box center [136, 170] width 92 height 16
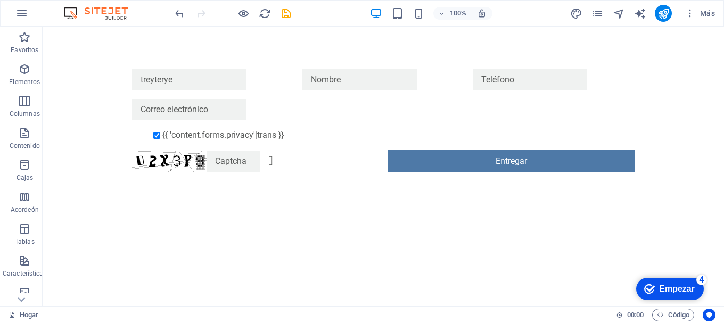
click at [284, 215] on html "Saltar al contenido principal treyterye {{ 'content.forms.privacy'|trans }} ¿Il…" at bounding box center [383, 121] width 681 height 188
click at [19, 166] on icon "button" at bounding box center [24, 165] width 13 height 13
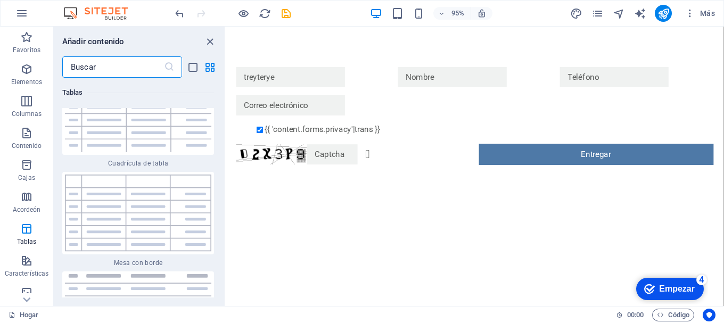
scroll to position [7566, 0]
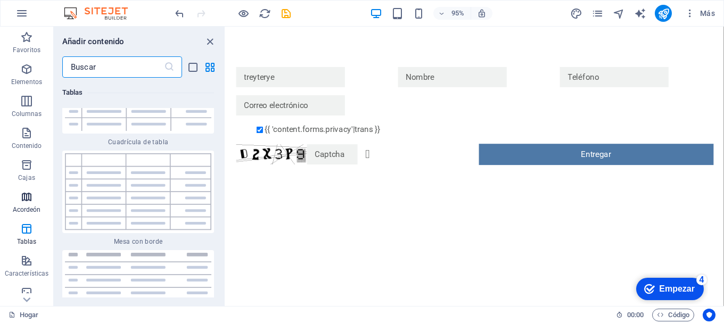
click at [34, 211] on font "Acordeón" at bounding box center [27, 209] width 28 height 7
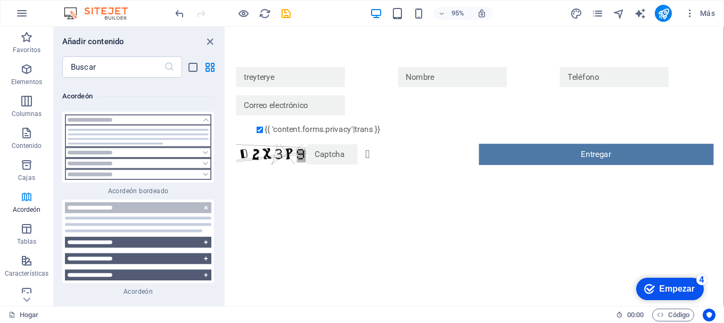
scroll to position [6612, 0]
click at [36, 176] on span "Cajas" at bounding box center [26, 172] width 53 height 26
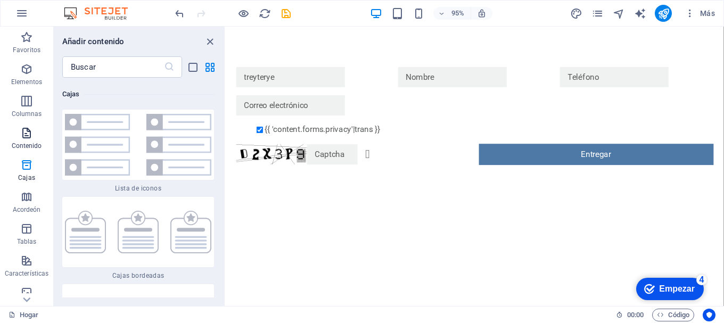
click at [35, 137] on span "Contenido" at bounding box center [26, 140] width 53 height 26
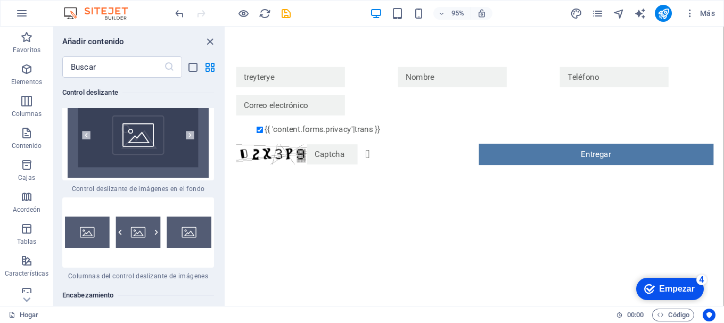
scroll to position [12764, 0]
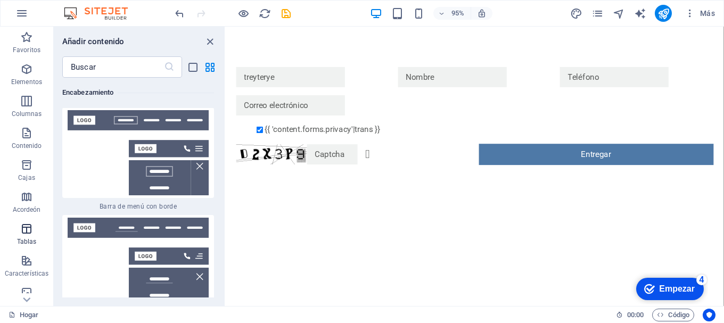
click at [32, 232] on icon "button" at bounding box center [26, 228] width 13 height 13
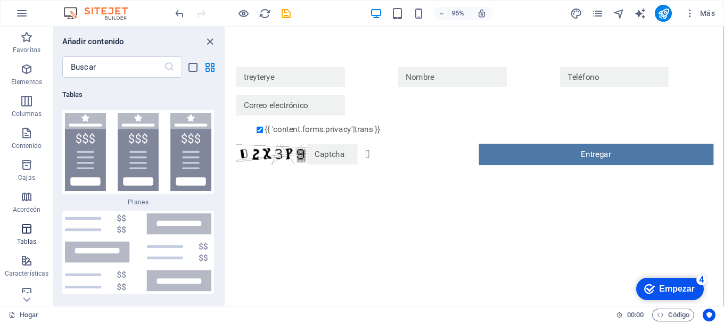
scroll to position [7204, 0]
click at [32, 260] on icon "button" at bounding box center [26, 260] width 13 height 13
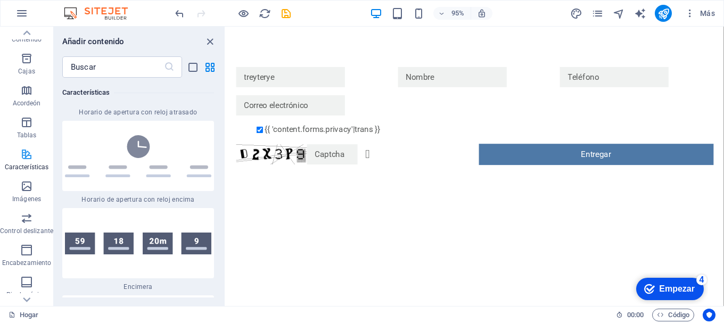
scroll to position [160, 0]
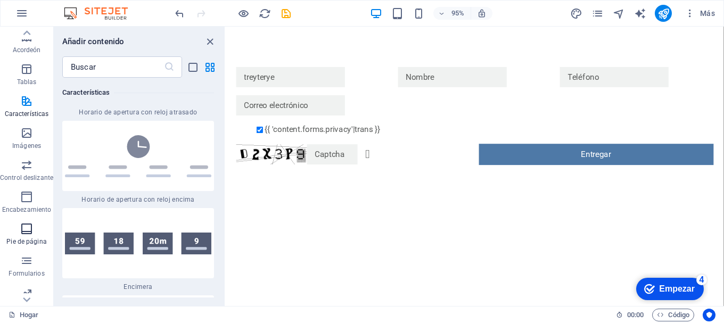
click at [28, 242] on font "Pie de página" at bounding box center [26, 241] width 40 height 7
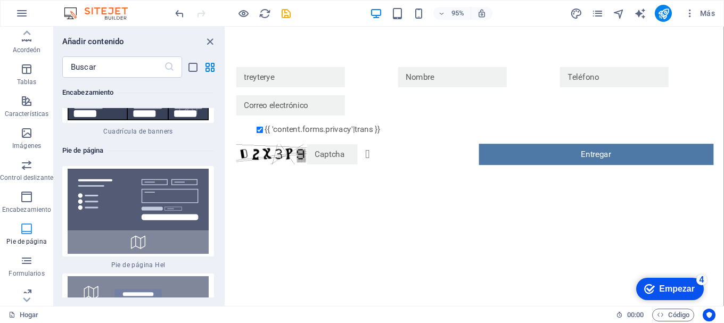
scroll to position [200, 0]
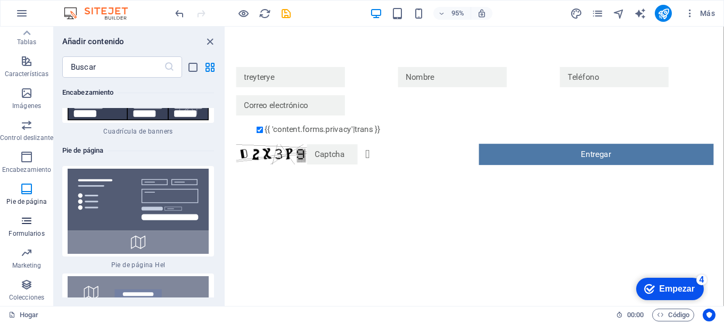
click at [27, 228] on span "Formularios" at bounding box center [26, 227] width 53 height 26
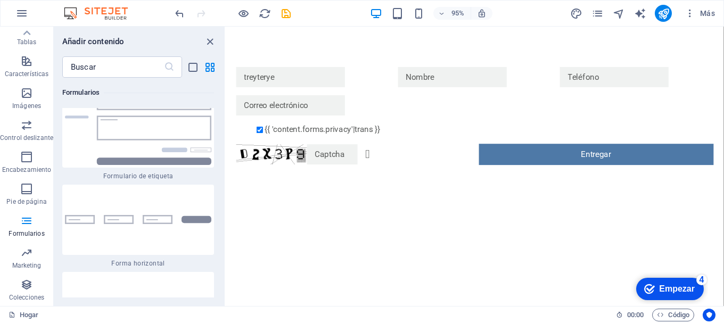
scroll to position [16063, 0]
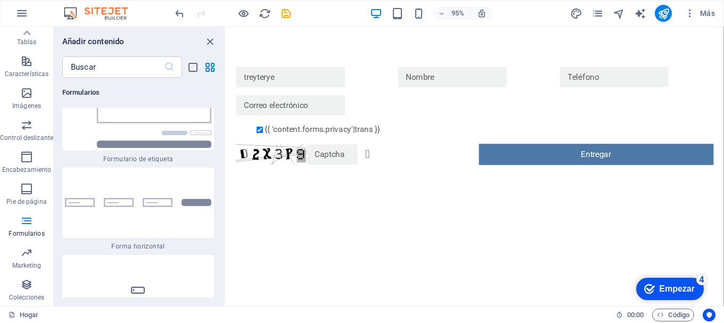
click at [171, 255] on div at bounding box center [138, 290] width 152 height 70
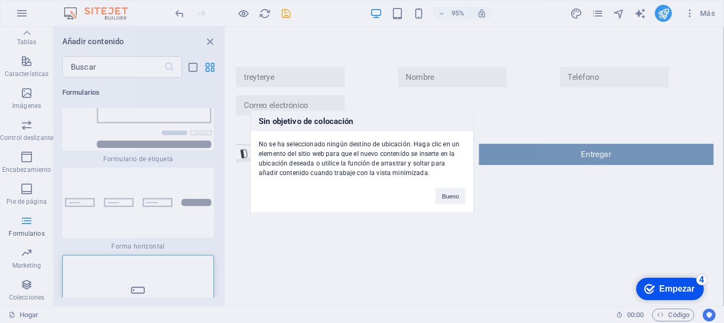
click at [161, 174] on div "Sin objetivo de colocación No se ha seleccionado ningún destino de ubicación. H…" at bounding box center [362, 161] width 724 height 323
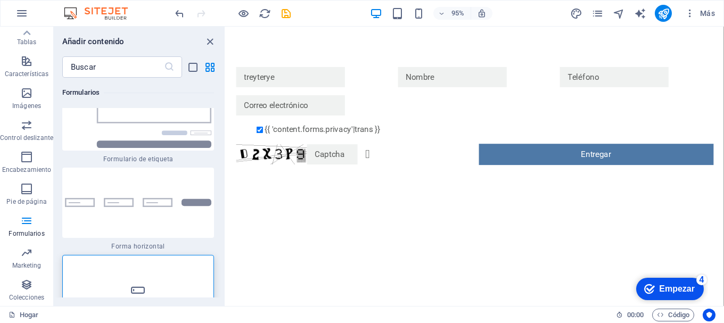
click at [161, 174] on div at bounding box center [138, 203] width 152 height 70
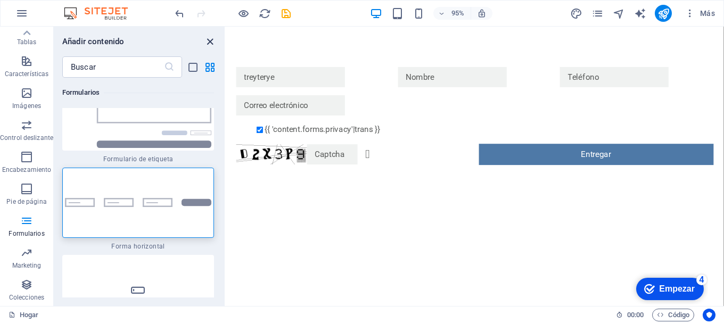
click at [211, 41] on icon "cerrar panel" at bounding box center [210, 42] width 12 height 12
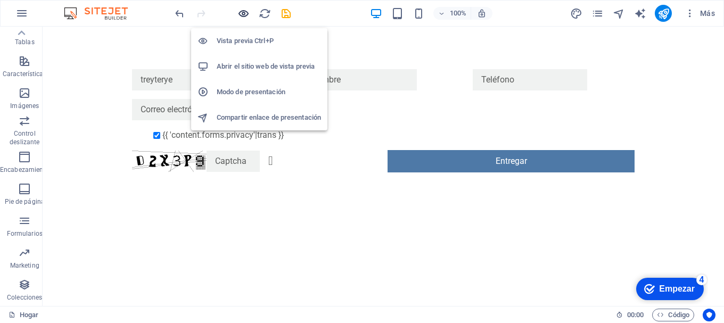
click at [243, 16] on icon "button" at bounding box center [243, 13] width 12 height 12
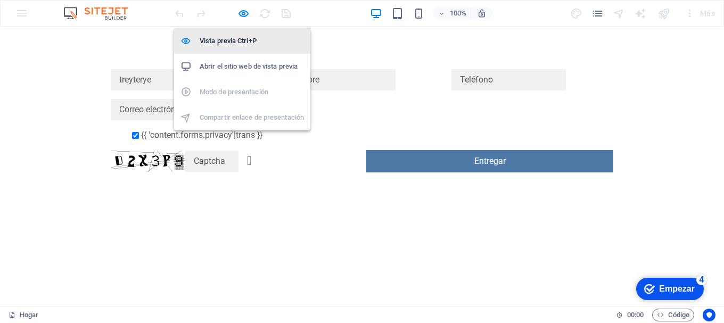
click at [243, 48] on li "Vista previa Ctrl+P" at bounding box center [242, 41] width 136 height 26
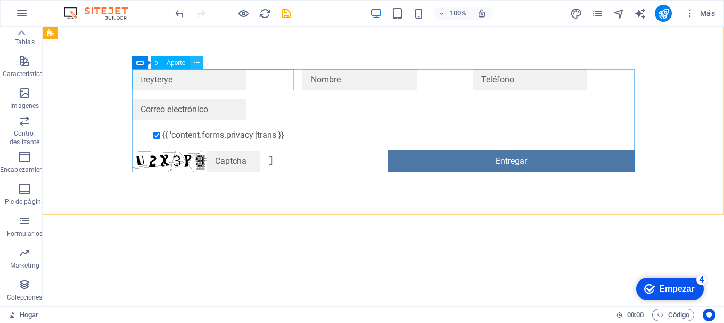
click at [196, 65] on icon at bounding box center [197, 62] width 6 height 11
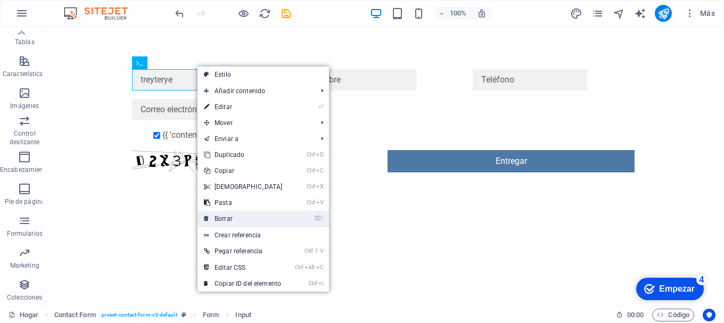
click at [271, 225] on link "⌦ Borrar" at bounding box center [243, 219] width 92 height 16
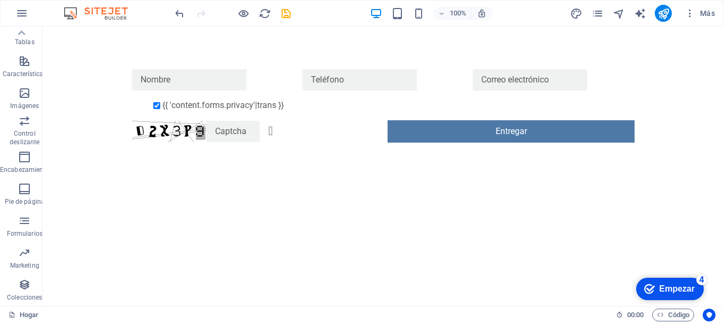
click at [305, 185] on html "Saltar al contenido principal {{ 'content.forms.privacy'|trans }} ¿Ilegible? Re…" at bounding box center [383, 106] width 681 height 159
click at [21, 22] on button "button" at bounding box center [22, 14] width 26 height 26
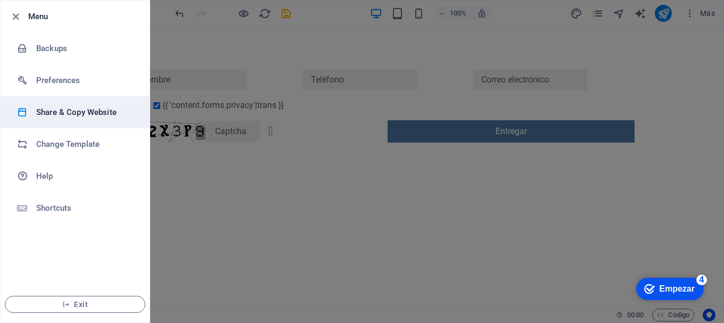
click at [66, 110] on h6 "Share & Copy Website" at bounding box center [85, 112] width 98 height 13
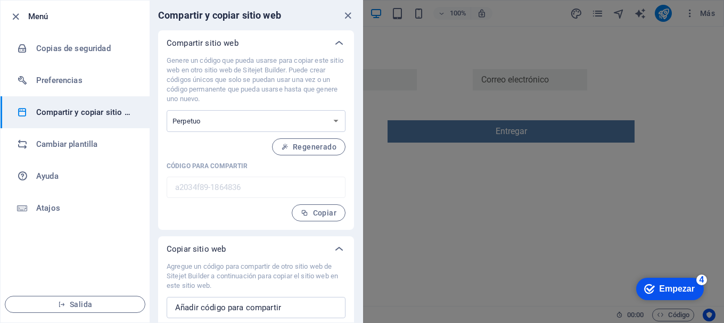
scroll to position [28, 0]
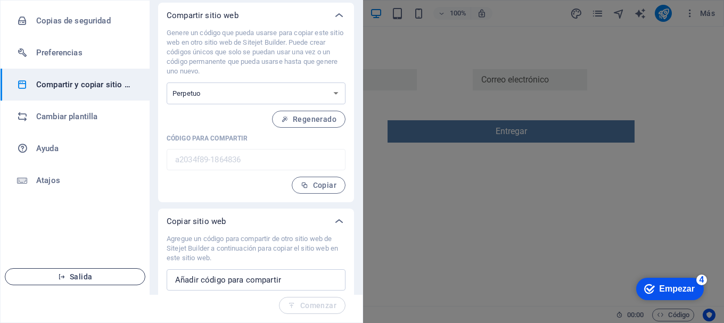
click at [107, 276] on span "Salida" at bounding box center [75, 276] width 122 height 9
